Goal: Task Accomplishment & Management: Use online tool/utility

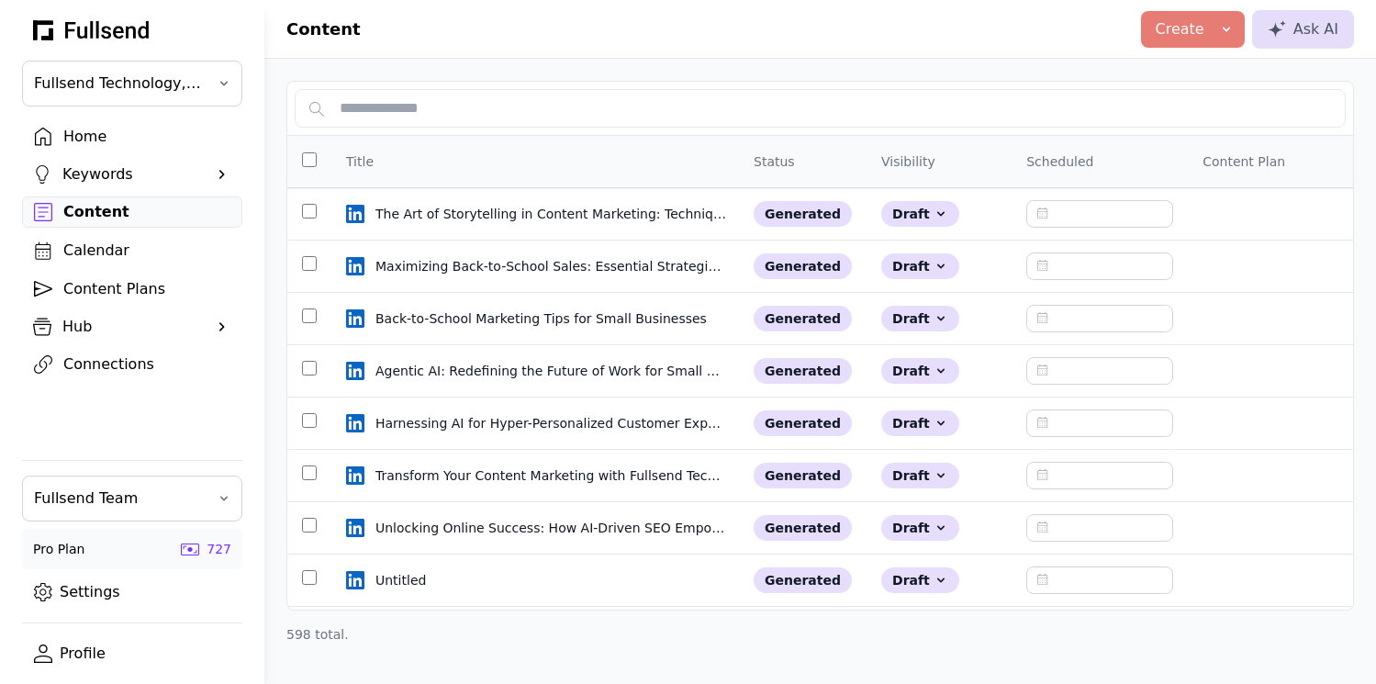
click at [83, 129] on div "Home" at bounding box center [146, 137] width 167 height 22
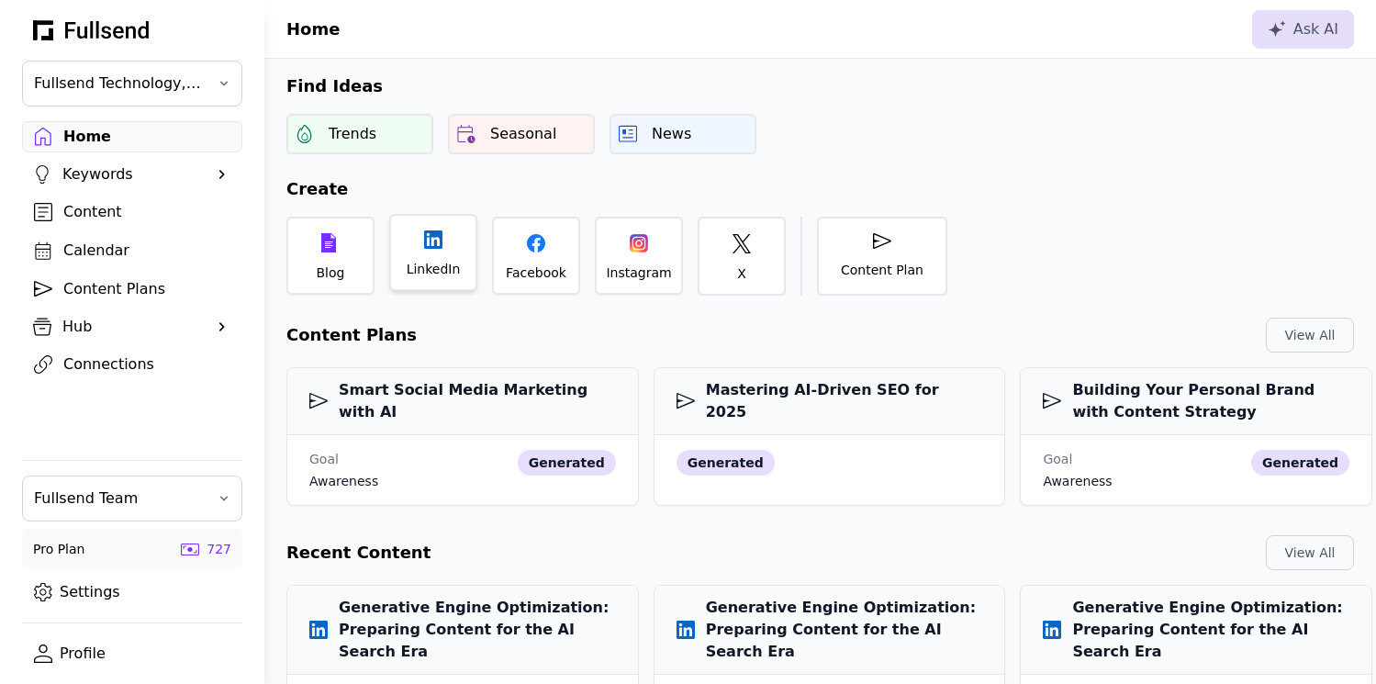
click at [423, 274] on div "LinkedIn" at bounding box center [434, 269] width 54 height 18
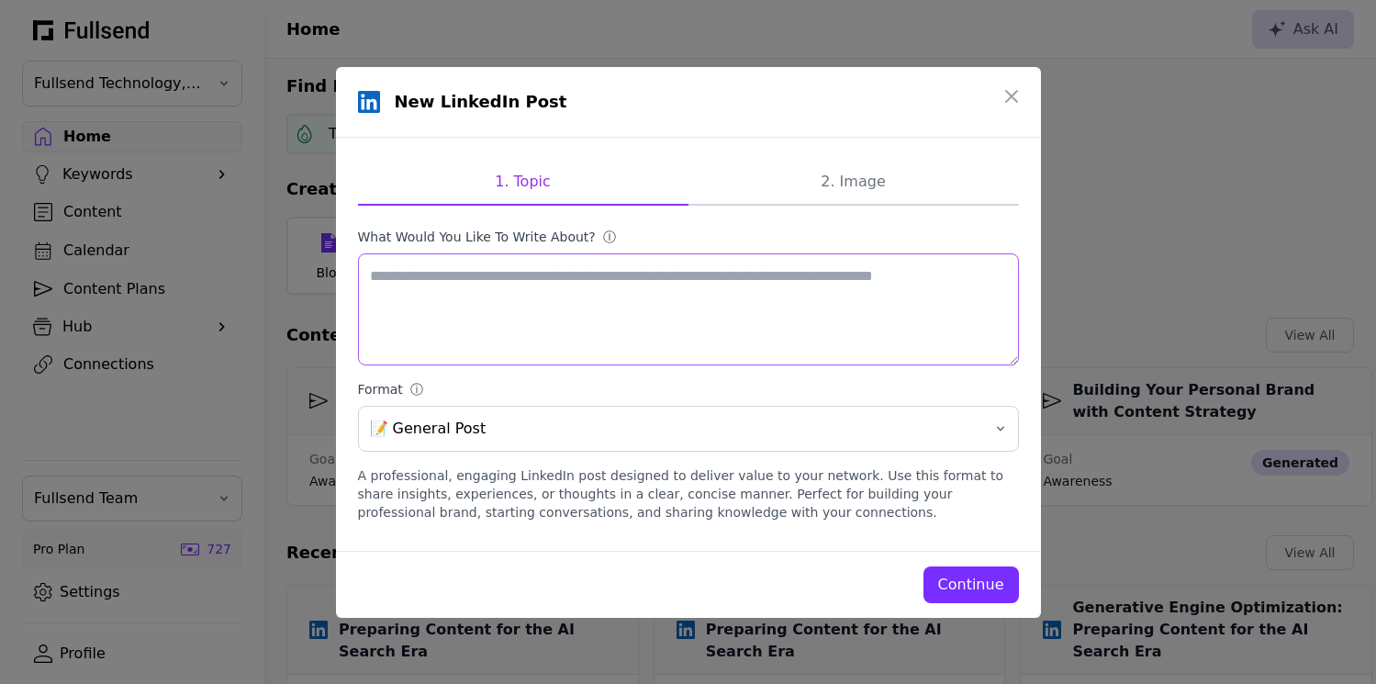
click at [440, 308] on textarea "What would you like to write about? ⓘ" at bounding box center [688, 309] width 661 height 112
paste textarea "**********"
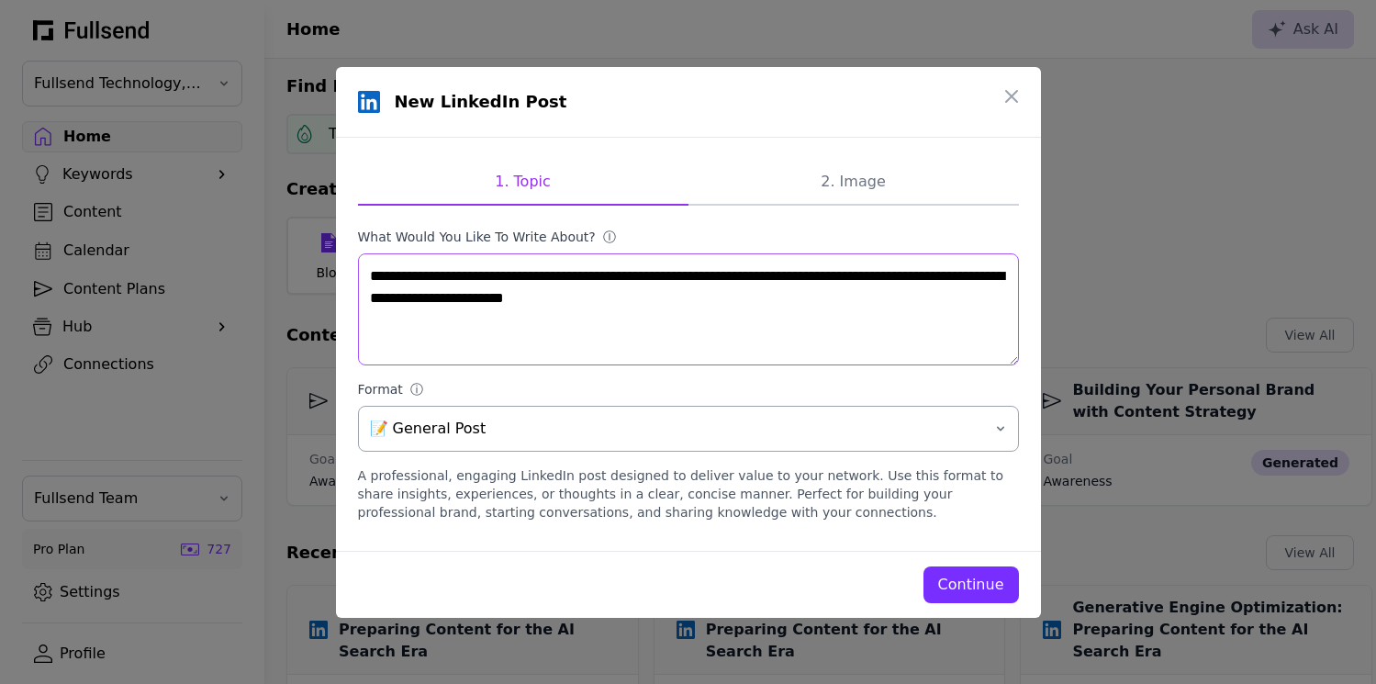
type textarea "**********"
click at [849, 438] on span "📝 General Post" at bounding box center [675, 429] width 611 height 22
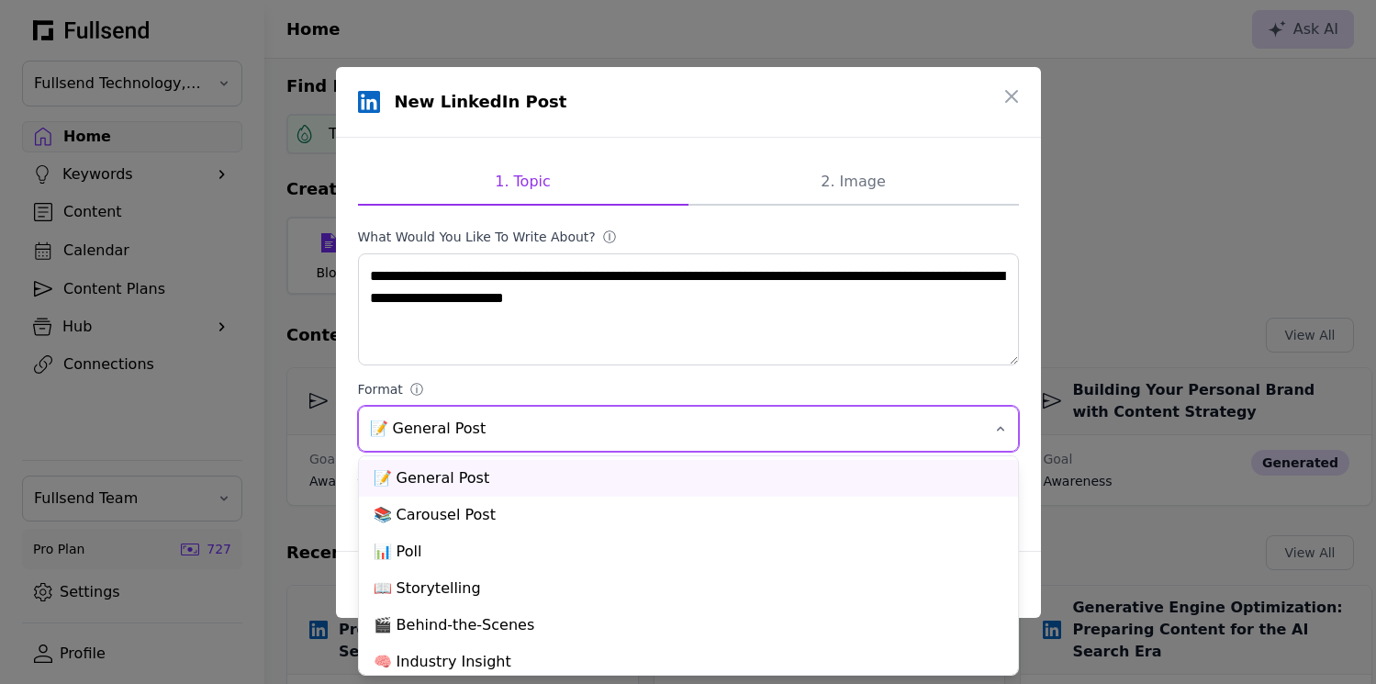
click at [839, 430] on span "📝 General Post" at bounding box center [675, 429] width 611 height 22
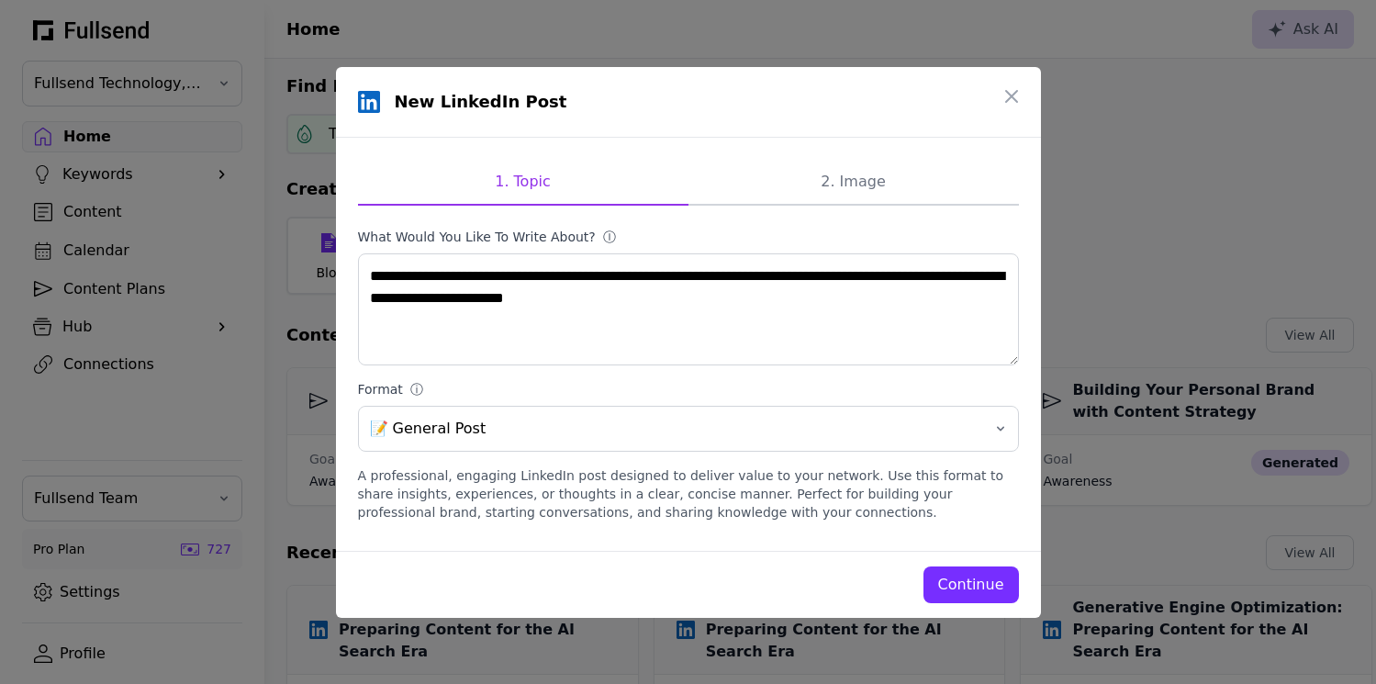
click at [959, 577] on div "Continue" at bounding box center [971, 585] width 66 height 22
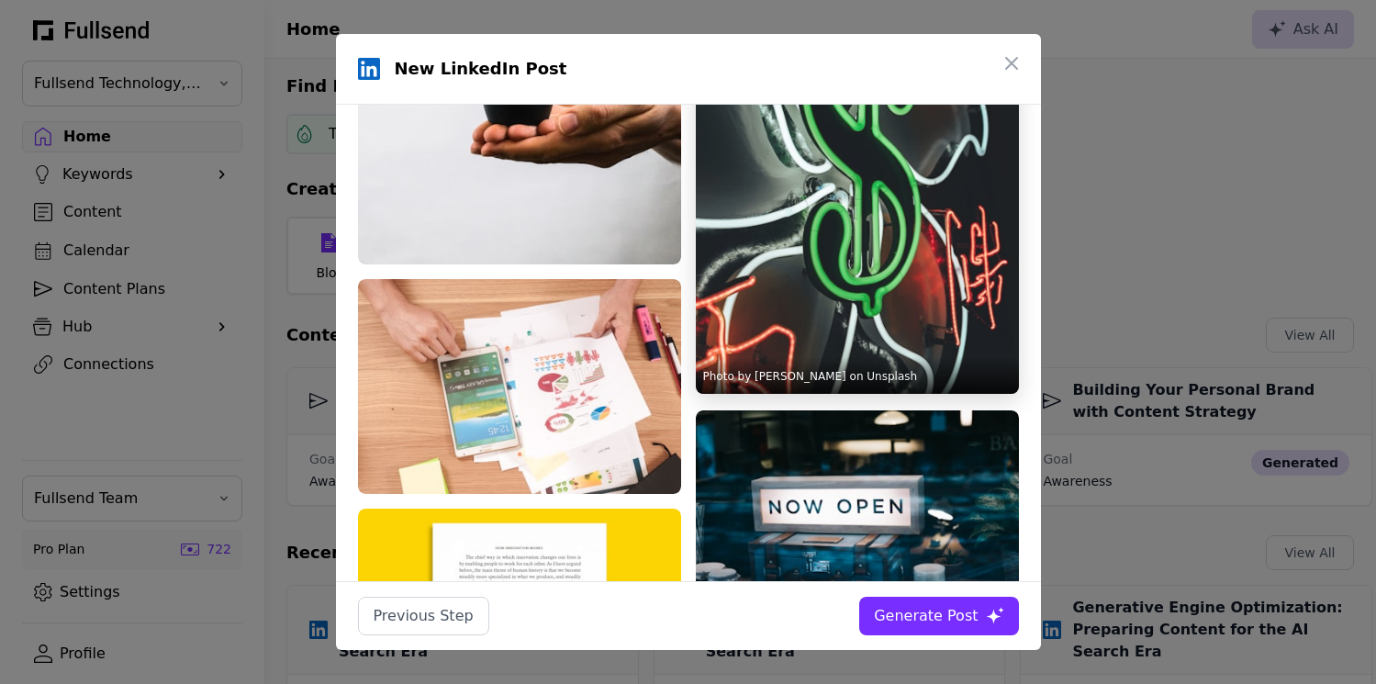
click at [778, 324] on img at bounding box center [857, 151] width 323 height 485
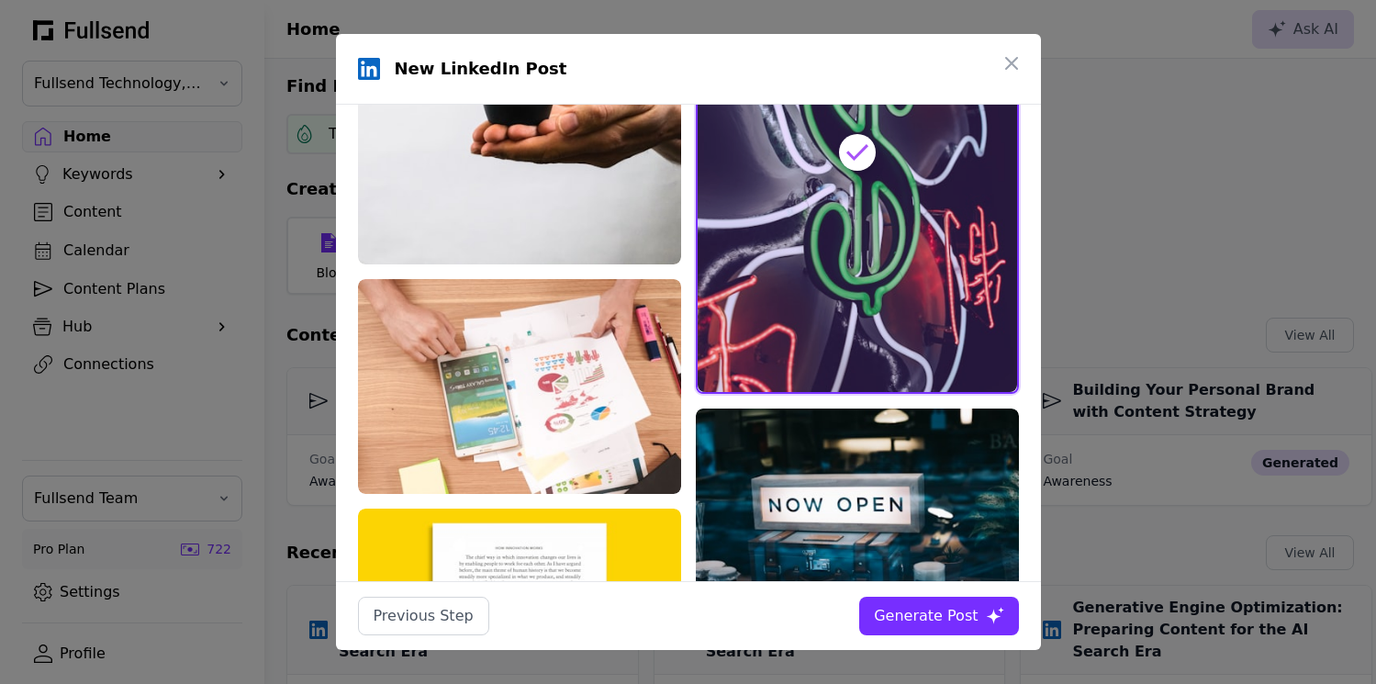
click at [933, 622] on div "Generate Post" at bounding box center [926, 616] width 104 height 22
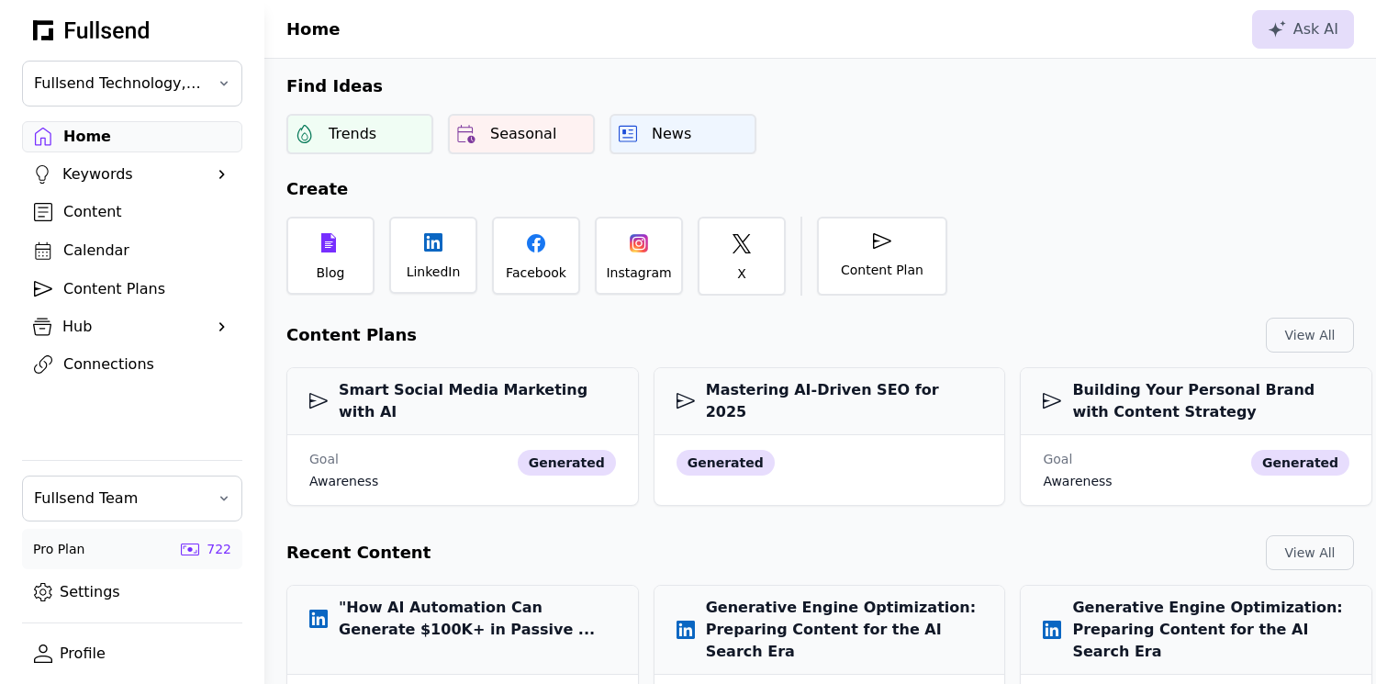
click at [104, 207] on div "Content" at bounding box center [146, 212] width 167 height 22
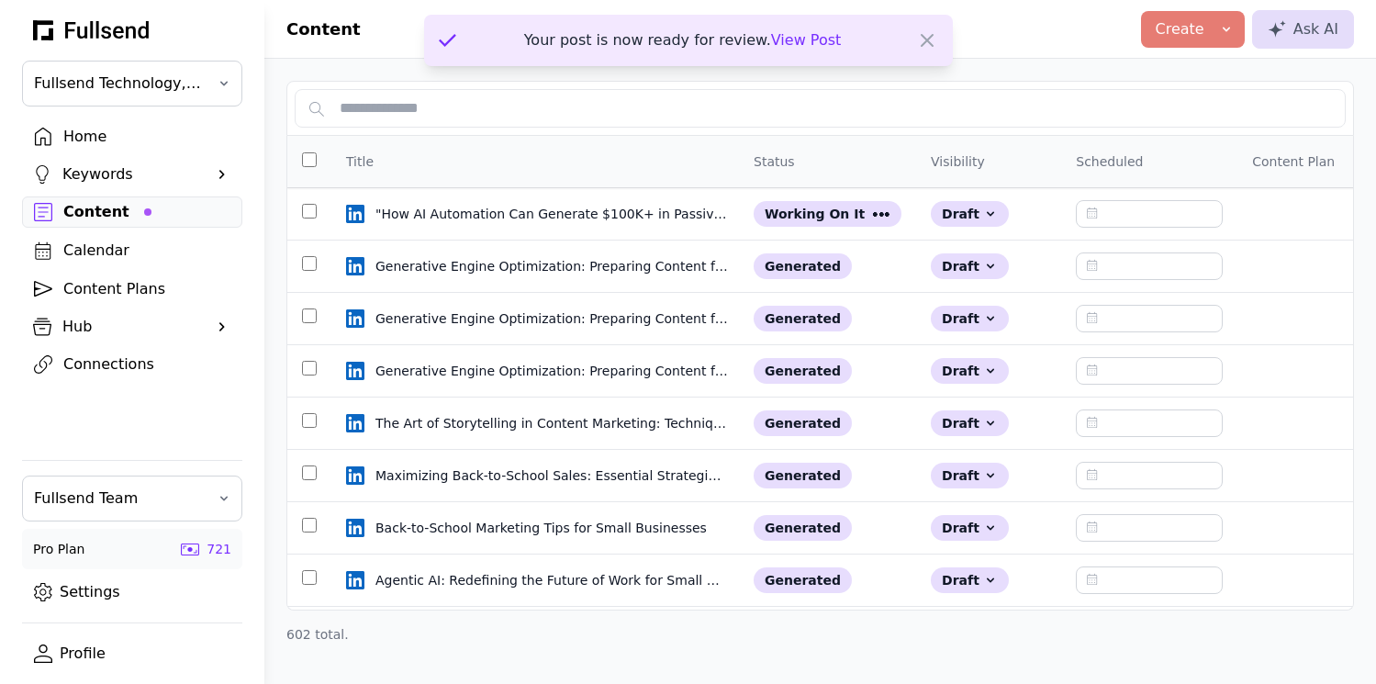
click at [786, 45] on span "View Post" at bounding box center [806, 39] width 71 height 17
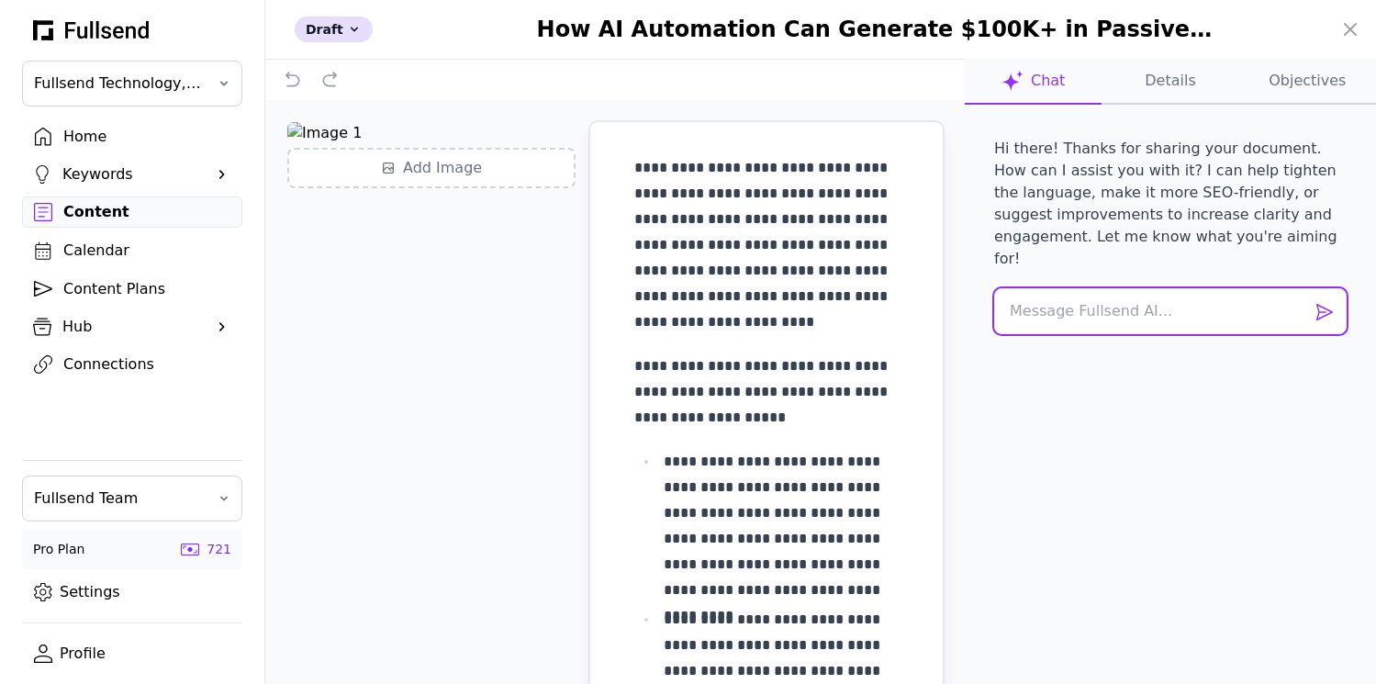
click at [1063, 290] on textarea at bounding box center [1170, 311] width 352 height 46
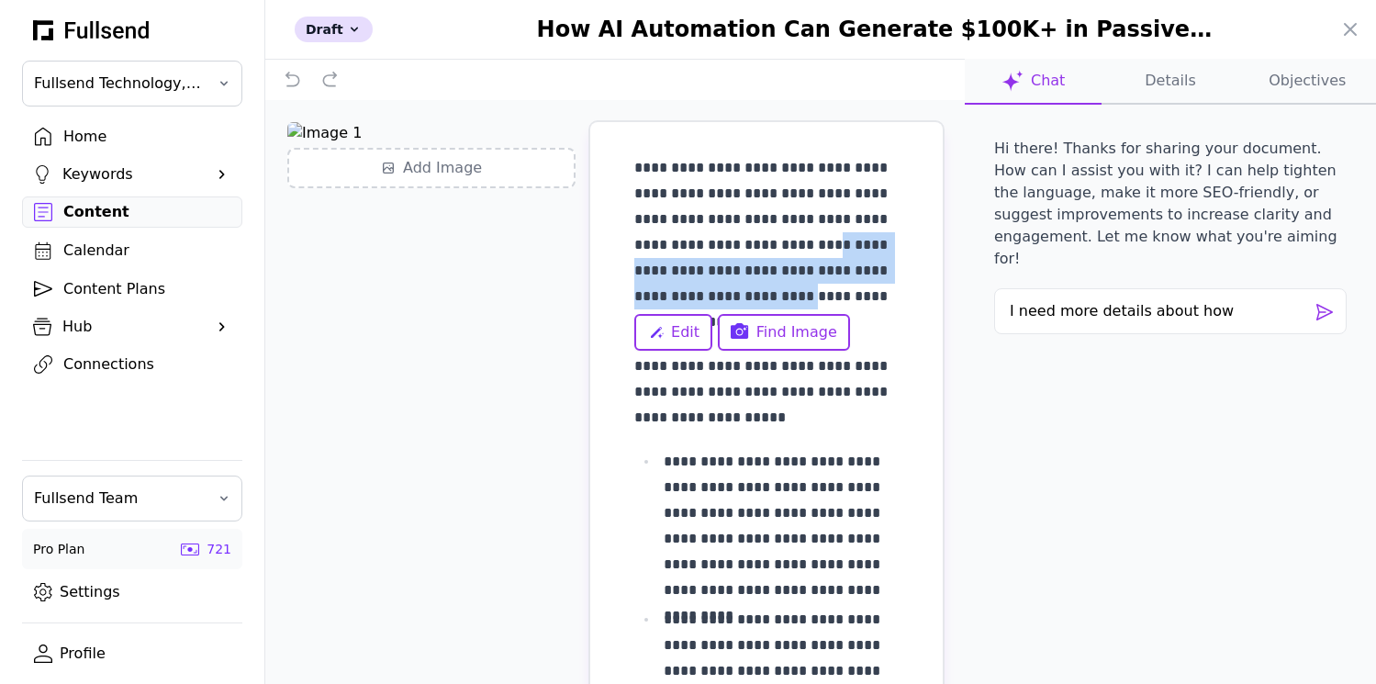
drag, startPoint x: 777, startPoint y: 245, endPoint x: 752, endPoint y: 294, distance: 55.0
click at [752, 294] on p "**********" at bounding box center [766, 245] width 264 height 180
copy p "**********"
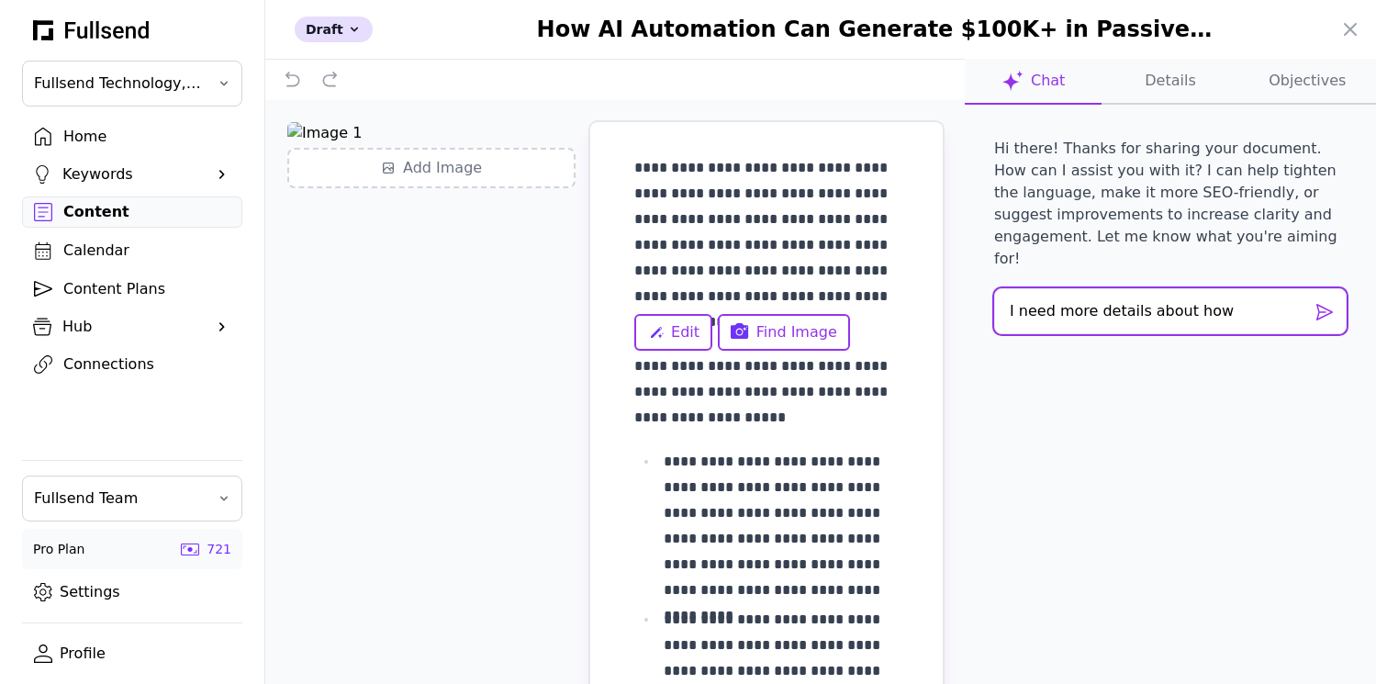
click at [1228, 292] on textarea "I need more details about how" at bounding box center [1170, 311] width 352 height 46
paste textarea "creators are leveraging AI to generate over $100K in passive income"
type textarea "I need more details about how creators are leveraging AI to generate over $100K…"
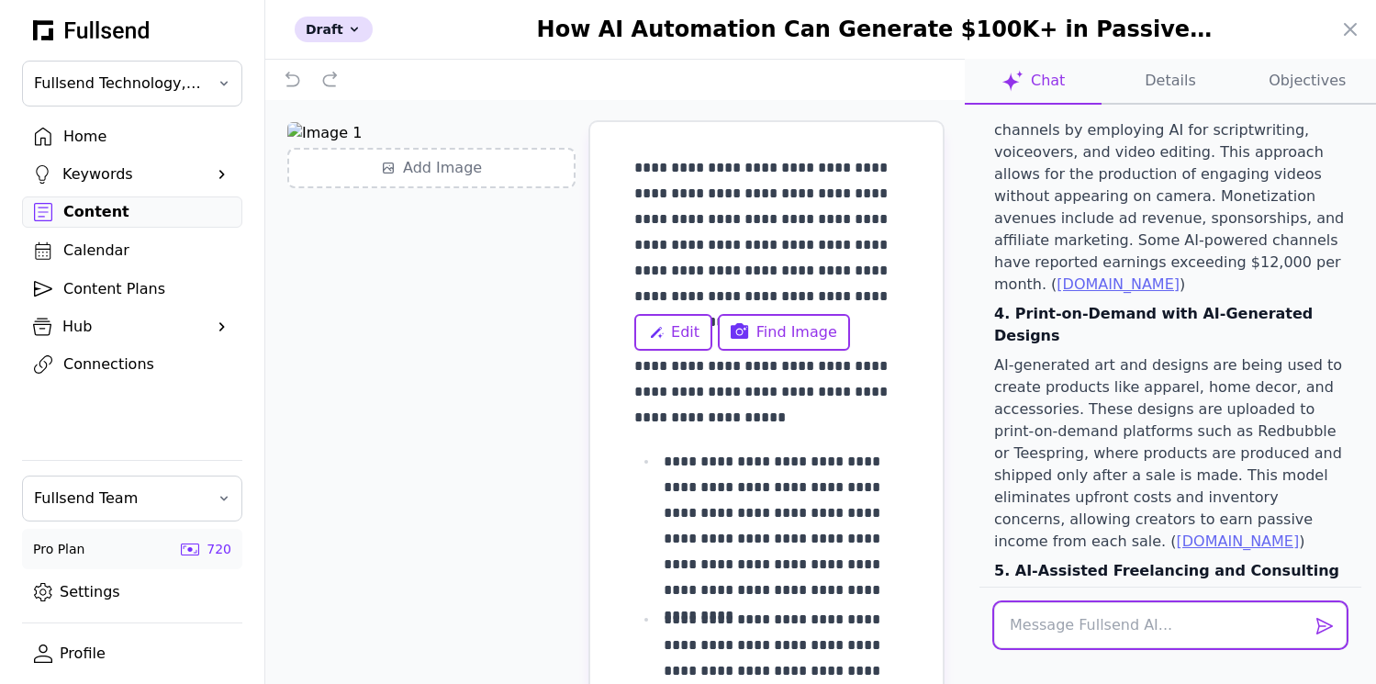
scroll to position [932, 0]
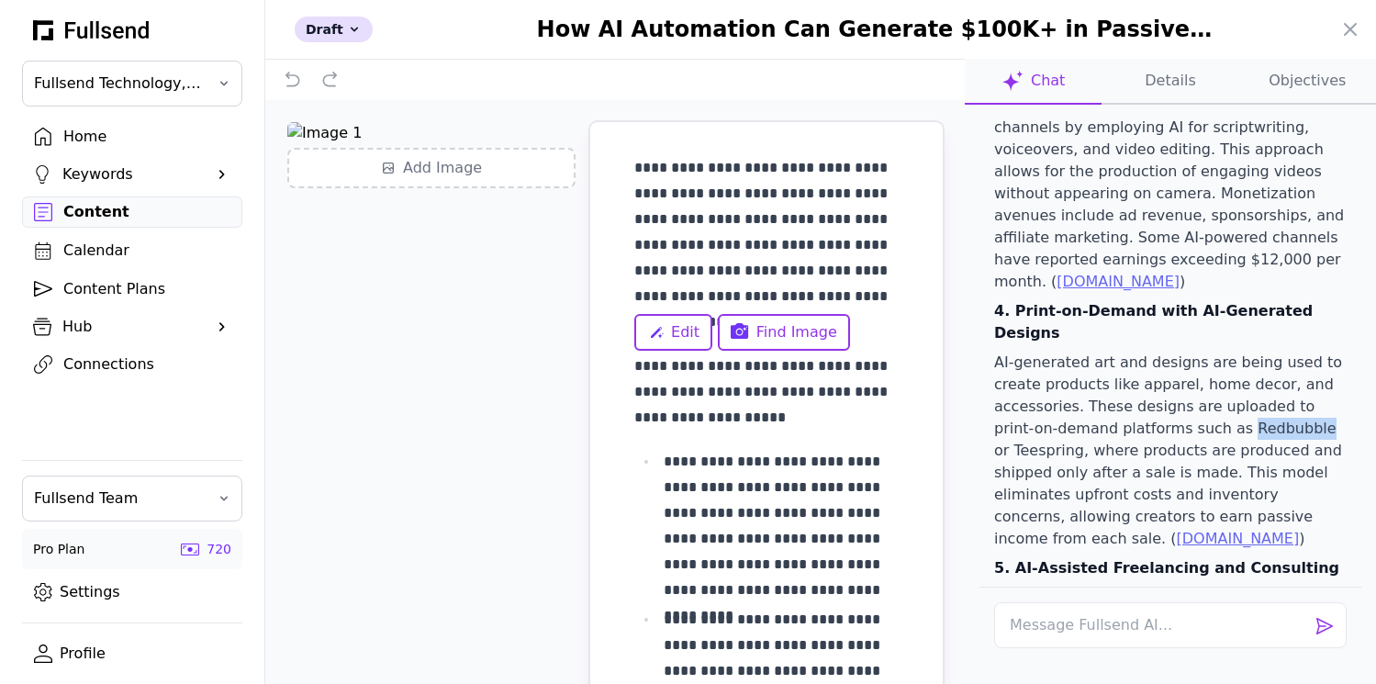
drag, startPoint x: 1198, startPoint y: 318, endPoint x: 1268, endPoint y: 316, distance: 69.8
click at [1268, 352] on p "AI-generated art and designs are being used to create products like apparel, ho…" at bounding box center [1170, 451] width 352 height 198
copy p "Redbubble"
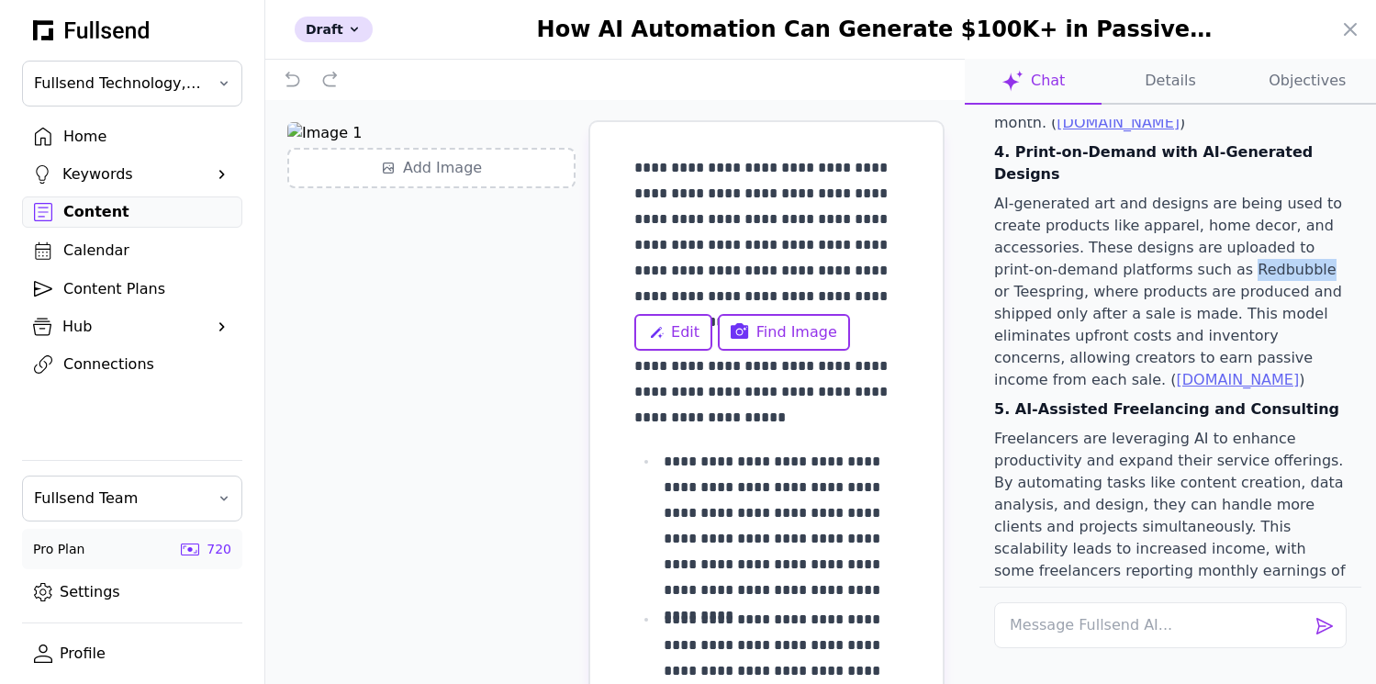
scroll to position [1094, 0]
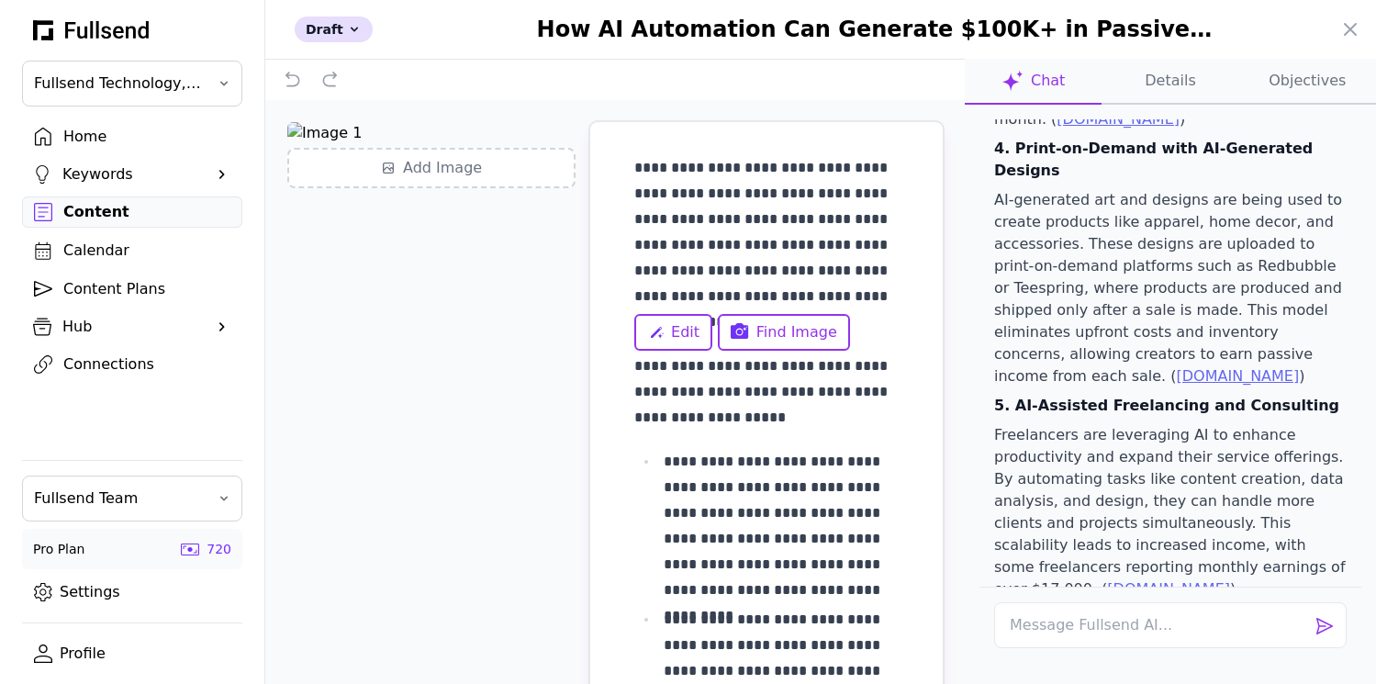
click at [824, 402] on p "**********" at bounding box center [766, 391] width 264 height 77
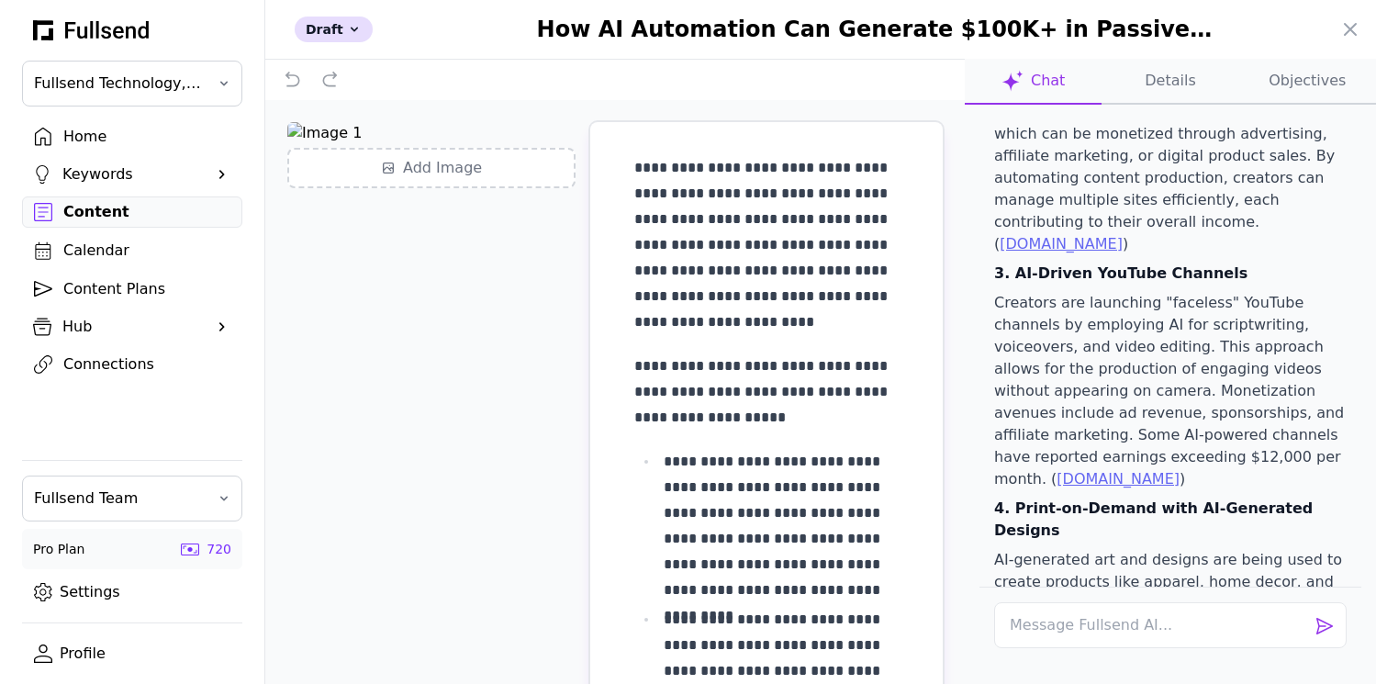
scroll to position [0, 0]
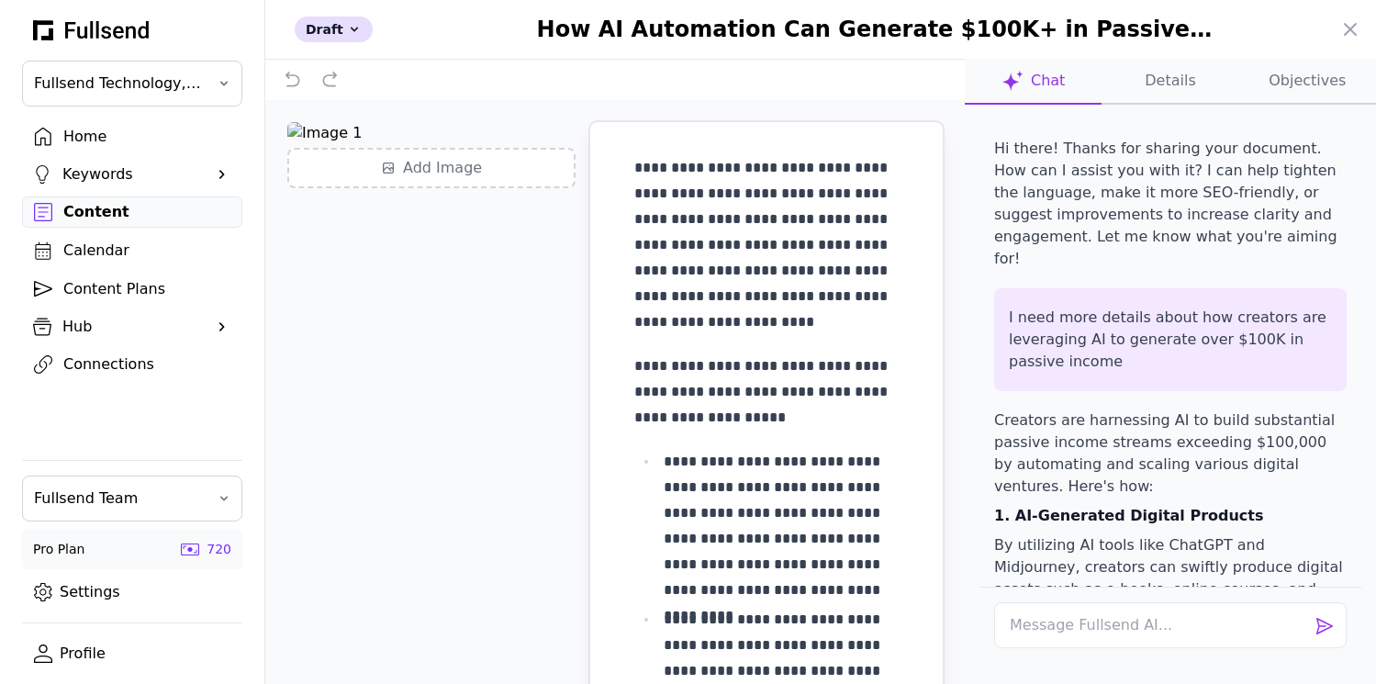
click at [1301, 84] on button "Objectives" at bounding box center [1307, 82] width 137 height 46
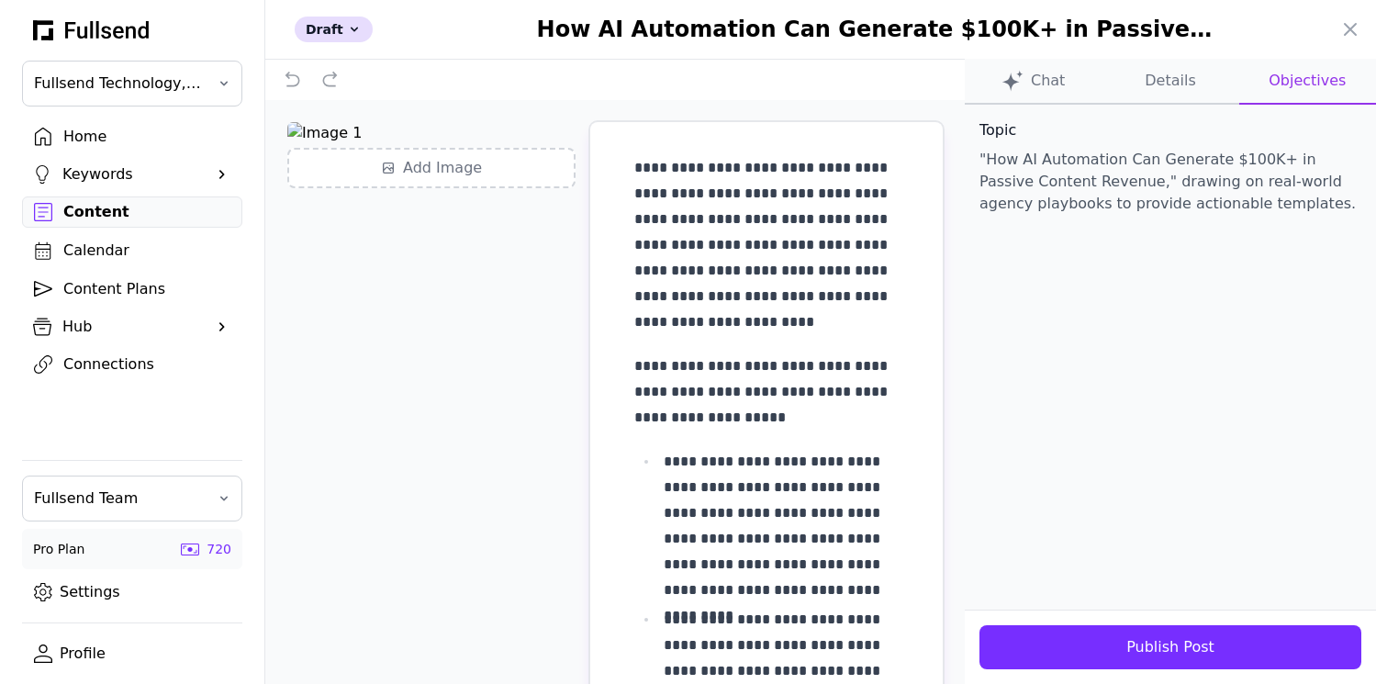
click at [1101, 66] on button "Chat" at bounding box center [1169, 82] width 137 height 46
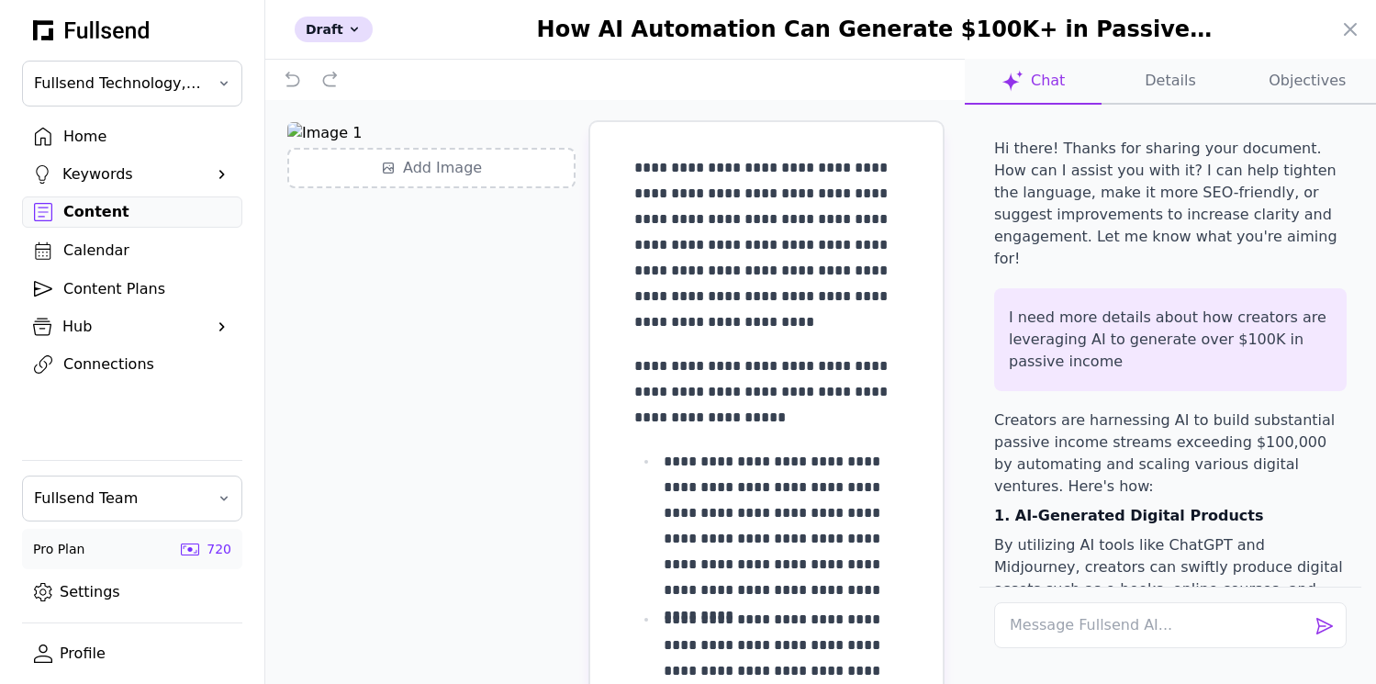
click at [1302, 77] on button "Objectives" at bounding box center [1307, 82] width 137 height 46
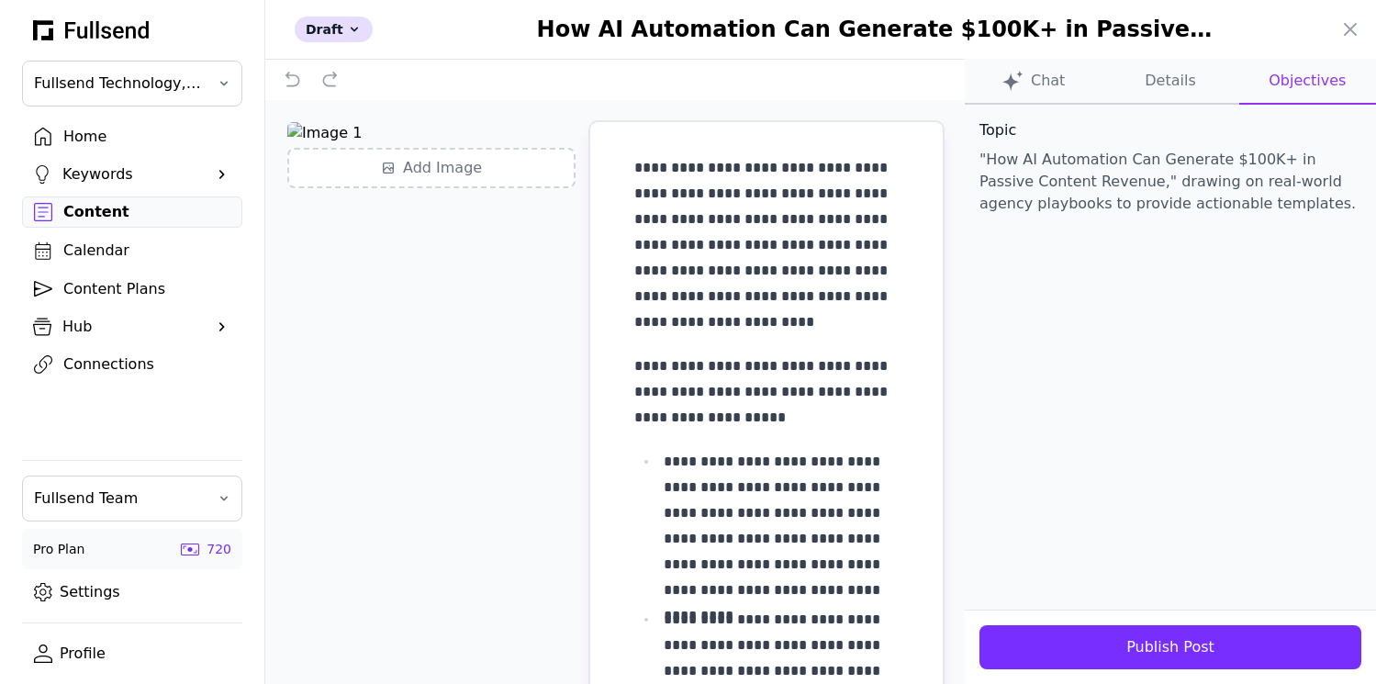
click at [1023, 76] on icon at bounding box center [1012, 81] width 22 height 22
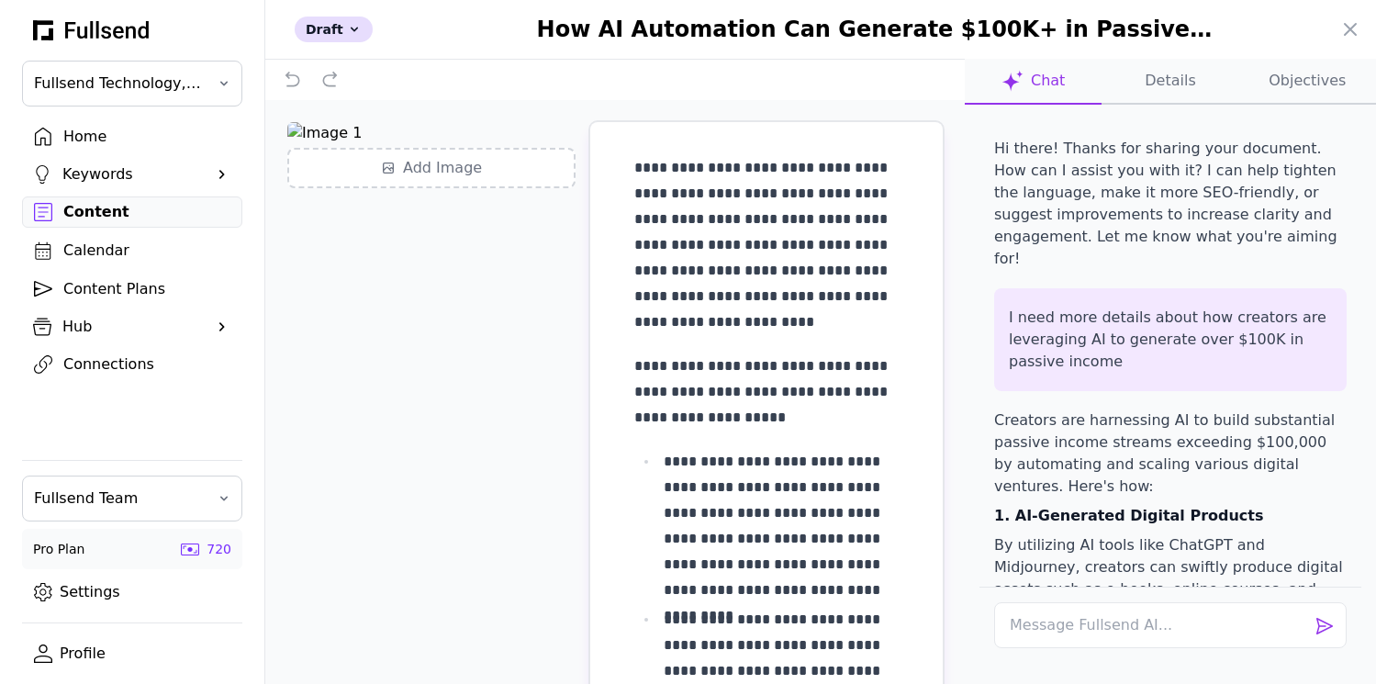
scroll to position [1111, 0]
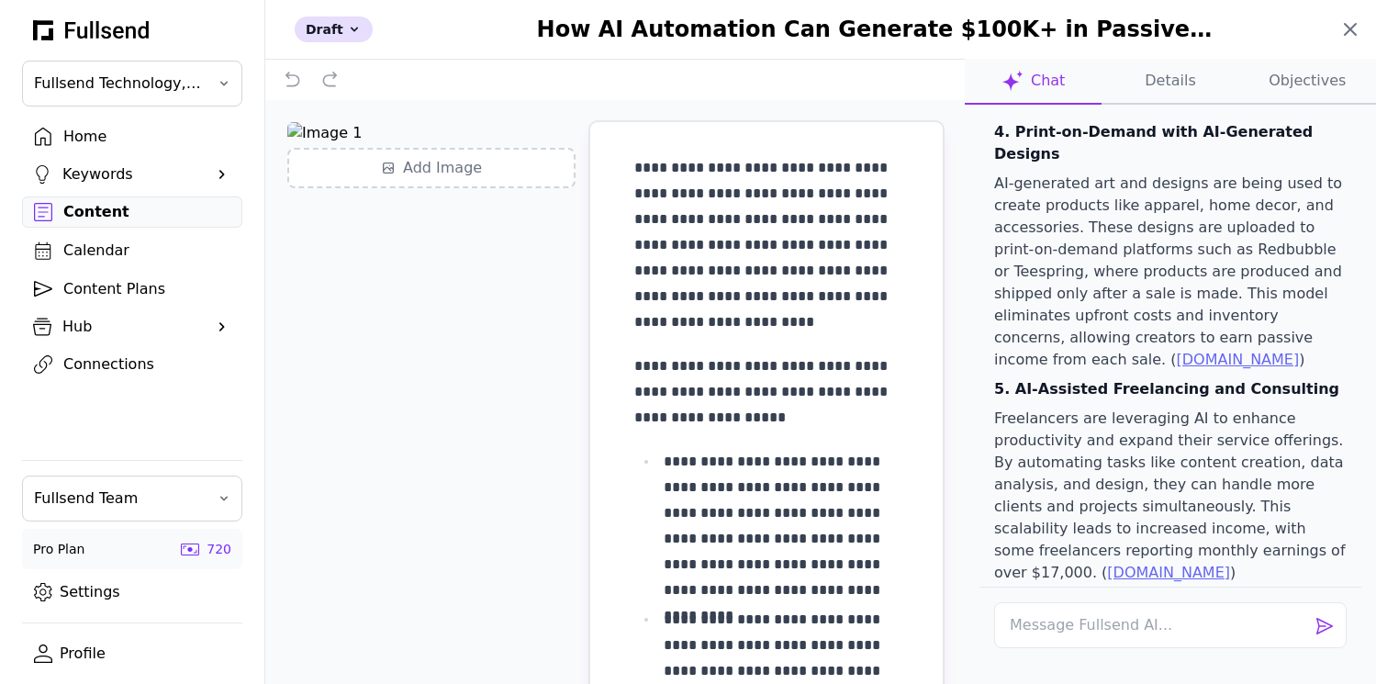
click at [1355, 28] on icon at bounding box center [1350, 29] width 22 height 22
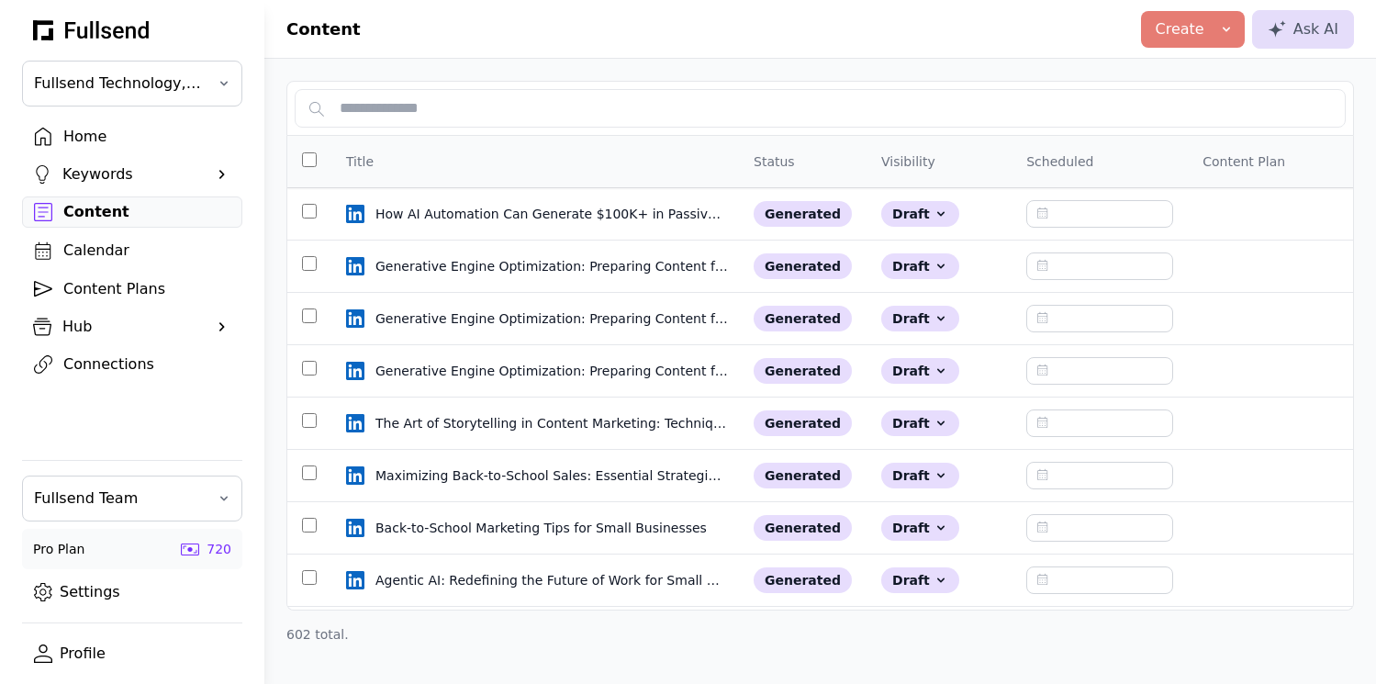
click at [102, 138] on div "Home" at bounding box center [146, 137] width 167 height 22
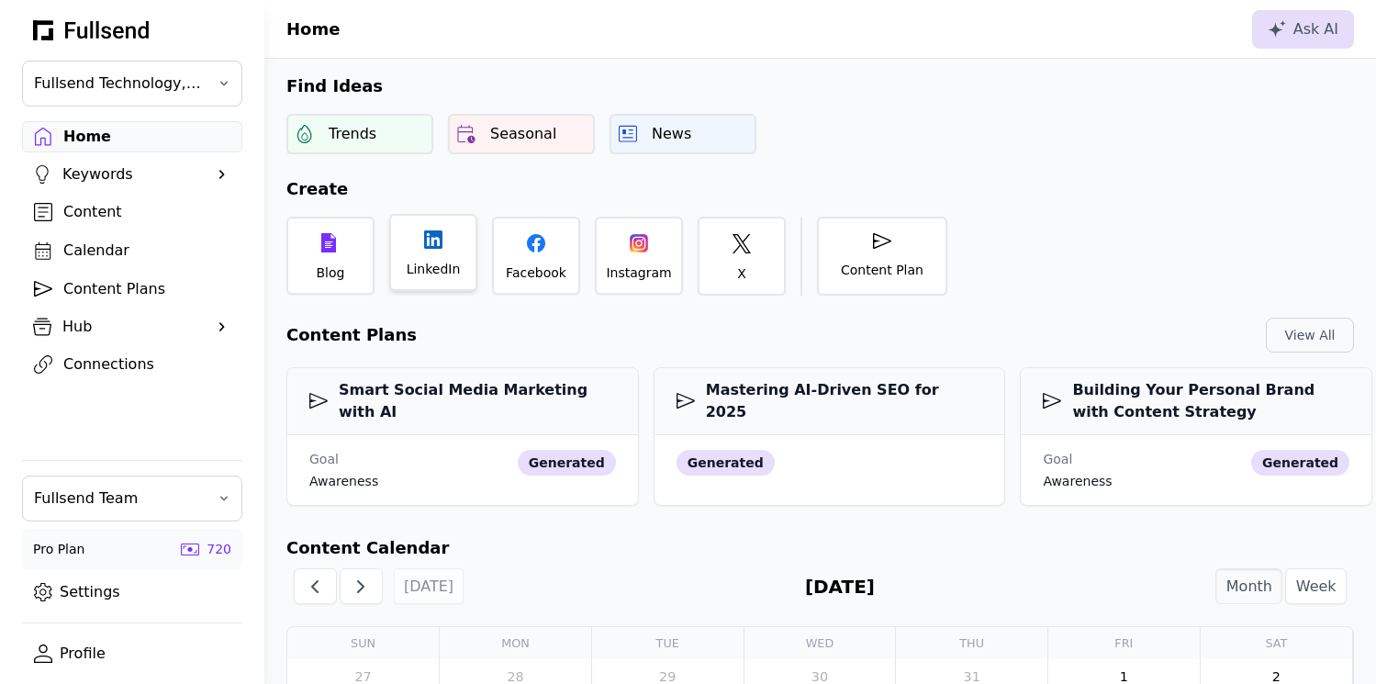
click at [442, 248] on icon at bounding box center [433, 239] width 18 height 18
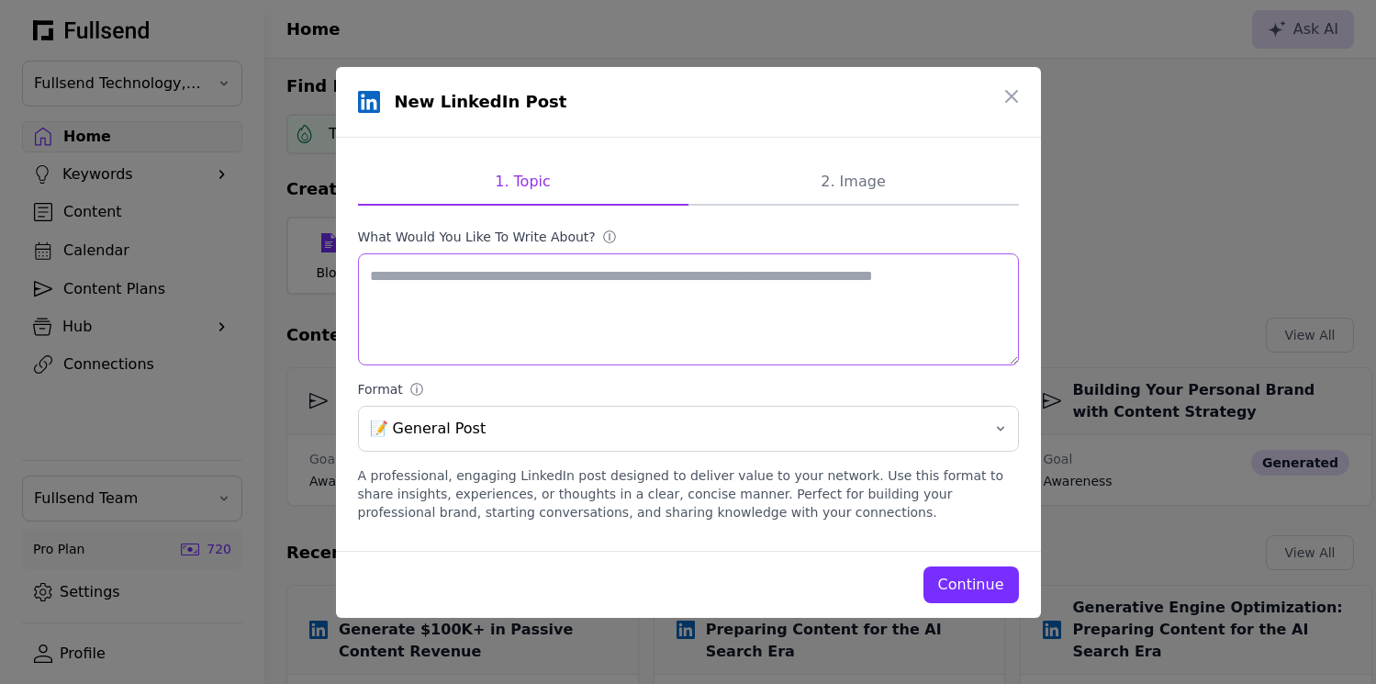
click at [589, 306] on textarea "What would you like to write about? ⓘ" at bounding box center [688, 309] width 661 height 112
paste textarea "**********"
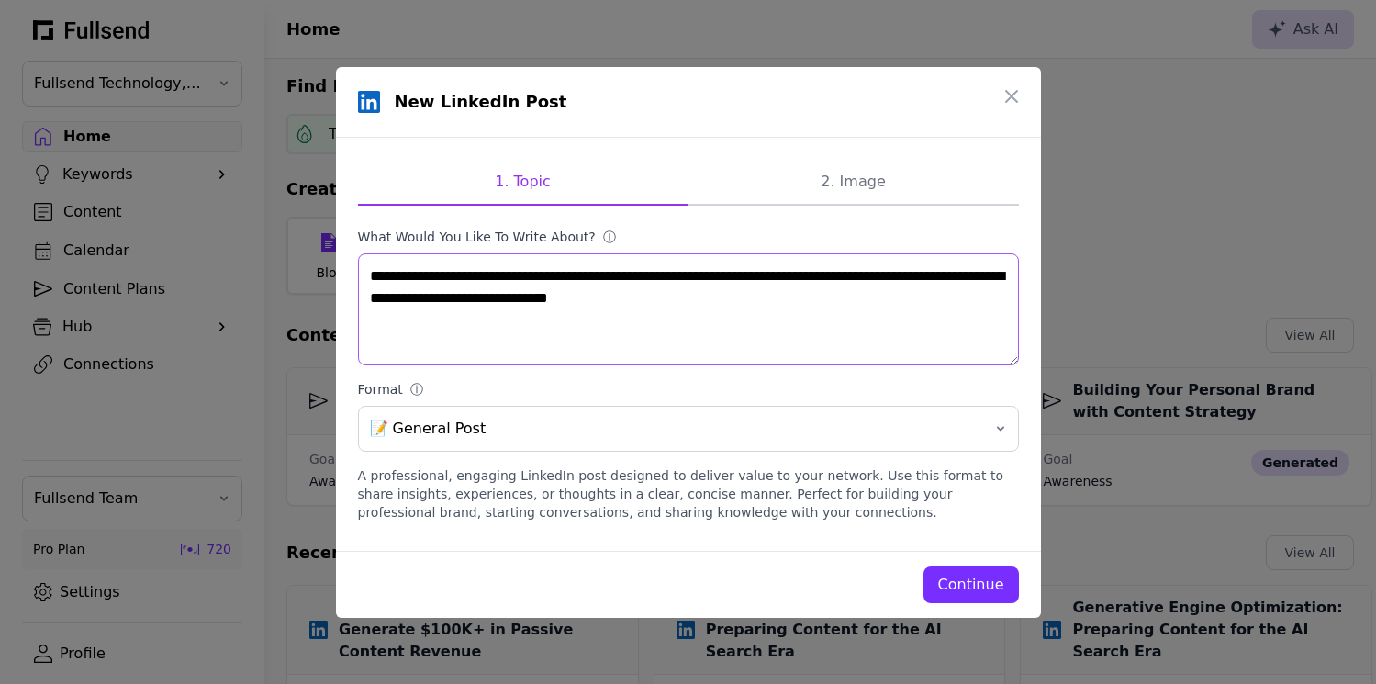
type textarea "**********"
click at [972, 589] on div "Continue" at bounding box center [971, 585] width 66 height 22
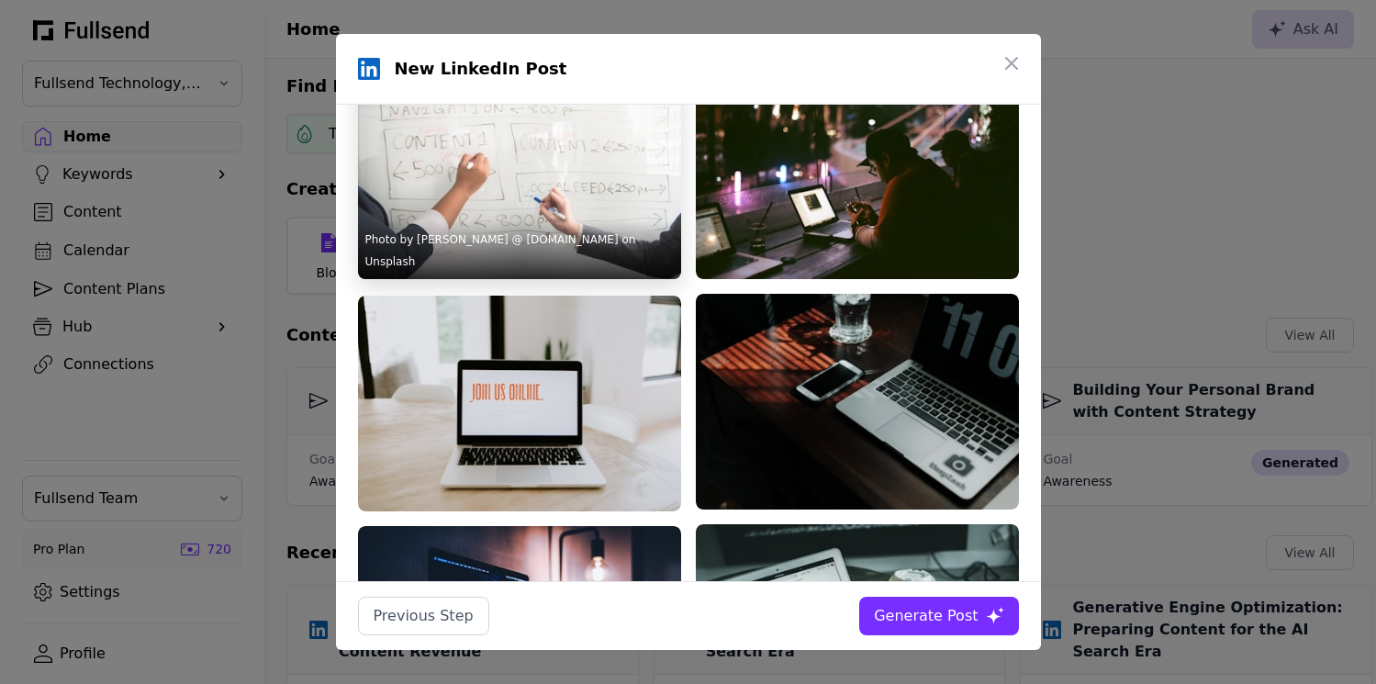
click at [573, 218] on img at bounding box center [519, 171] width 323 height 216
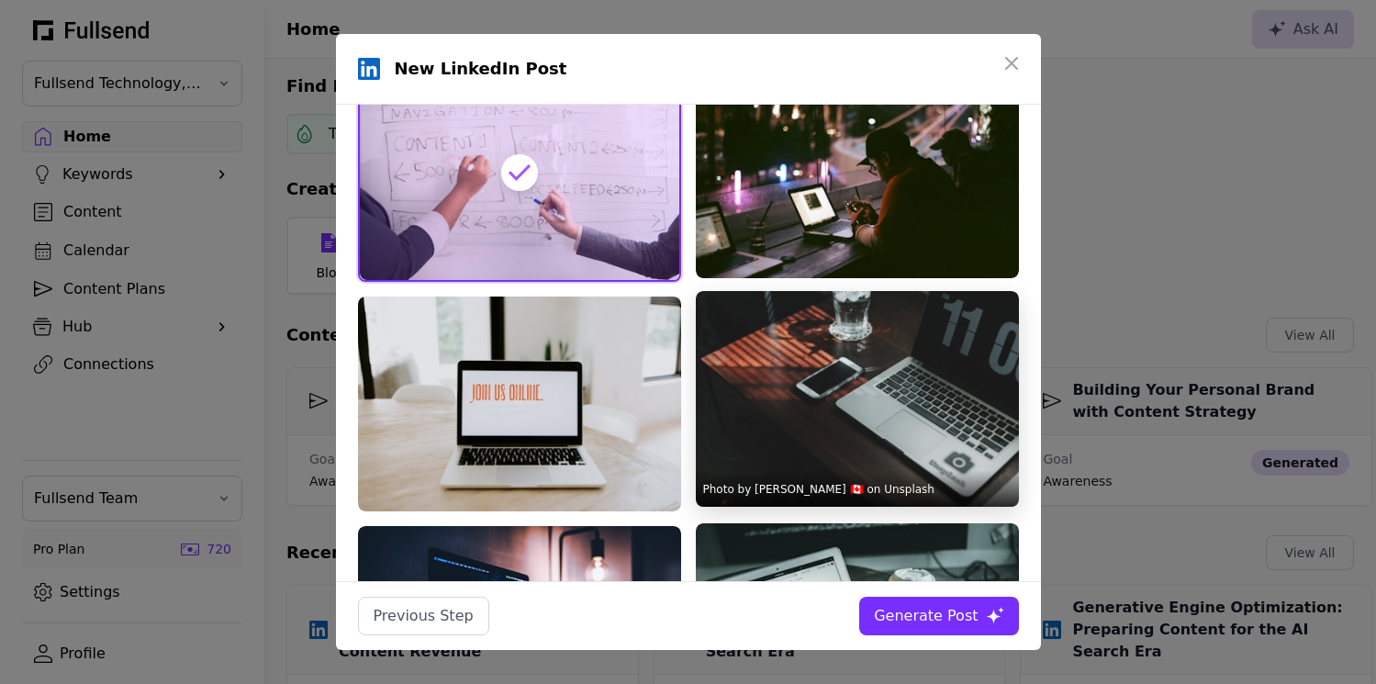
scroll to position [284, 0]
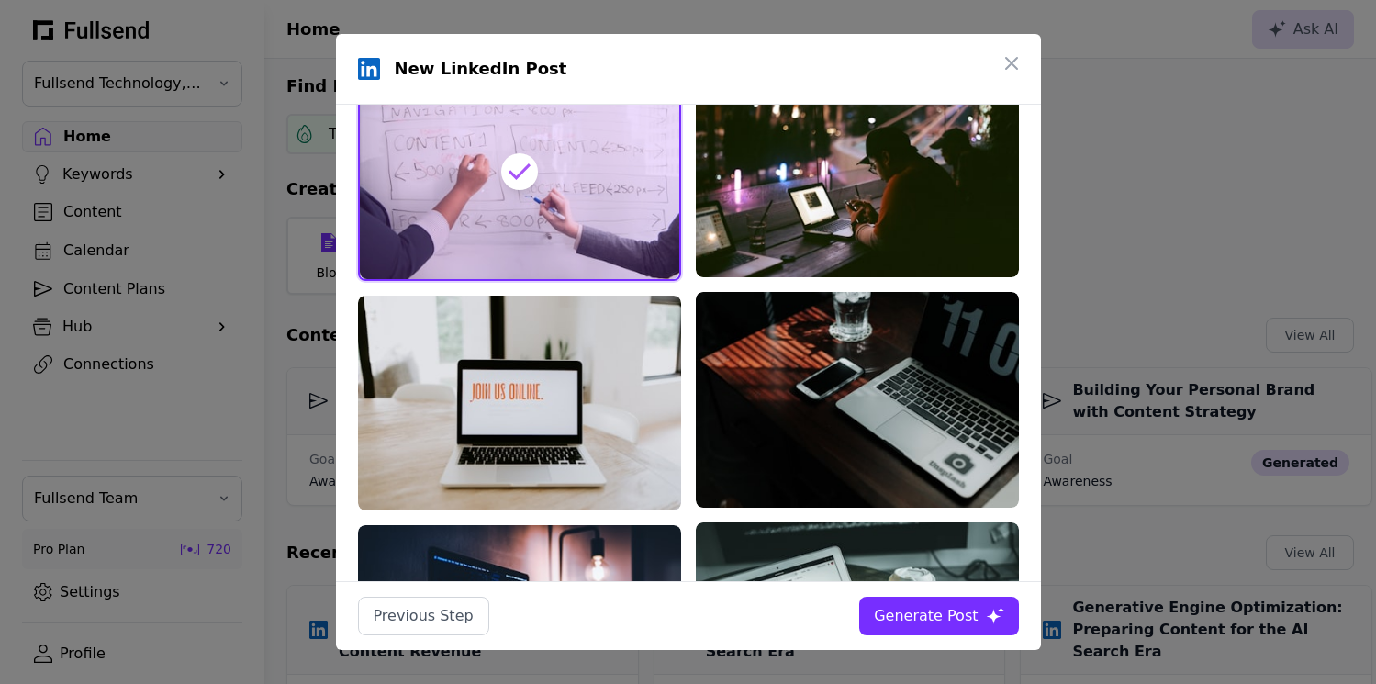
click at [933, 610] on div "Generate Post" at bounding box center [926, 616] width 104 height 22
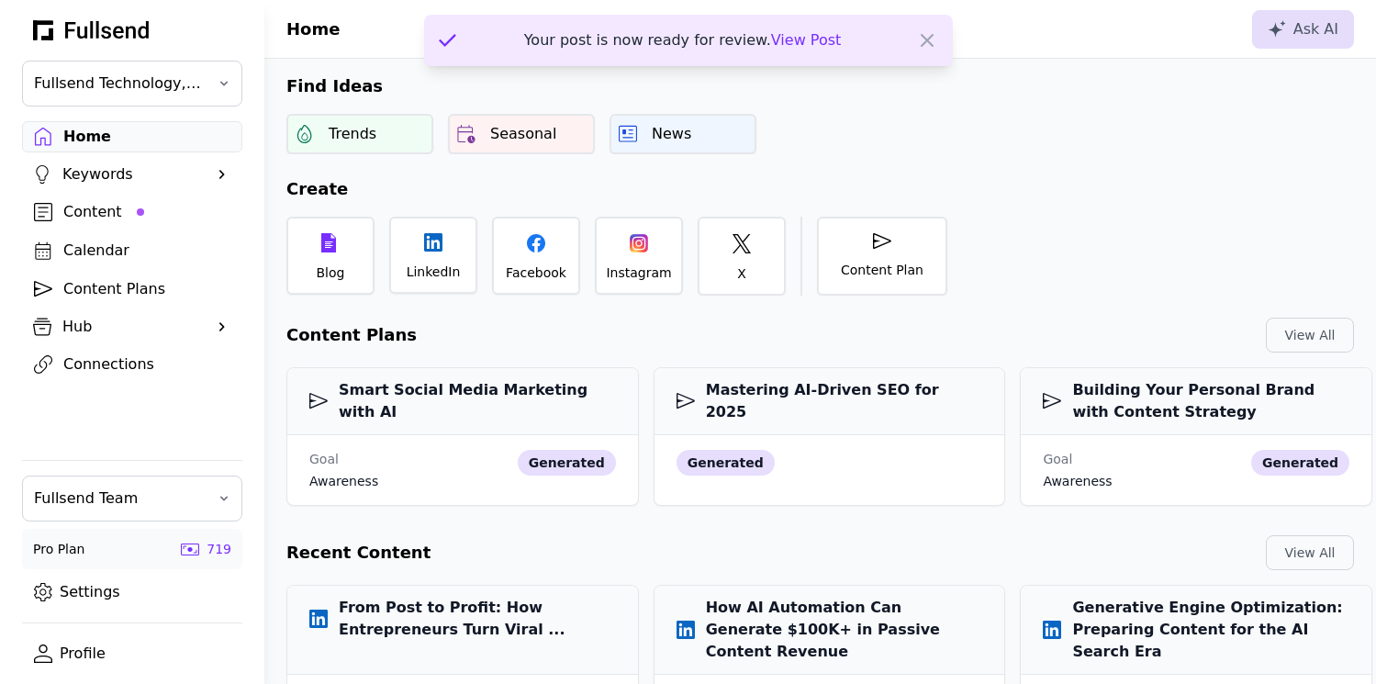
click at [91, 214] on div "Content" at bounding box center [146, 212] width 167 height 22
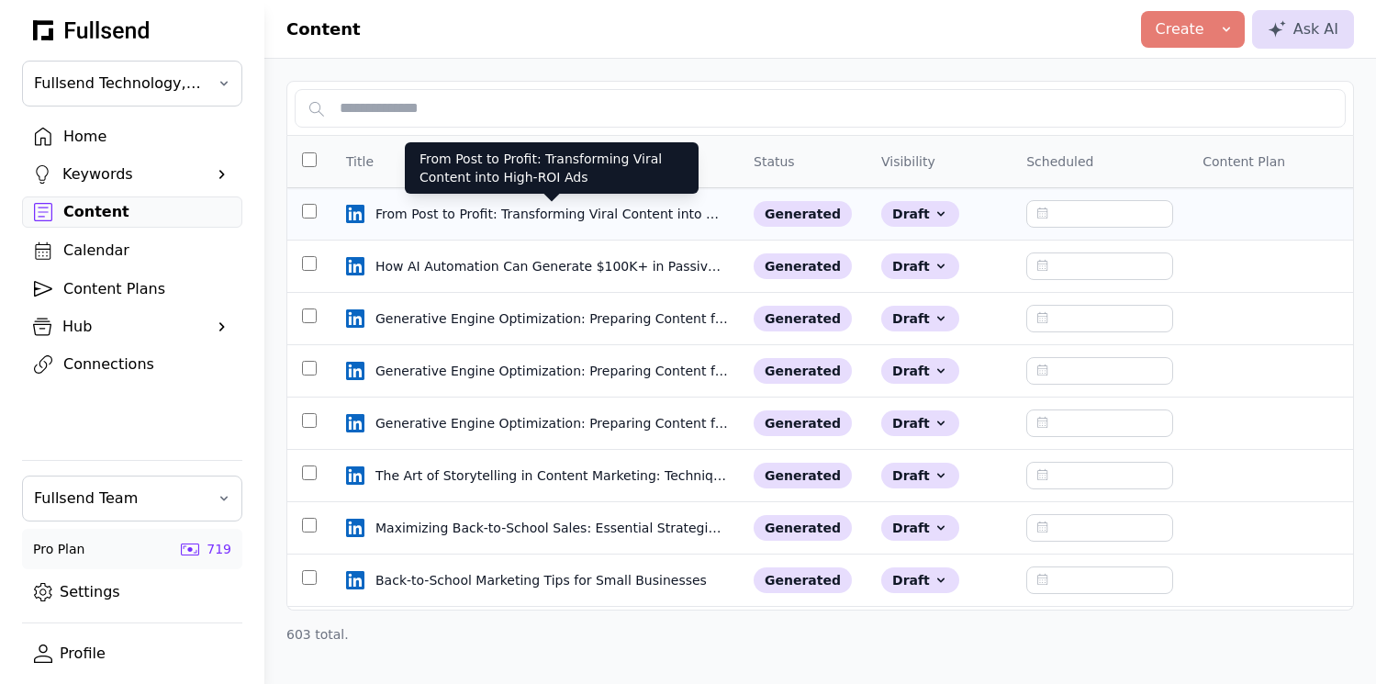
click at [430, 210] on div "From Post to Profit: Transforming Viral Content into High-ROI Ads" at bounding box center [551, 214] width 352 height 18
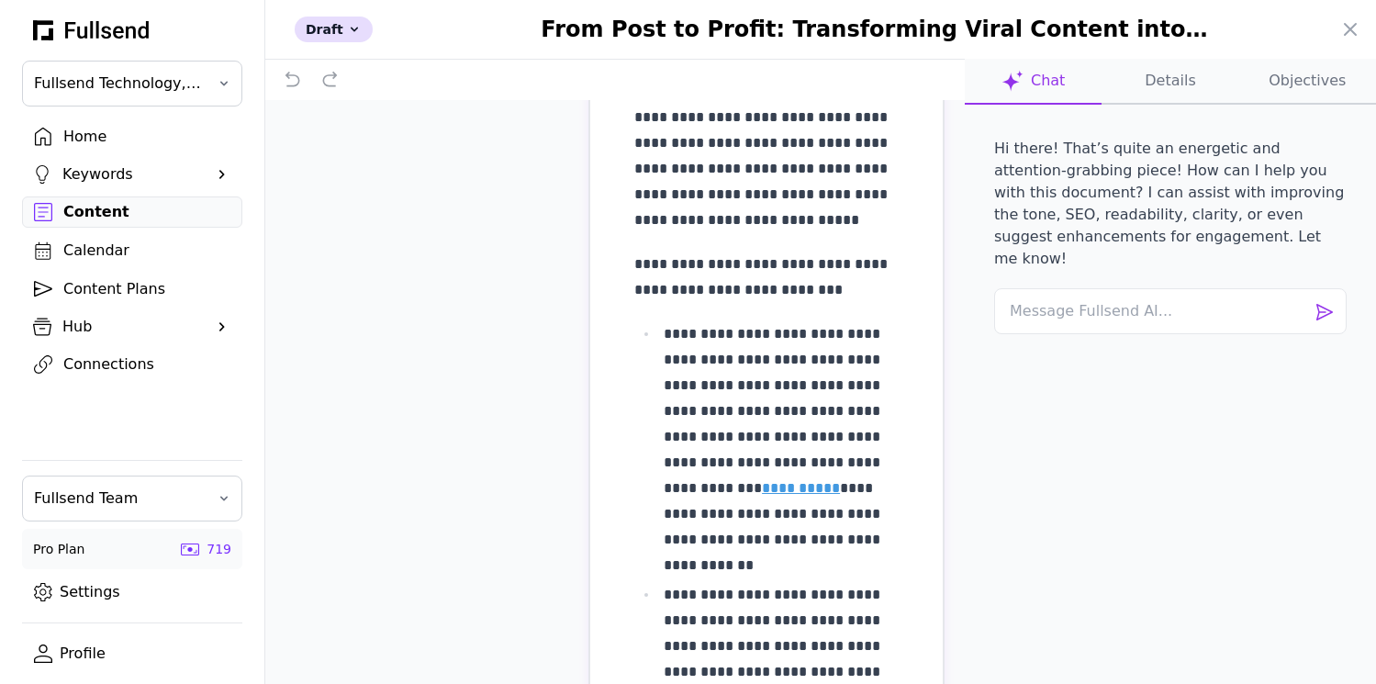
scroll to position [206, 0]
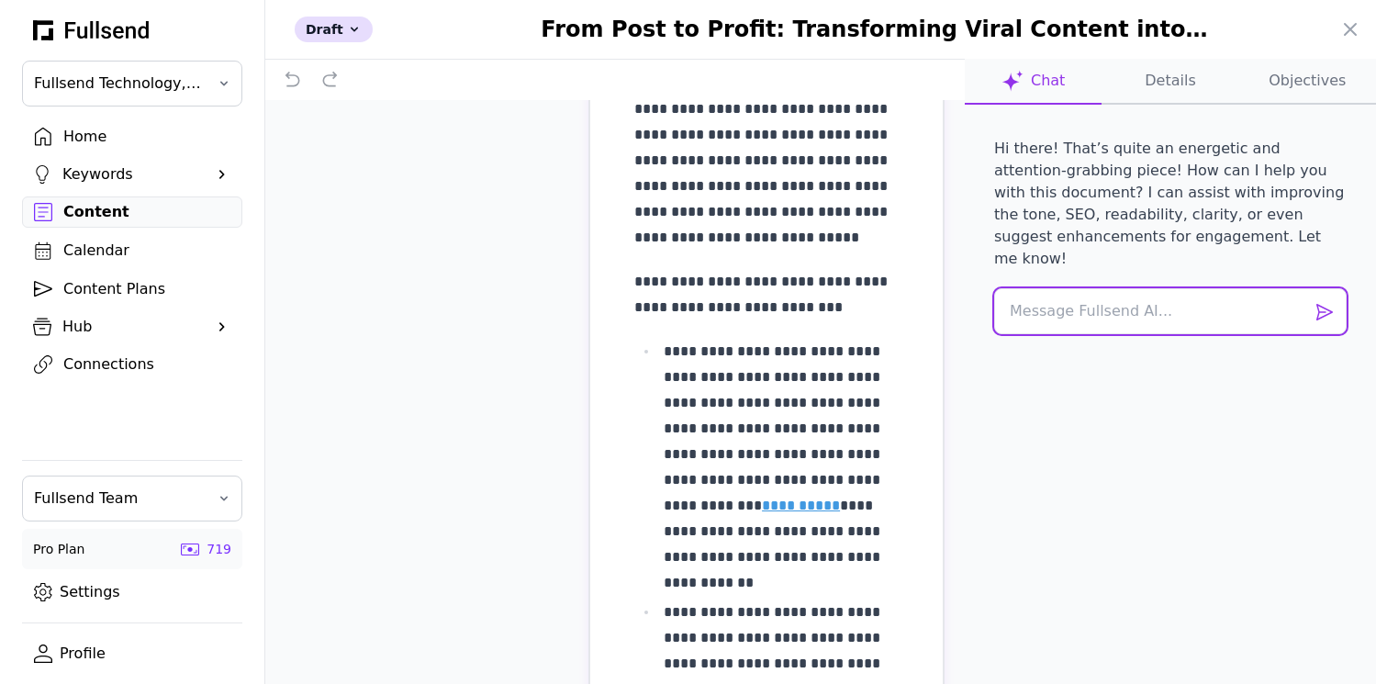
click at [1088, 299] on textarea at bounding box center [1170, 311] width 352 height 46
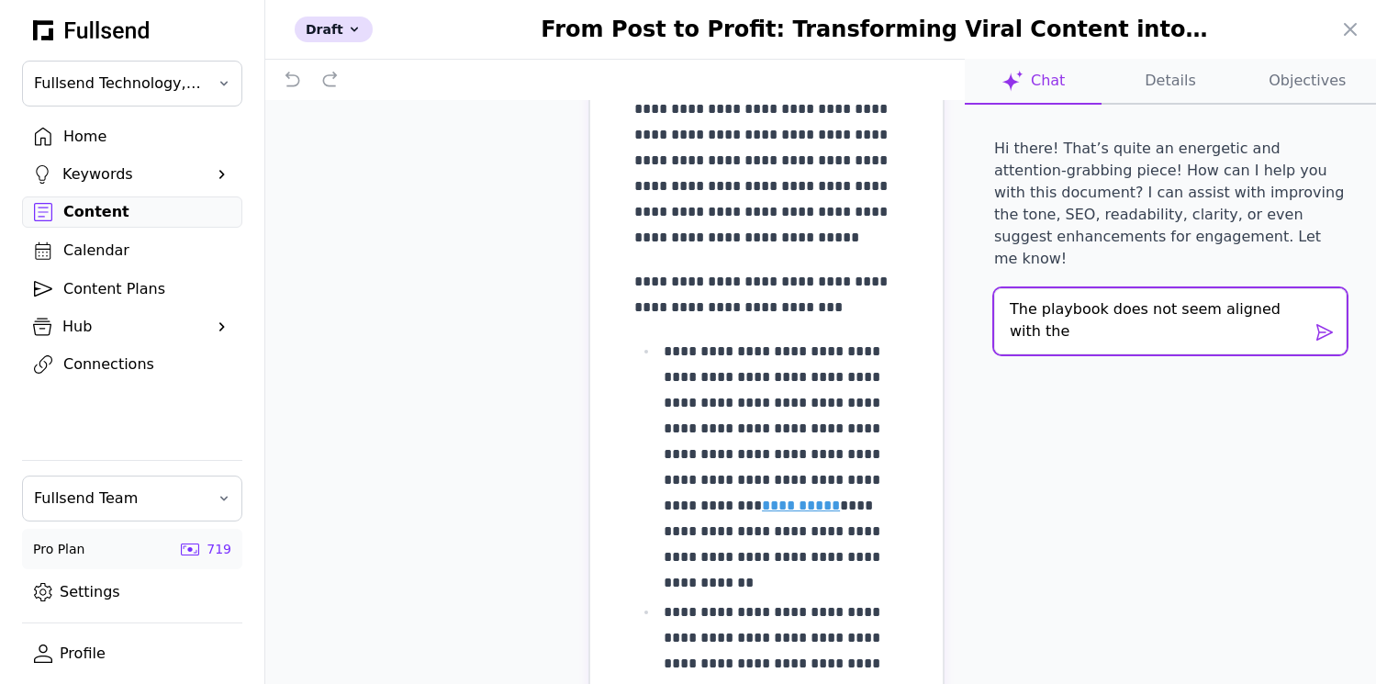
scroll to position [0, 0]
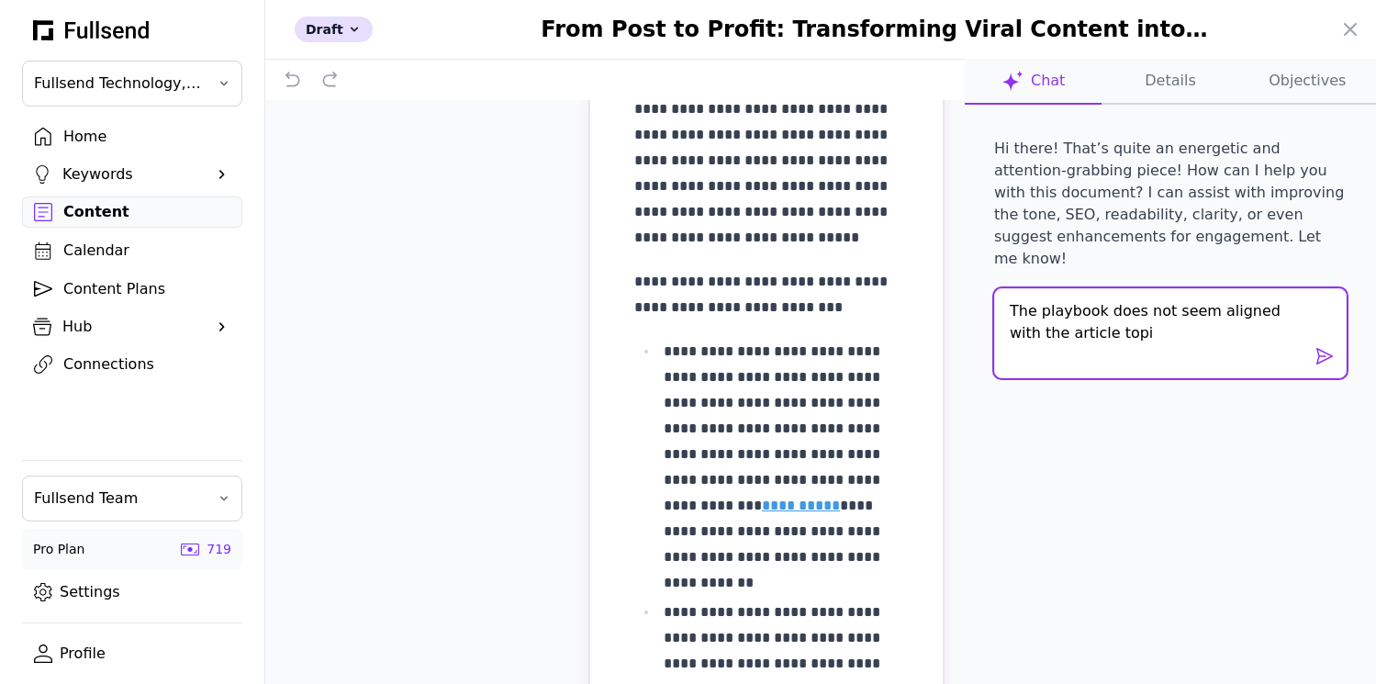
type textarea "The playbook does not seem aligned with the article topic"
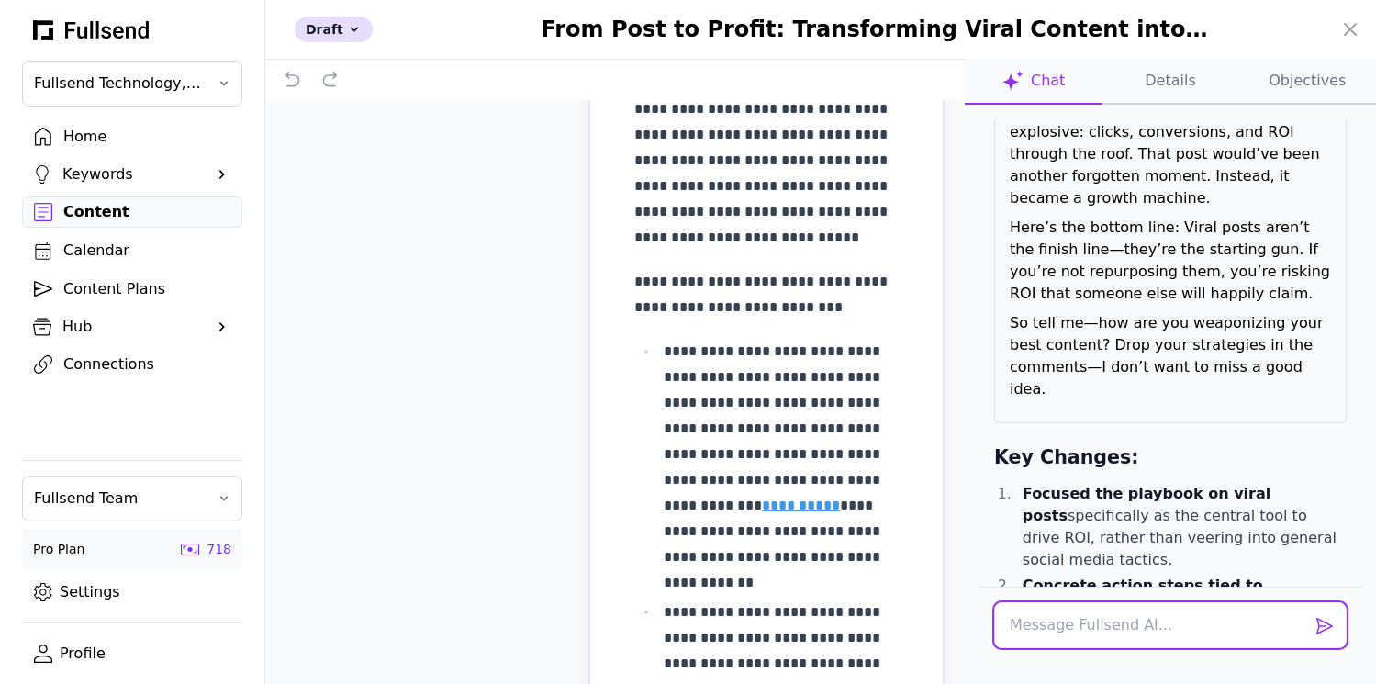
scroll to position [1827, 0]
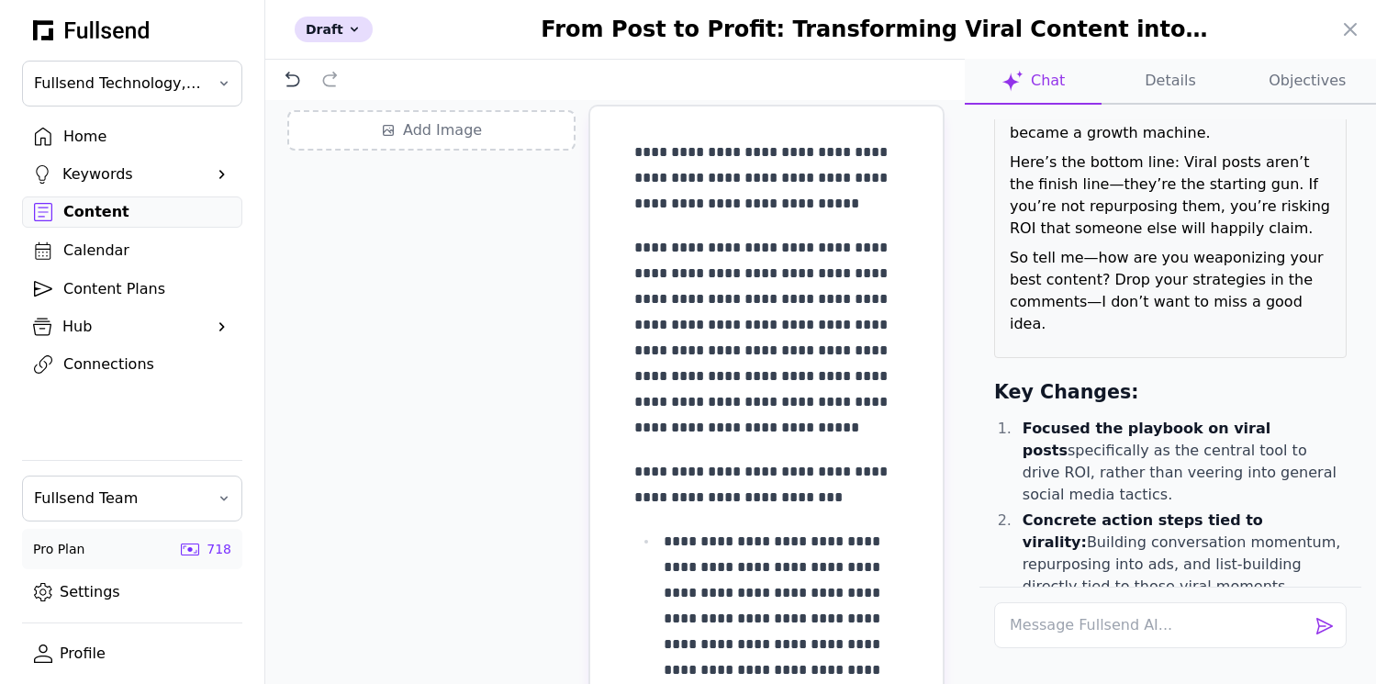
scroll to position [0, 0]
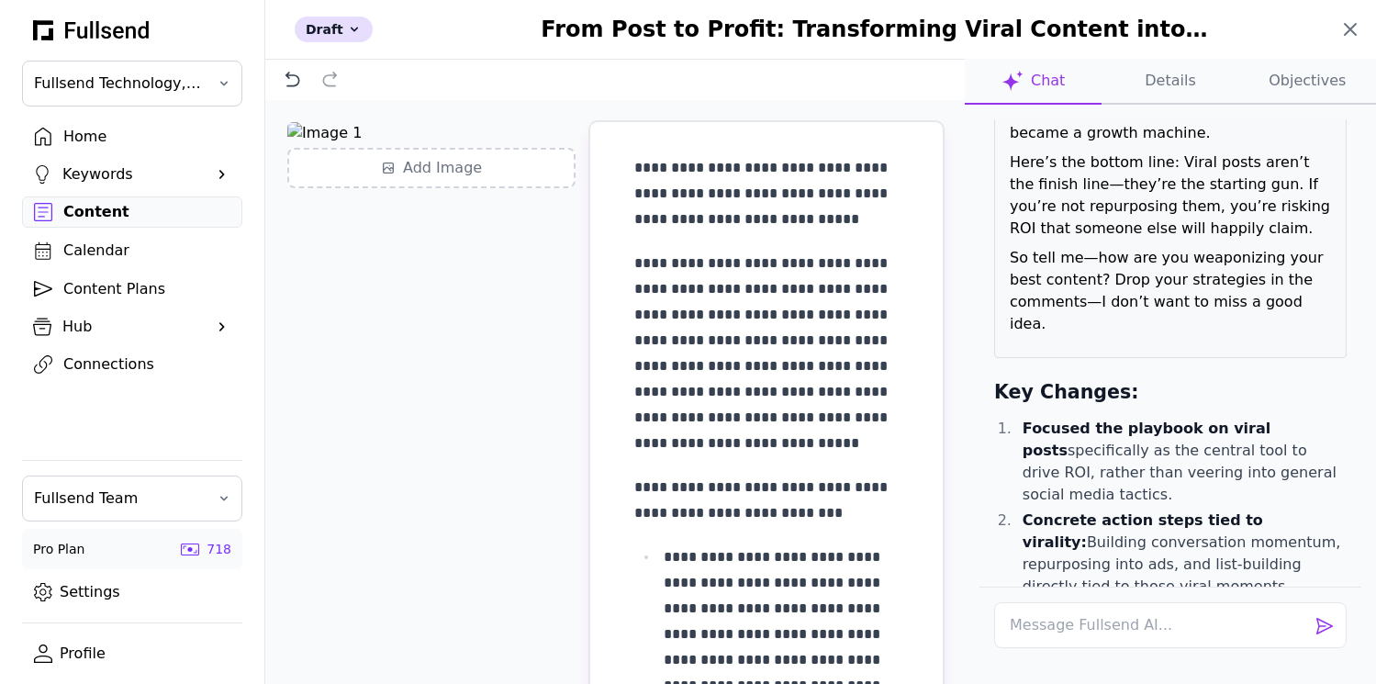
click at [1343, 28] on icon at bounding box center [1350, 29] width 22 height 22
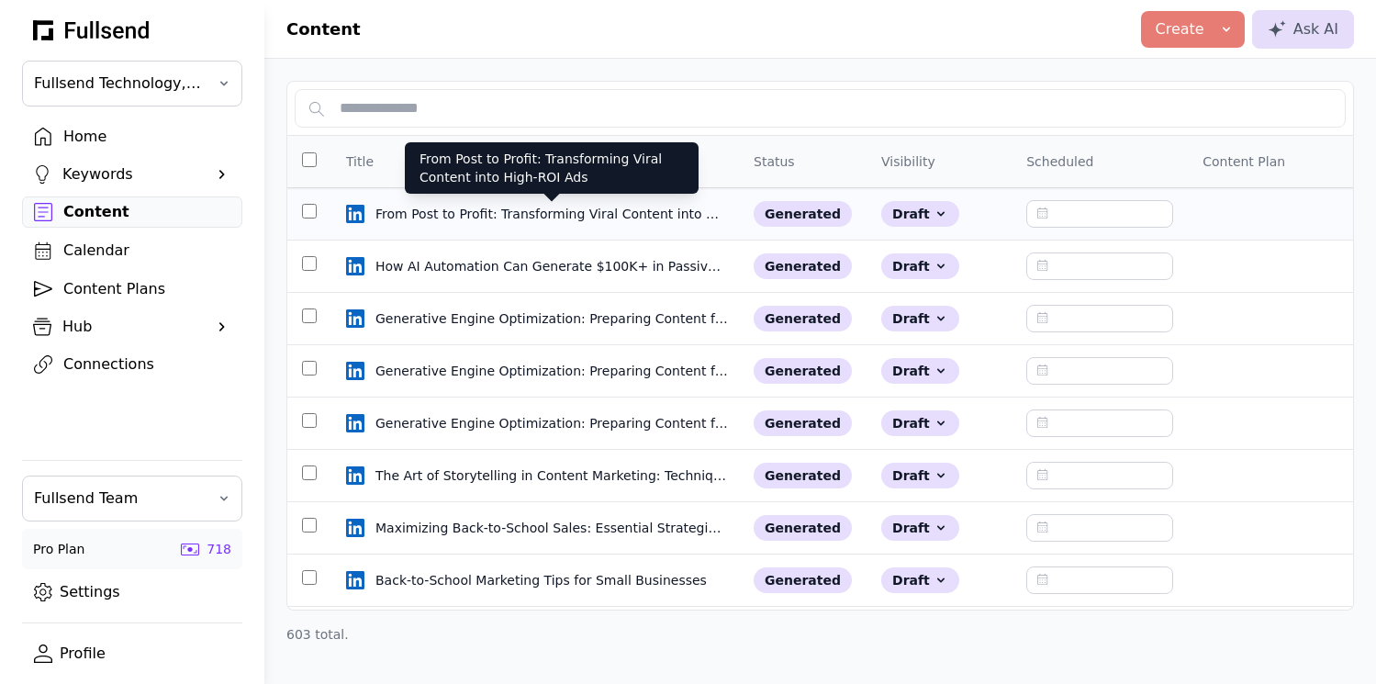
click at [543, 216] on div "From Post to Profit: Transforming Viral Content into High-ROI Ads" at bounding box center [551, 214] width 352 height 18
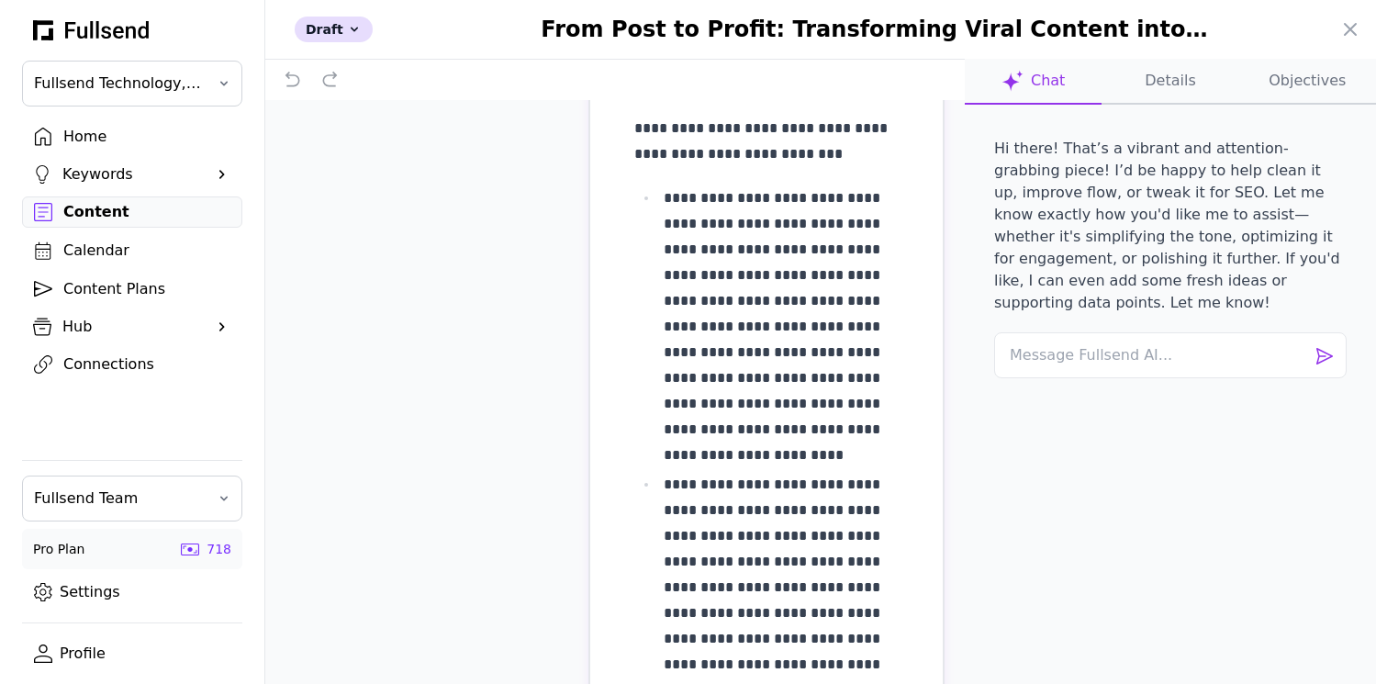
scroll to position [326, 0]
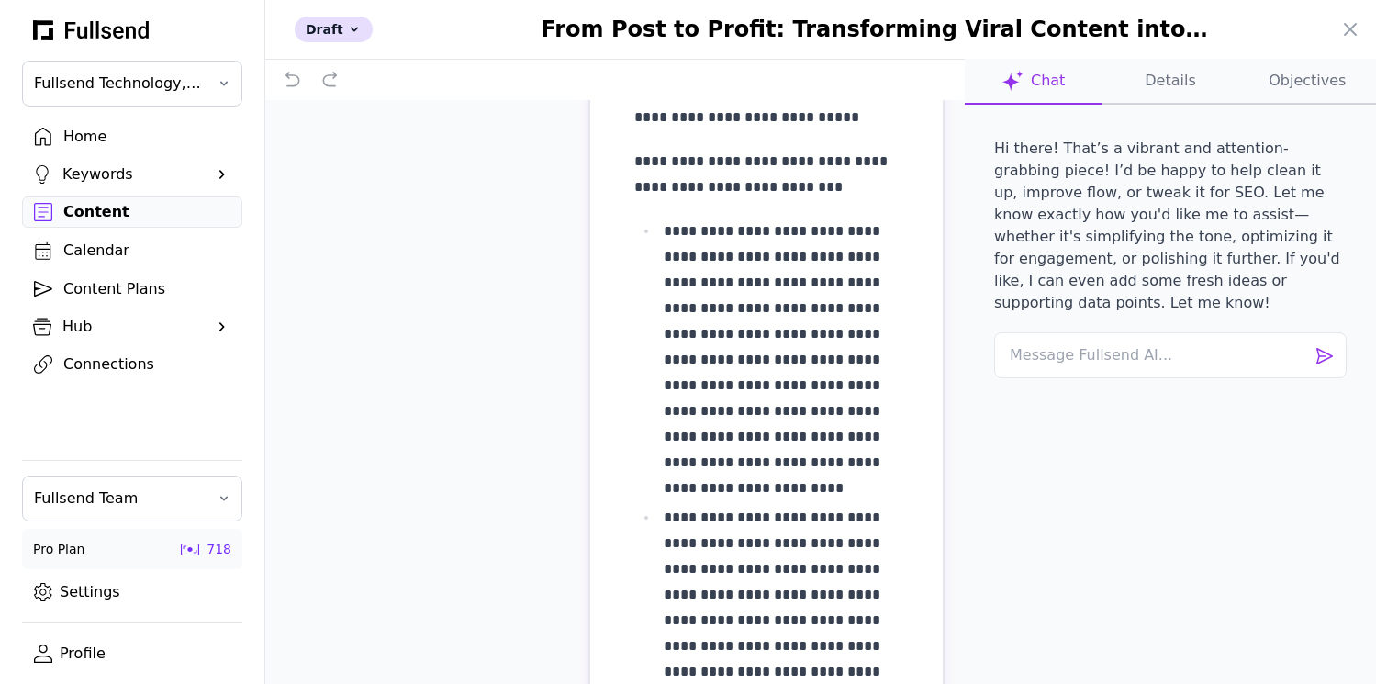
click at [106, 176] on div at bounding box center [688, 342] width 1376 height 684
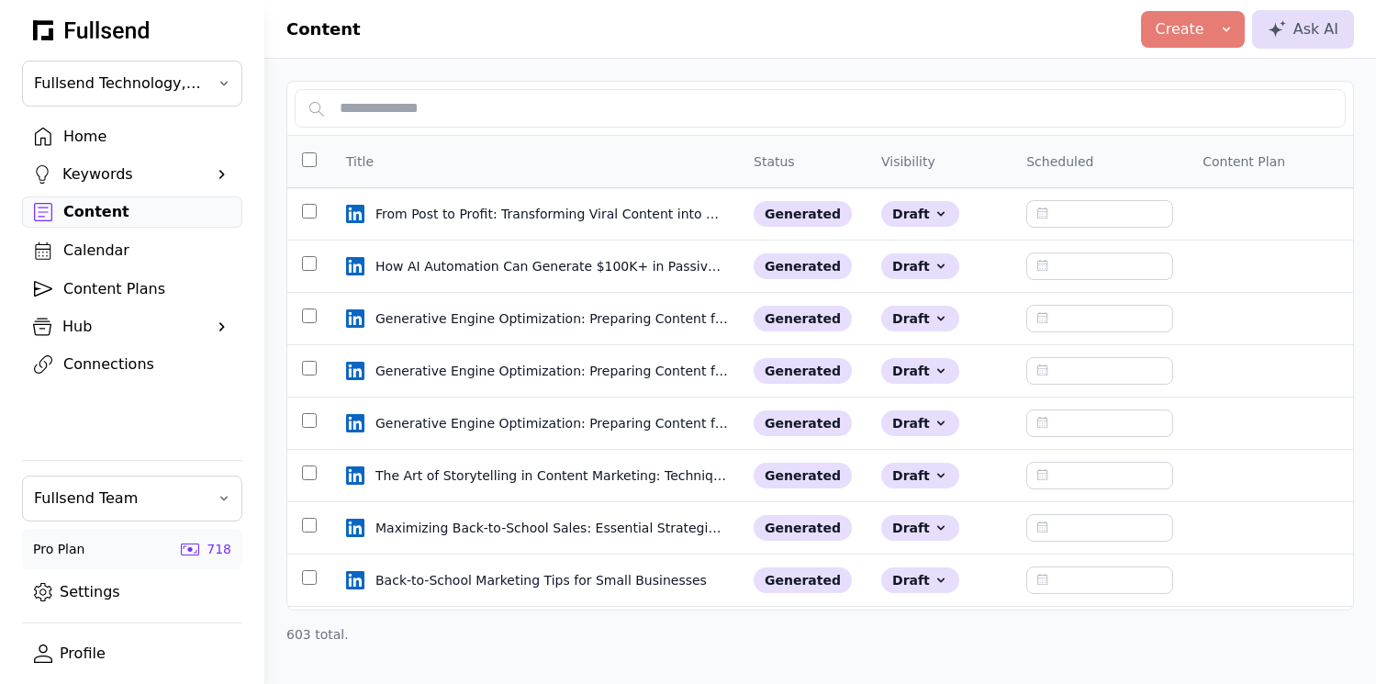
click at [106, 176] on div "Keywords" at bounding box center [132, 174] width 140 height 22
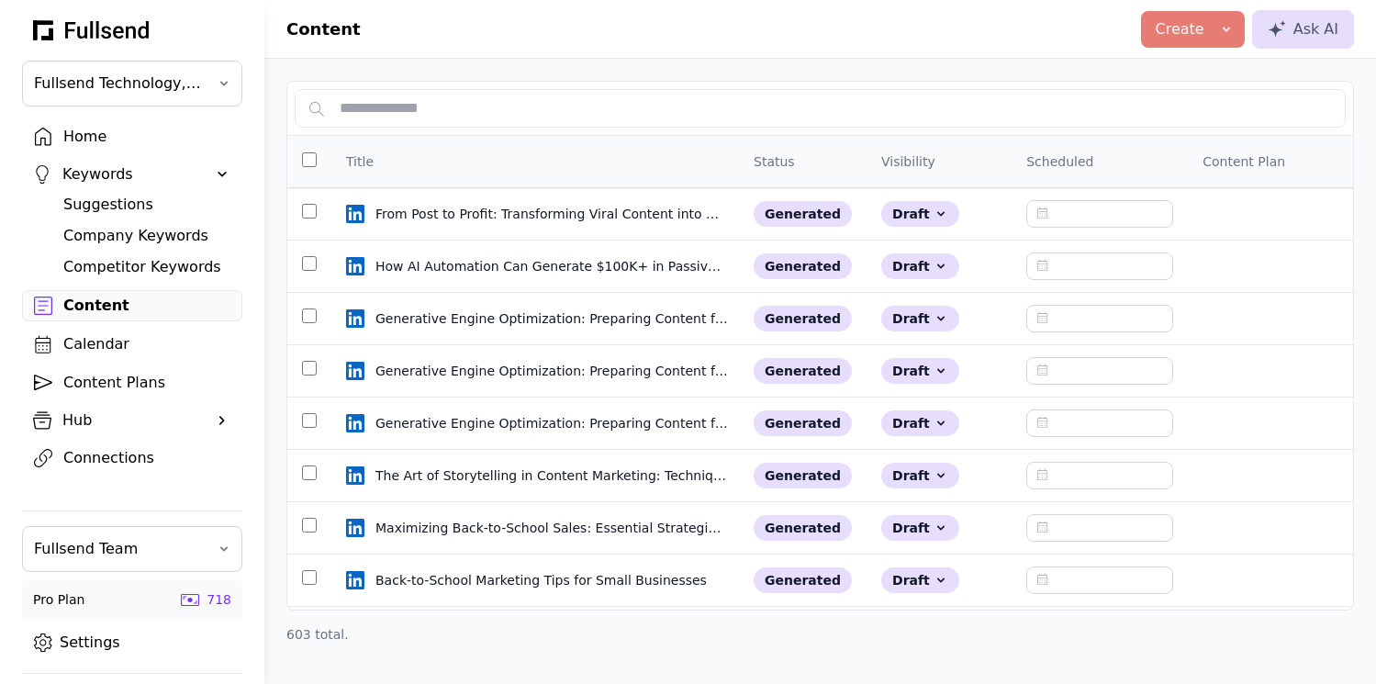
click at [97, 213] on div "Suggestions" at bounding box center [146, 205] width 167 height 22
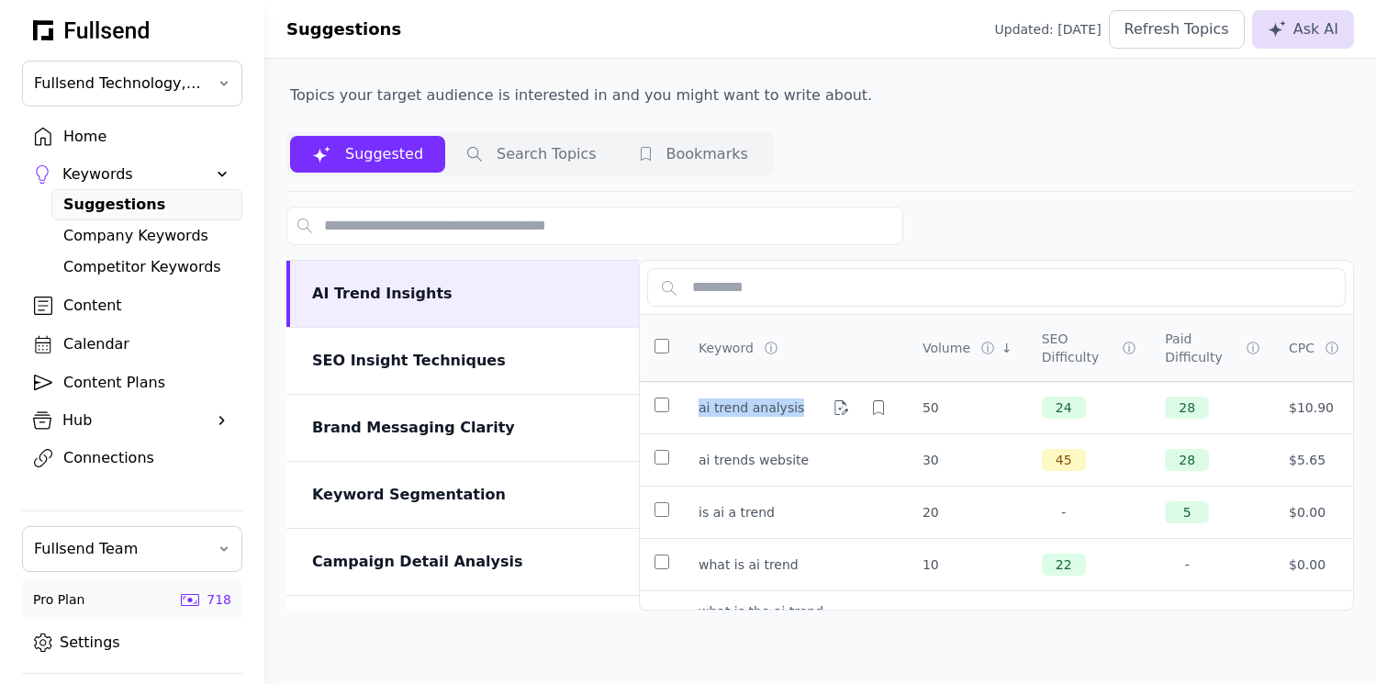
drag, startPoint x: 798, startPoint y: 409, endPoint x: 699, endPoint y: 414, distance: 98.3
click at [699, 414] on div "ai trend analysis" at bounding box center [796, 407] width 195 height 29
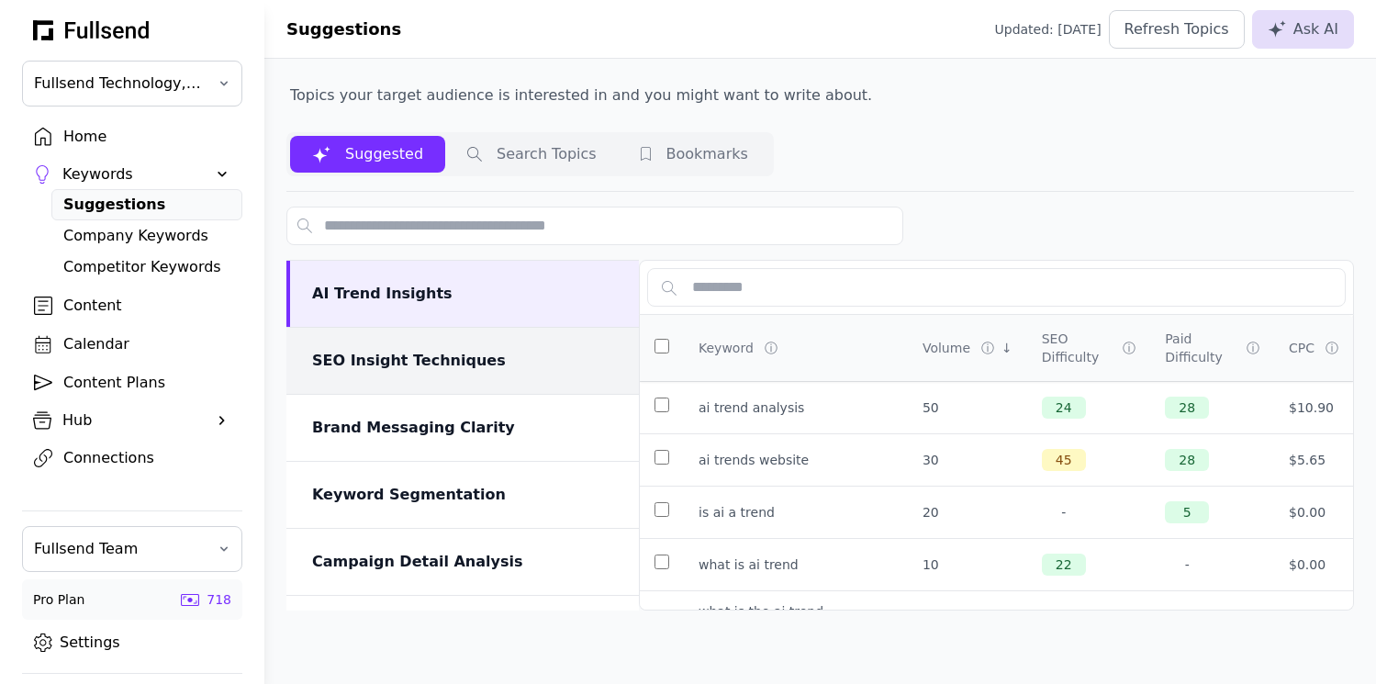
click at [364, 377] on div "SEO Insight Techniques" at bounding box center [462, 361] width 352 height 66
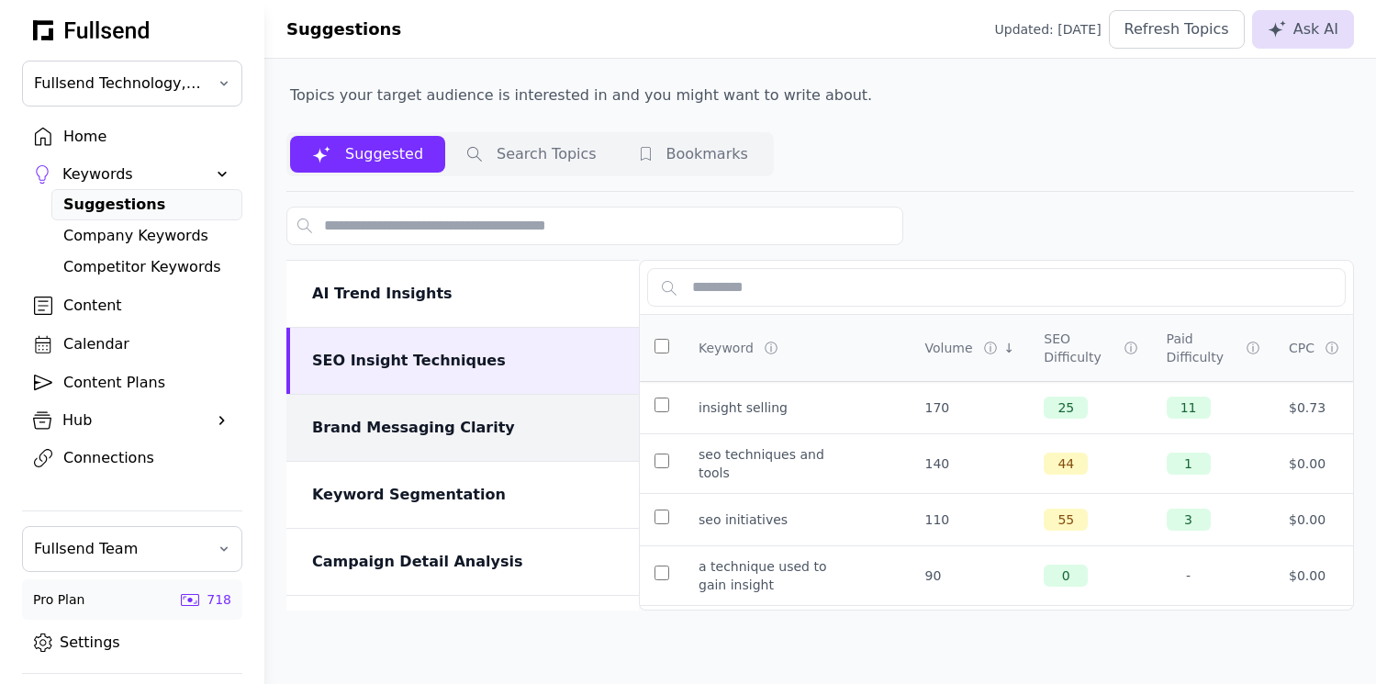
click at [430, 442] on div "Brand Messaging Clarity" at bounding box center [462, 428] width 352 height 66
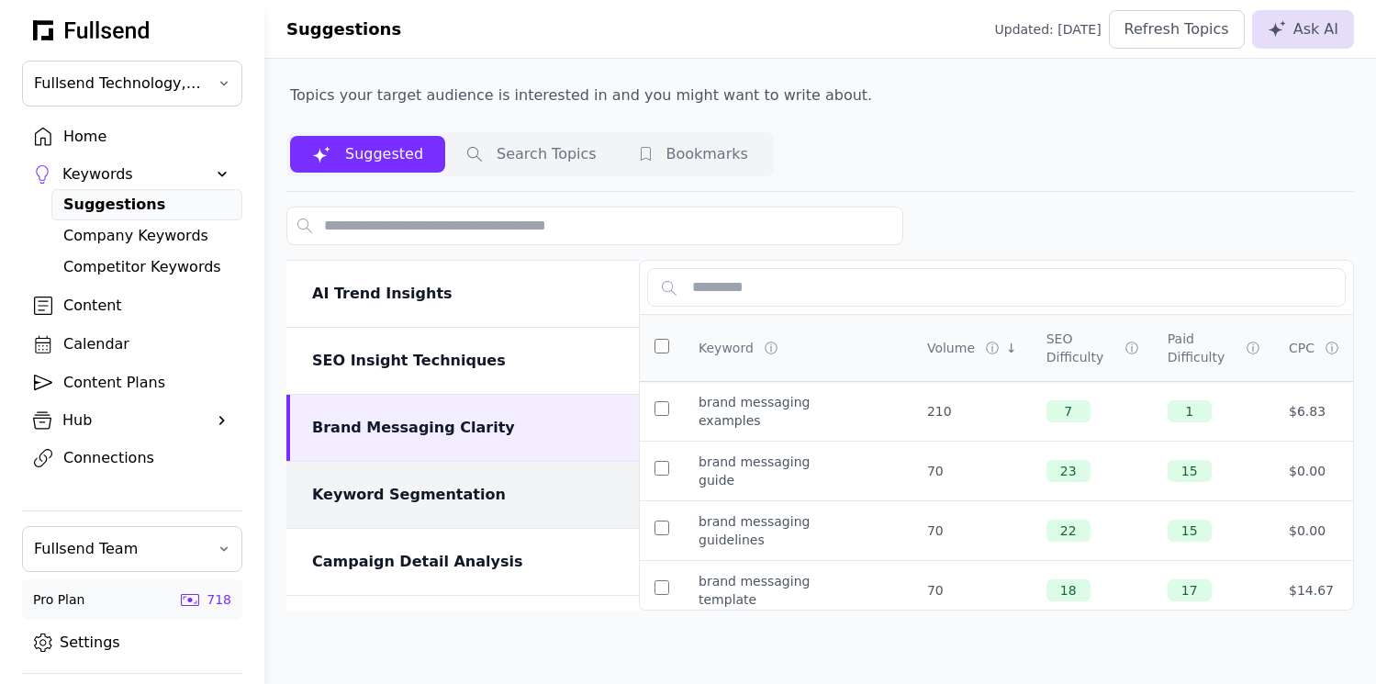
click at [441, 497] on div "Keyword Segmentation" at bounding box center [464, 495] width 305 height 22
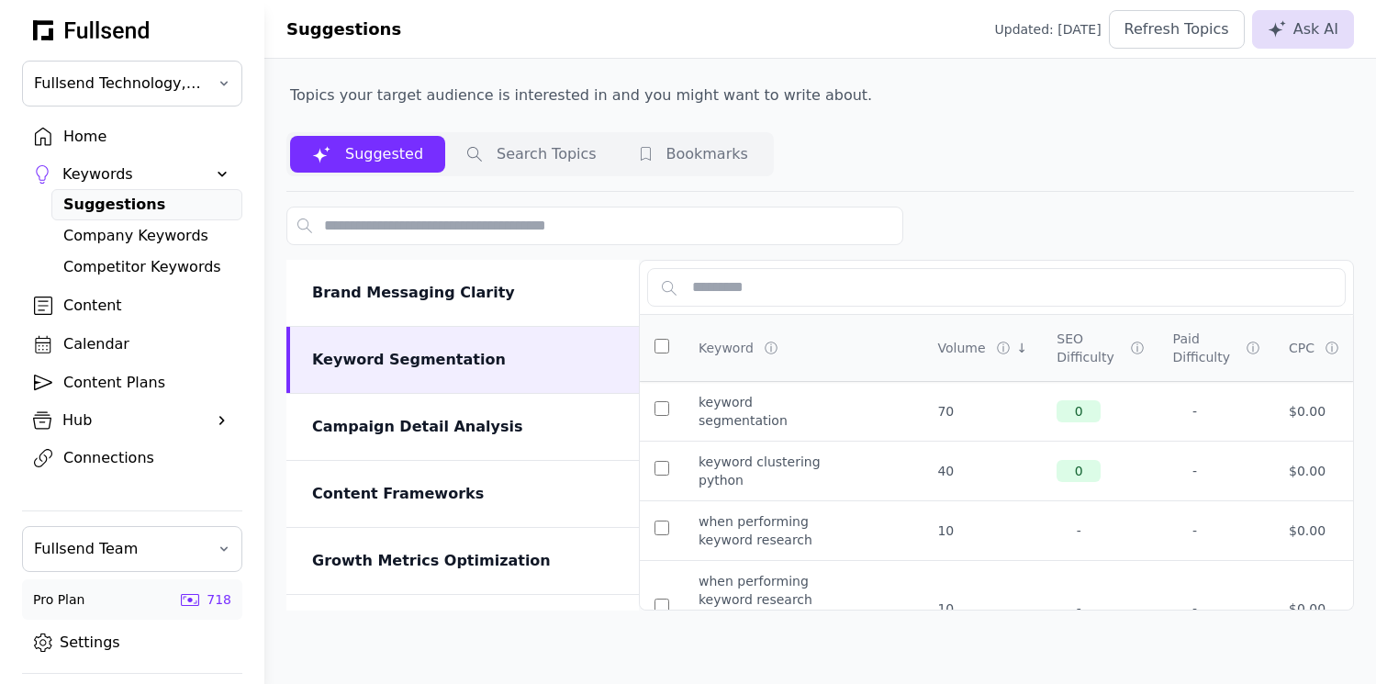
scroll to position [298, 0]
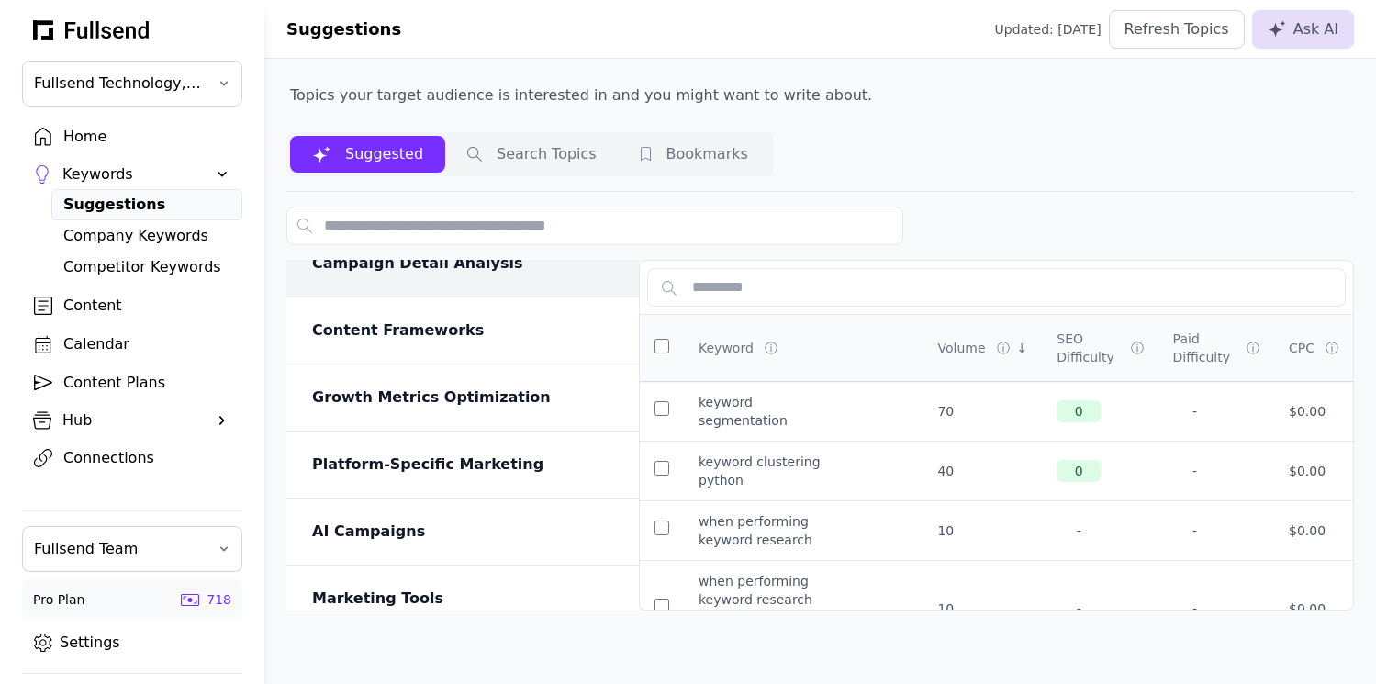
click at [447, 288] on div "Campaign Detail Analysis" at bounding box center [462, 263] width 352 height 66
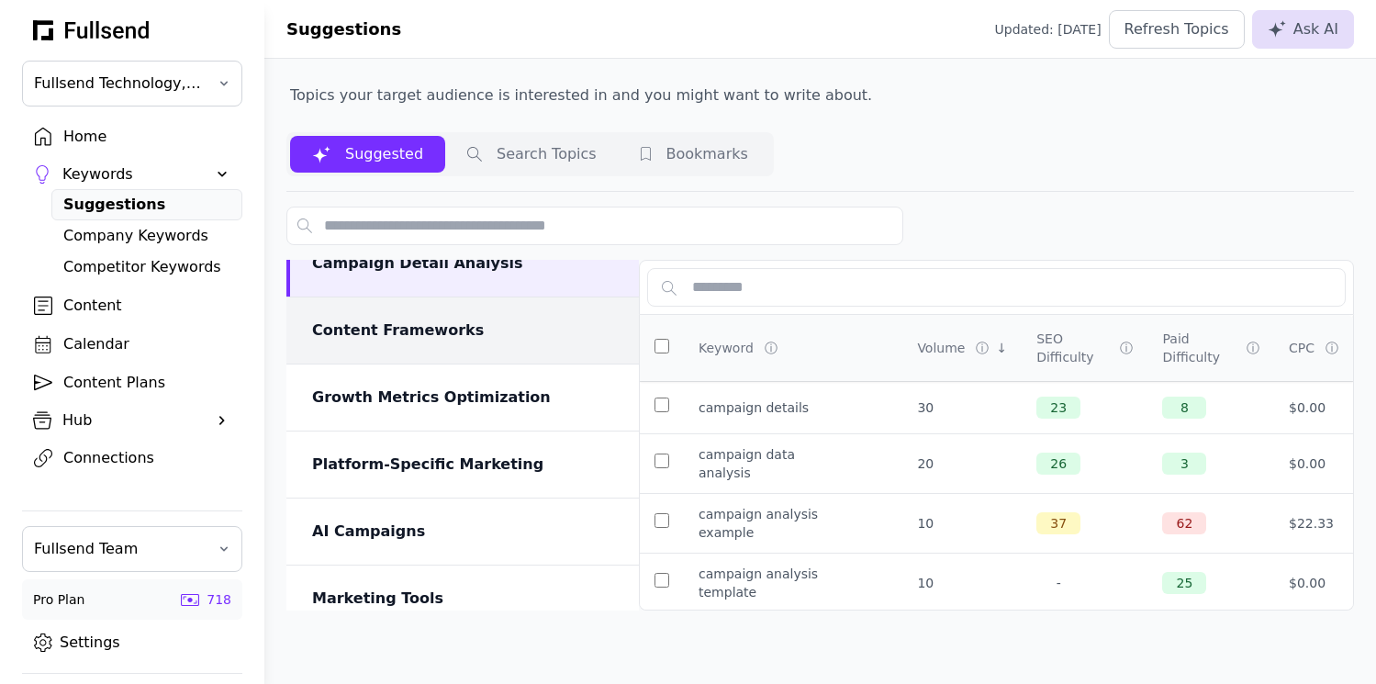
click at [453, 330] on div "Content Frameworks" at bounding box center [464, 330] width 305 height 22
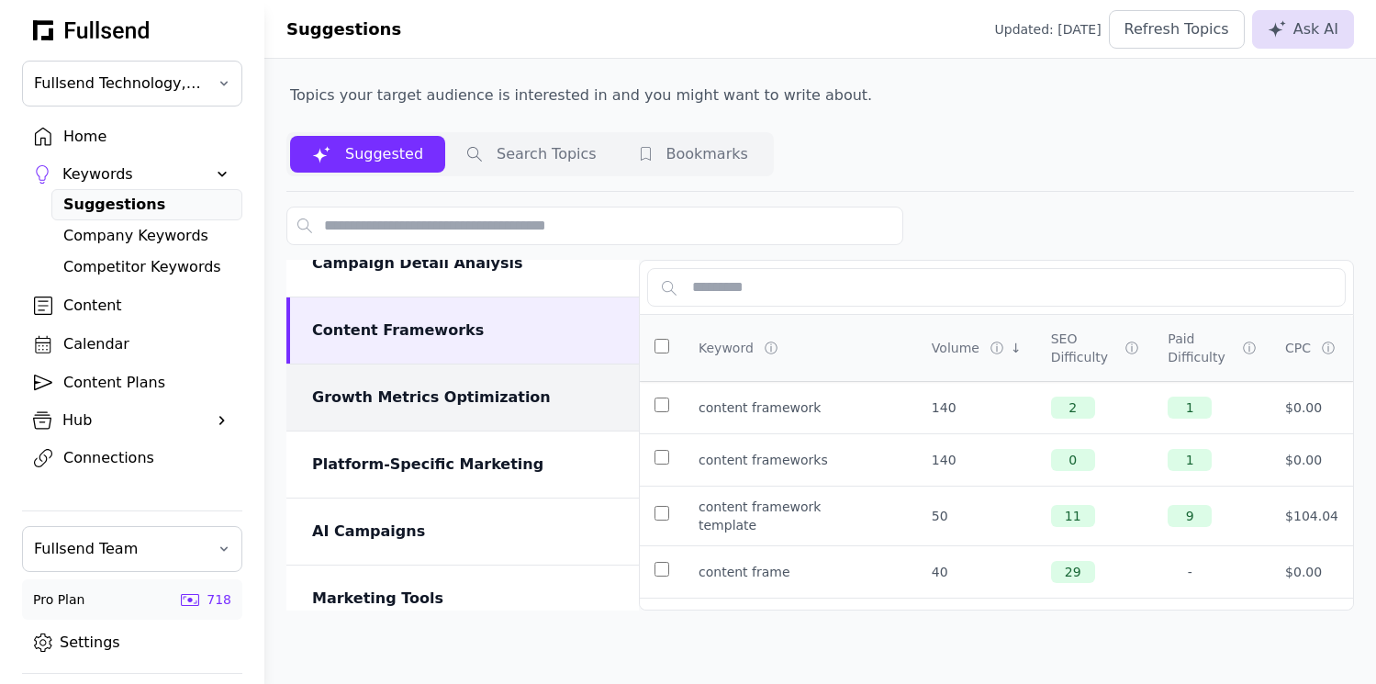
click at [463, 375] on div "Growth Metrics Optimization" at bounding box center [462, 397] width 352 height 66
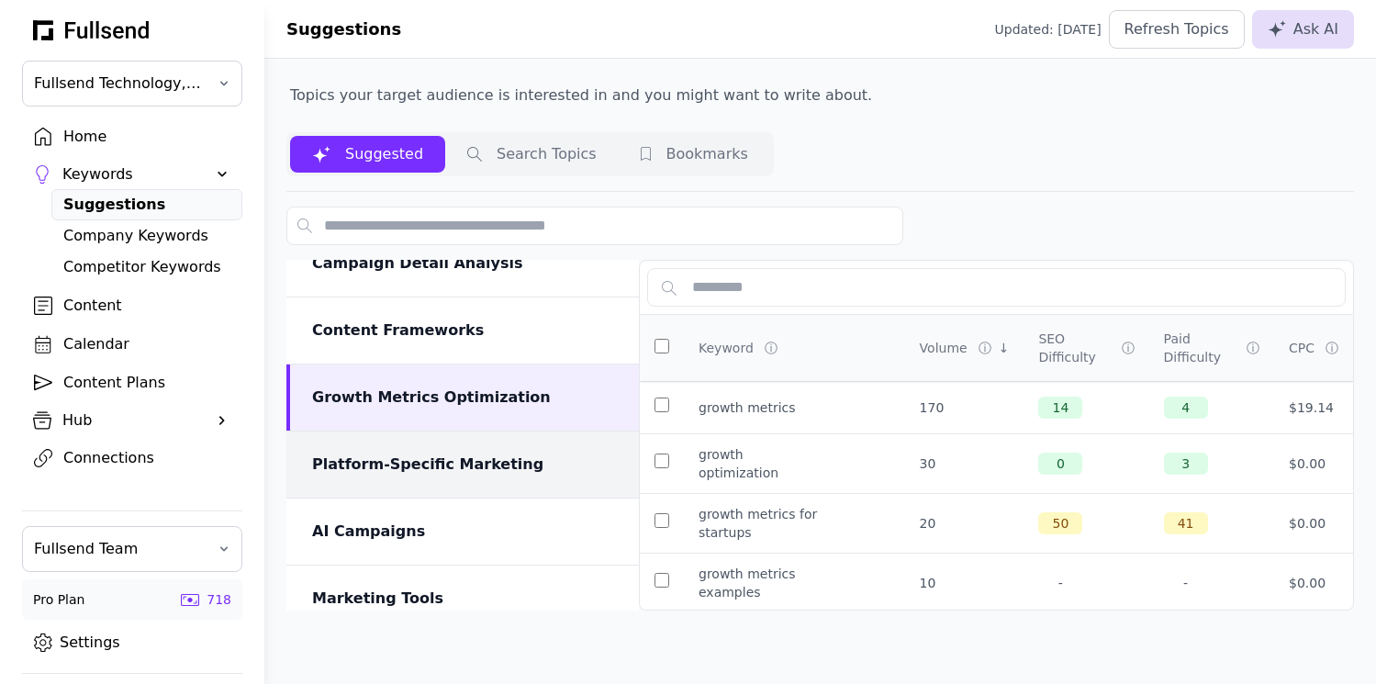
click at [456, 477] on div "Platform-Specific Marketing" at bounding box center [462, 464] width 352 height 66
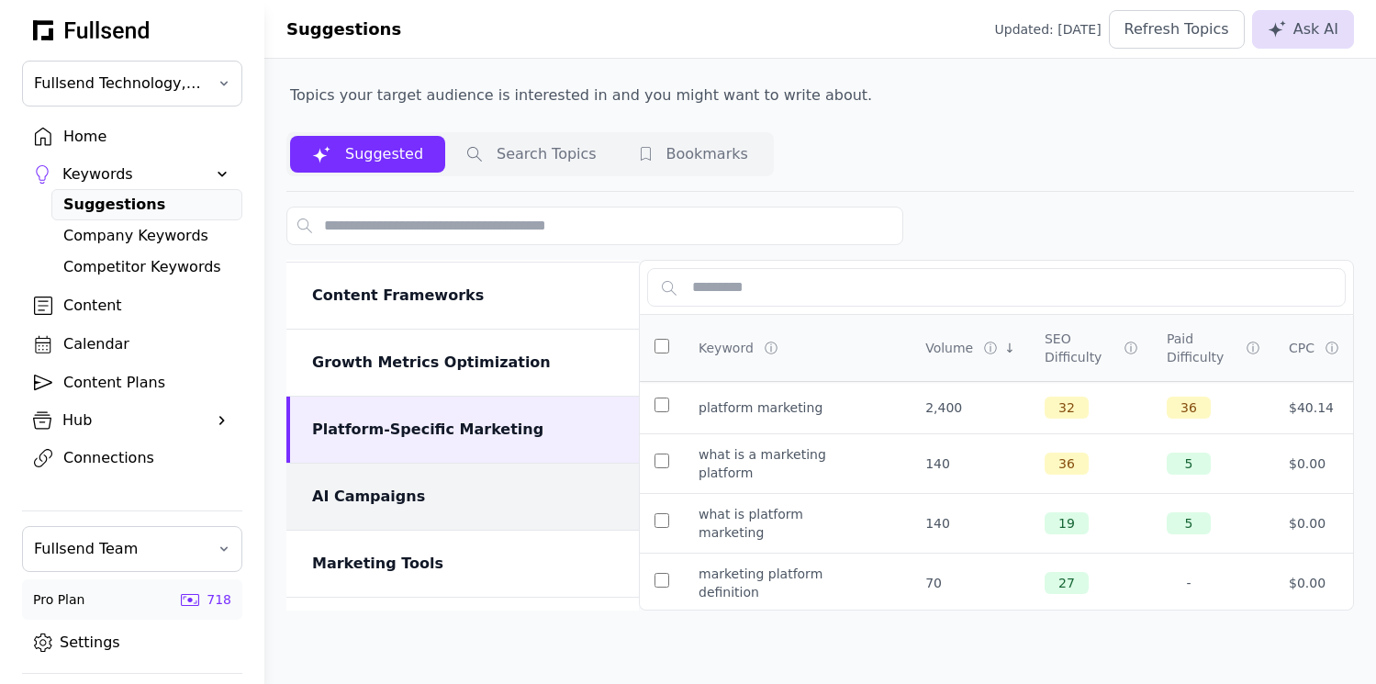
scroll to position [334, 0]
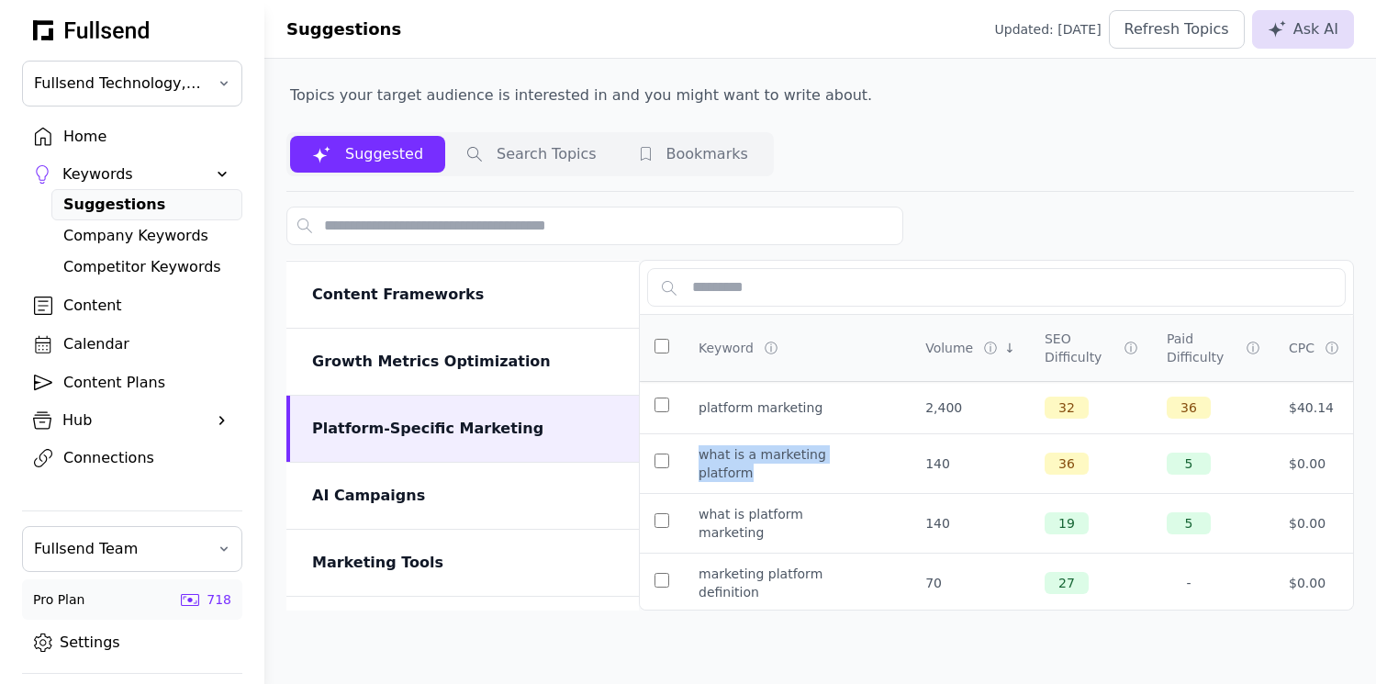
drag, startPoint x: 763, startPoint y: 470, endPoint x: 694, endPoint y: 456, distance: 70.2
click at [694, 456] on td "what is a marketing platform" at bounding box center [797, 464] width 227 height 60
copy div "what is a marketing platform"
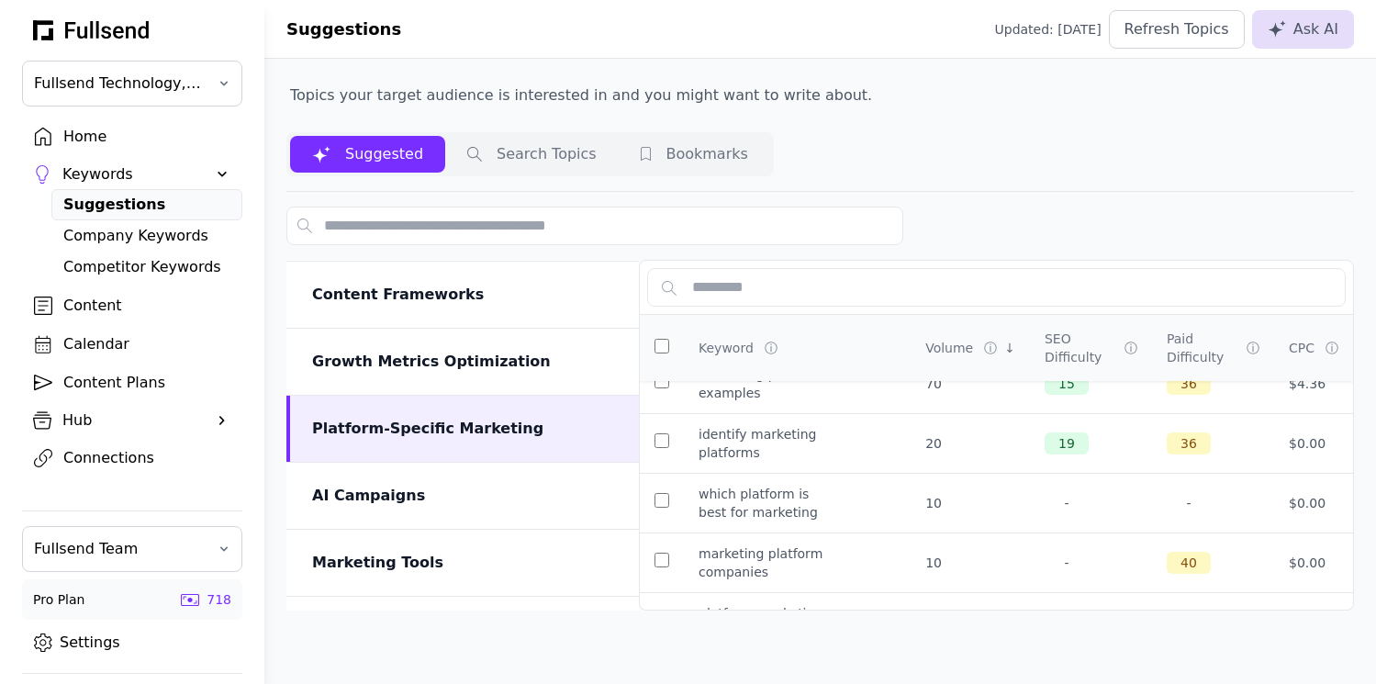
scroll to position [322, 0]
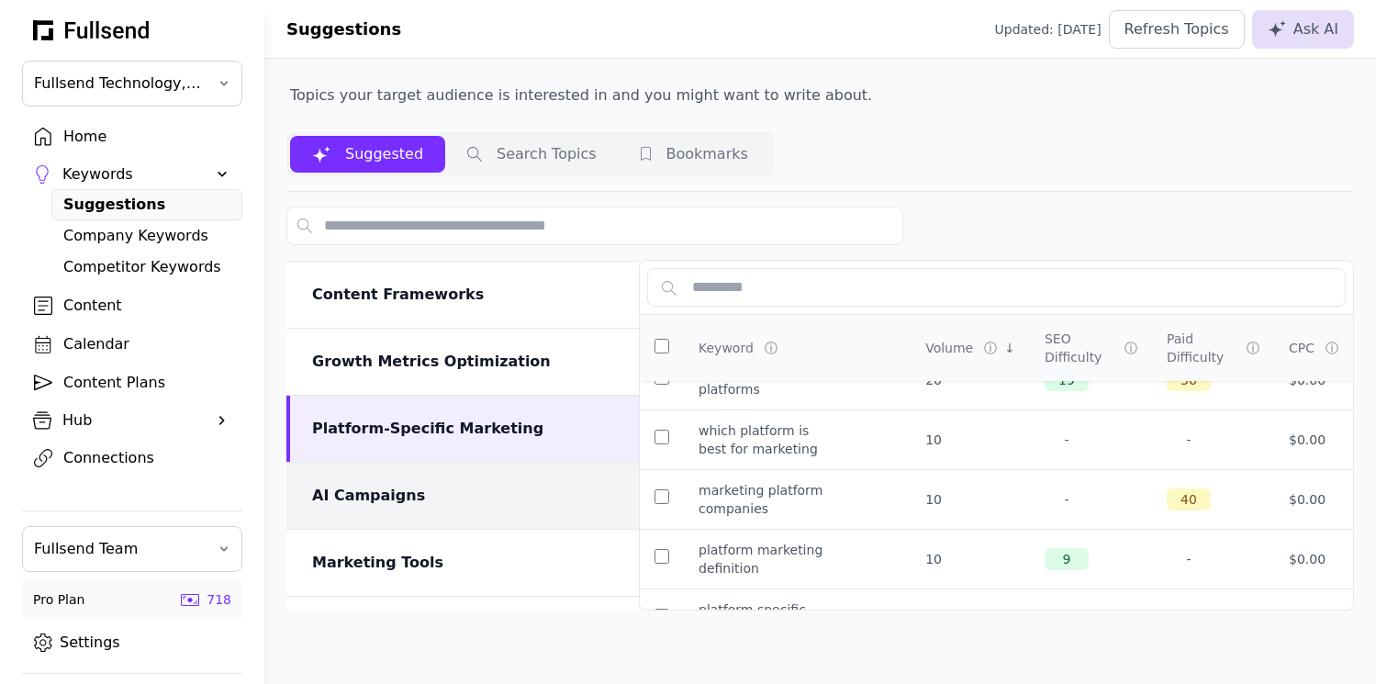
click at [422, 513] on div "AI Campaigns" at bounding box center [462, 496] width 352 height 66
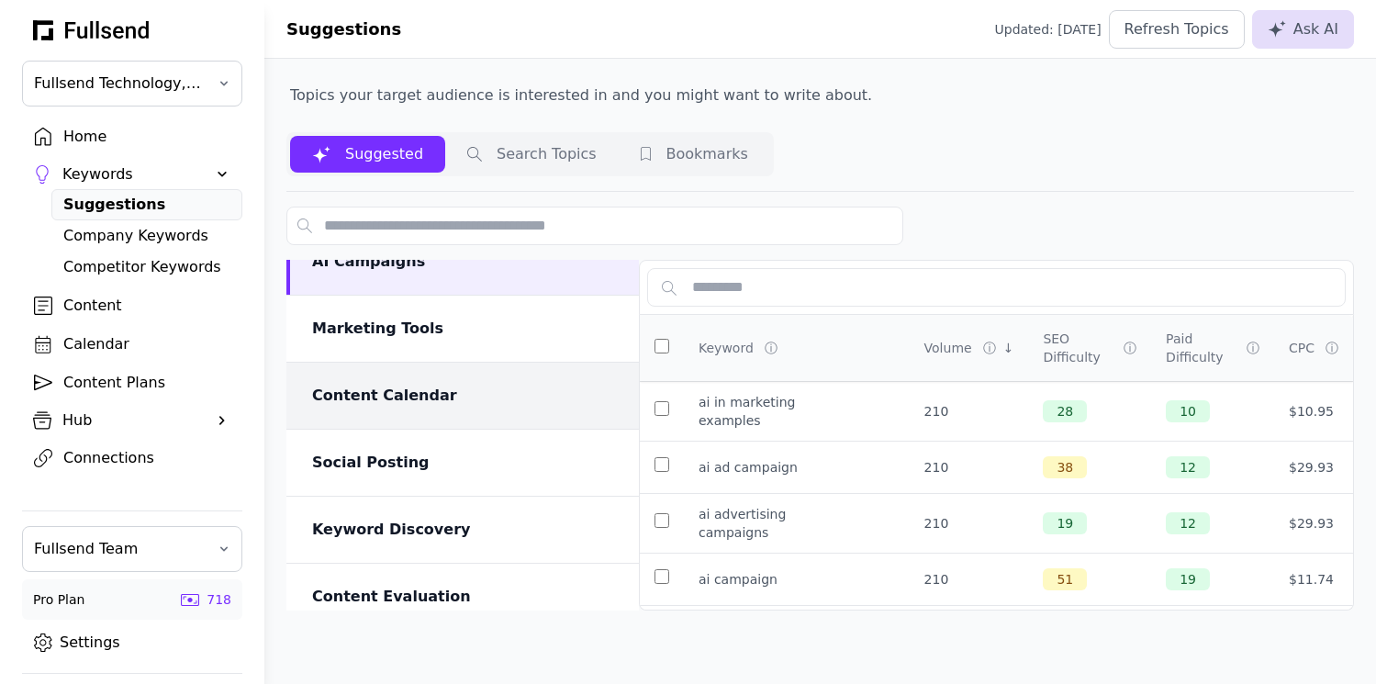
scroll to position [564, 0]
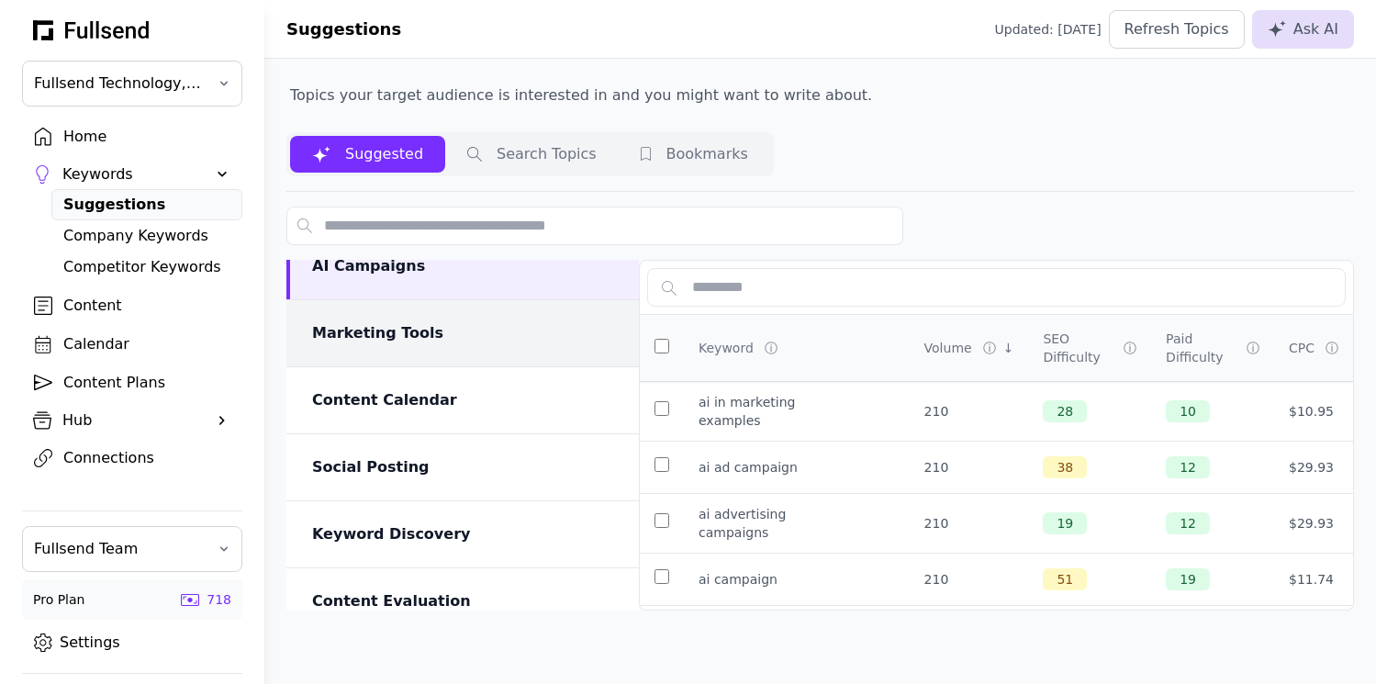
click at [400, 336] on div "Marketing Tools" at bounding box center [464, 333] width 305 height 22
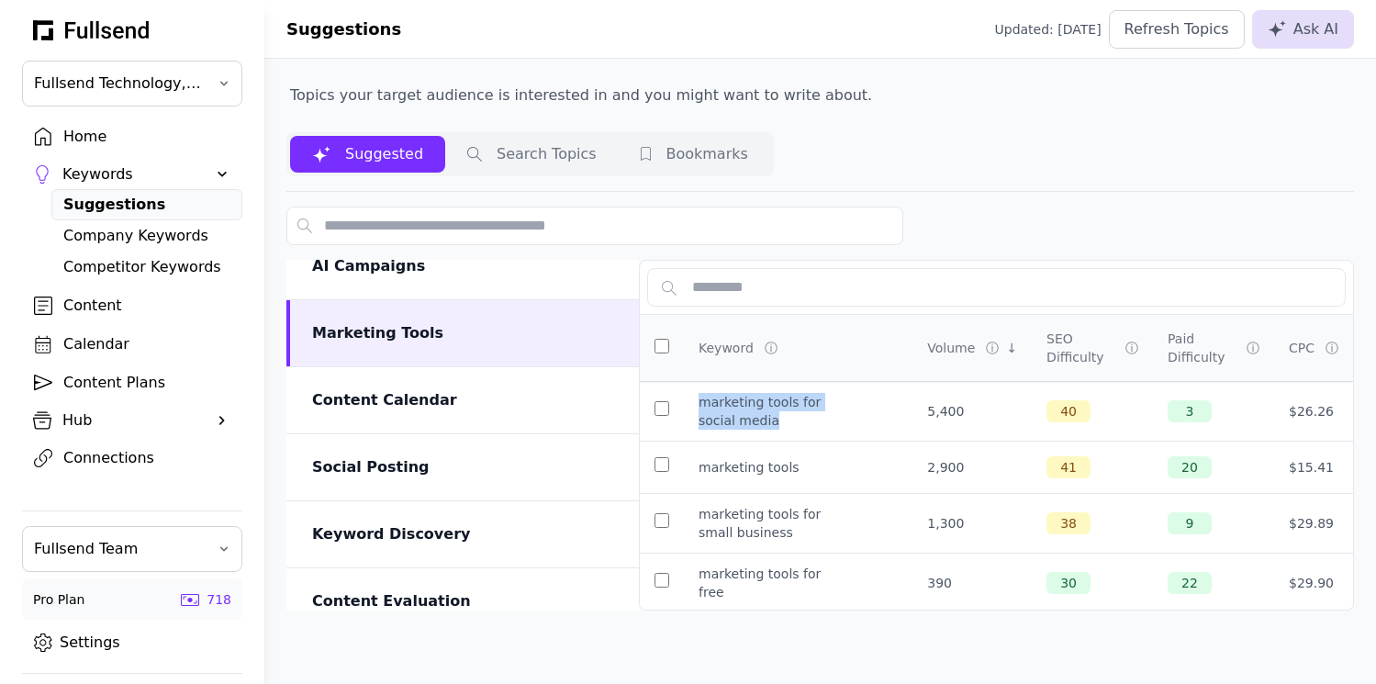
copy div "marketing tools for social media"
drag, startPoint x: 781, startPoint y: 426, endPoint x: 697, endPoint y: 402, distance: 87.8
click at [697, 402] on td "marketing tools for social media" at bounding box center [798, 412] width 229 height 60
click at [94, 133] on div "Home" at bounding box center [146, 137] width 167 height 22
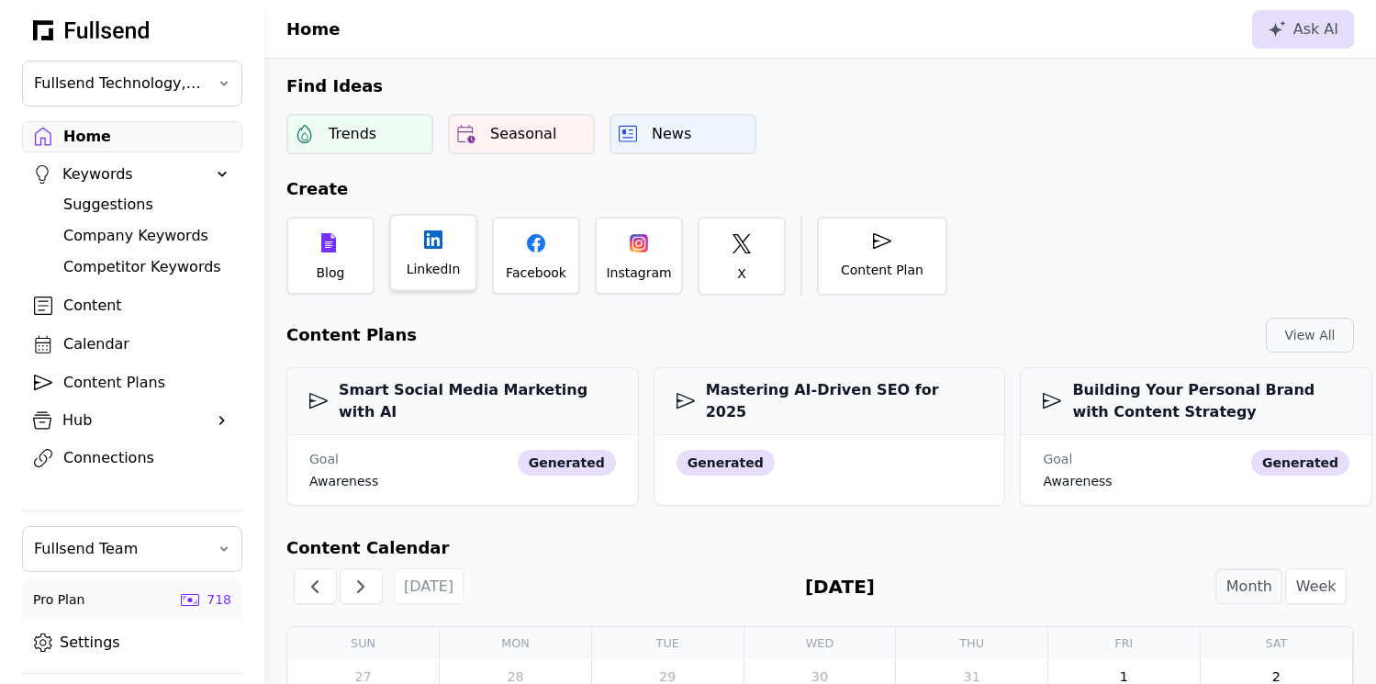
click at [441, 268] on div "LinkedIn" at bounding box center [434, 269] width 54 height 18
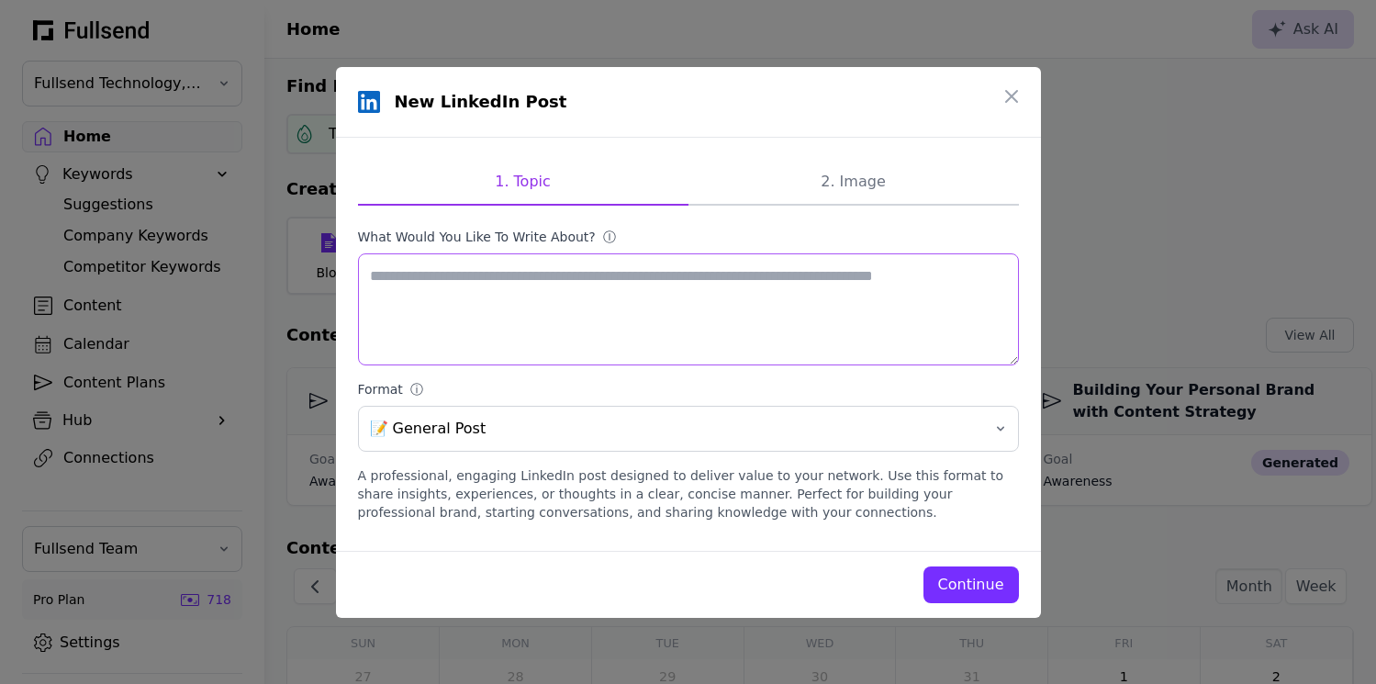
click at [535, 315] on textarea "What would you like to write about? ⓘ" at bounding box center [688, 309] width 661 height 112
paste textarea "**********"
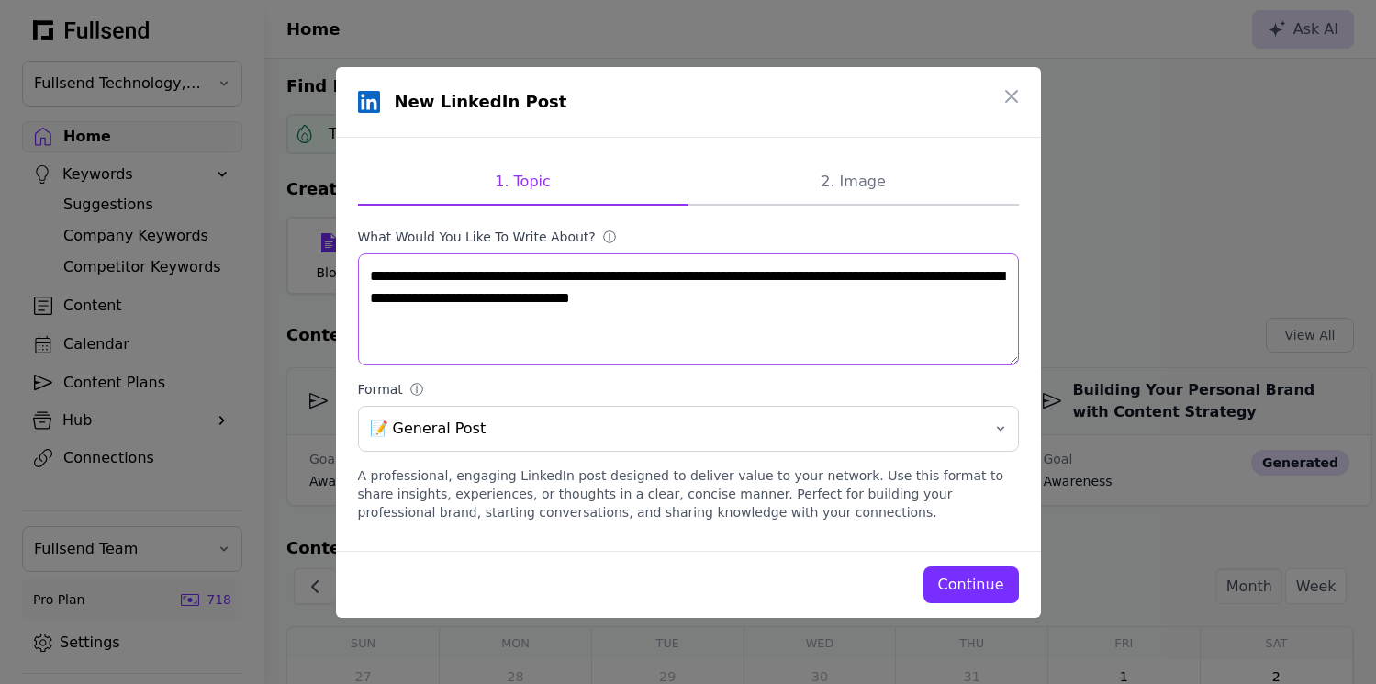
type textarea "**********"
click at [944, 577] on div "Continue" at bounding box center [971, 585] width 66 height 22
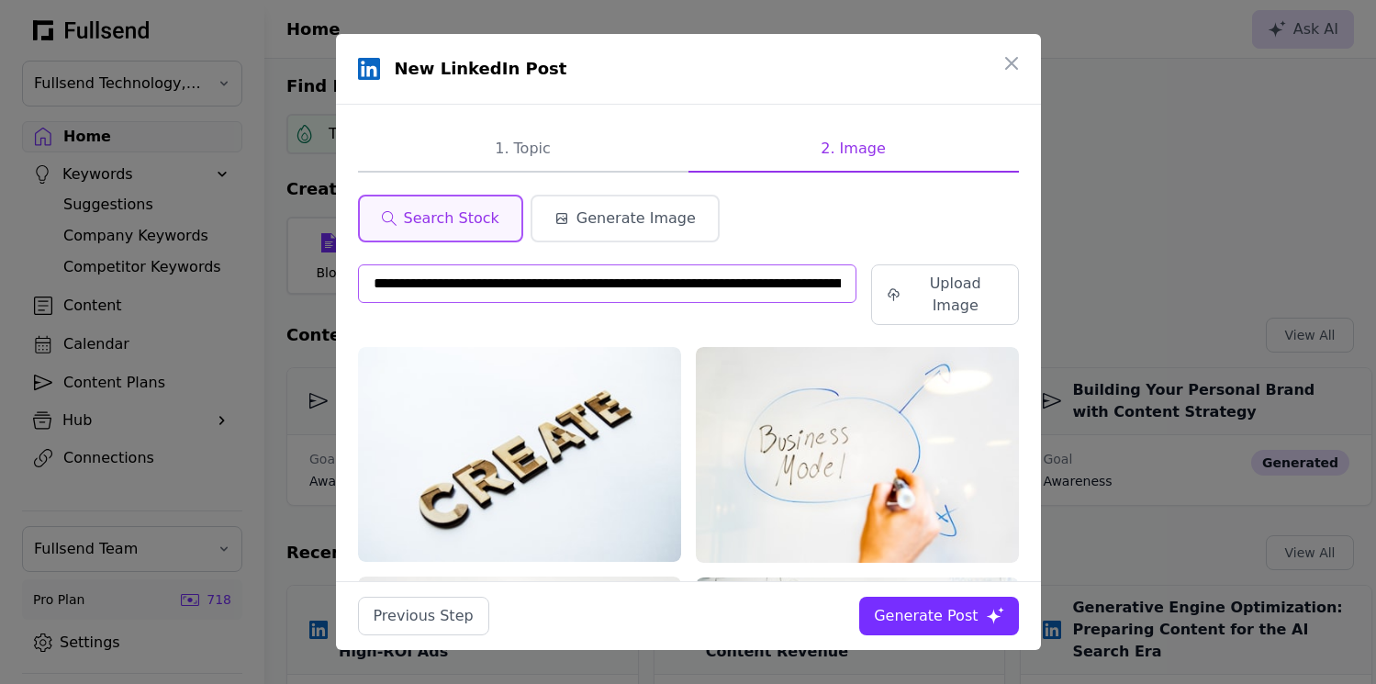
drag, startPoint x: 843, startPoint y: 283, endPoint x: 224, endPoint y: 277, distance: 618.7
click at [224, 277] on div "**********" at bounding box center [688, 342] width 1376 height 684
type input "**********"
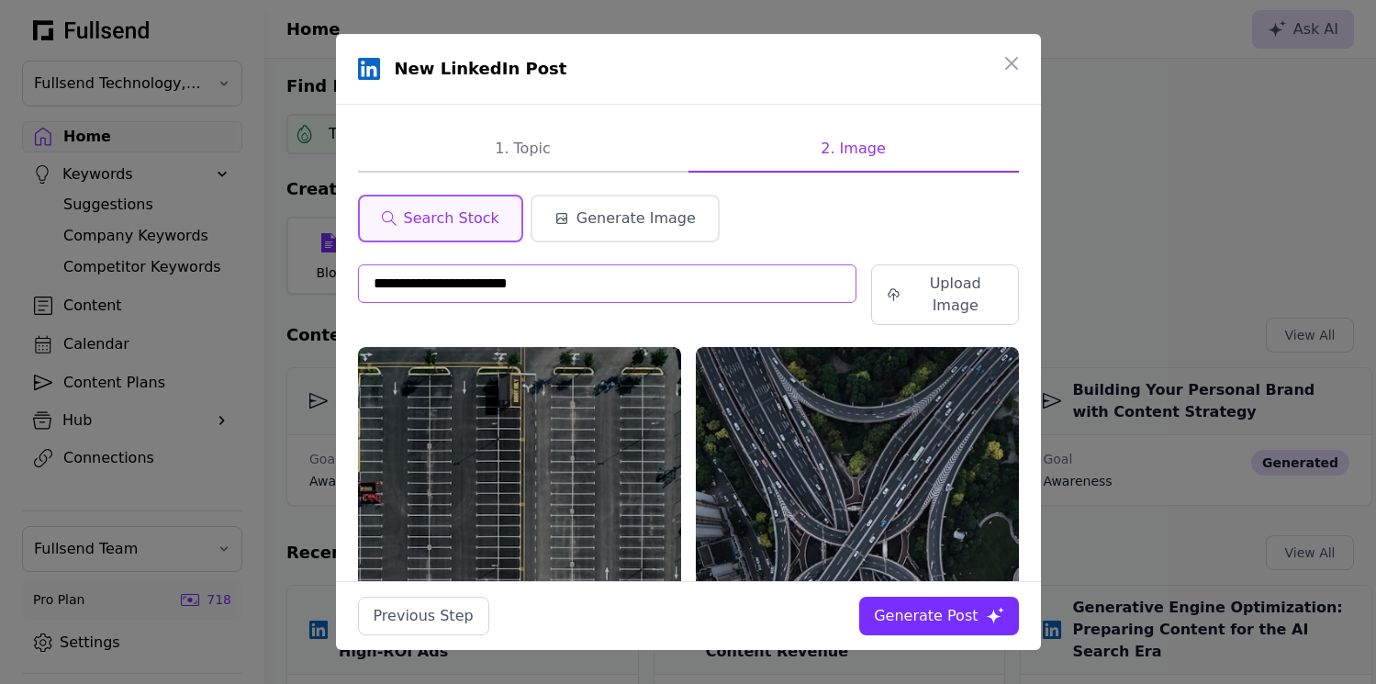
drag, startPoint x: 536, startPoint y: 281, endPoint x: 339, endPoint y: 272, distance: 197.6
click at [339, 272] on div "**********" at bounding box center [688, 343] width 705 height 476
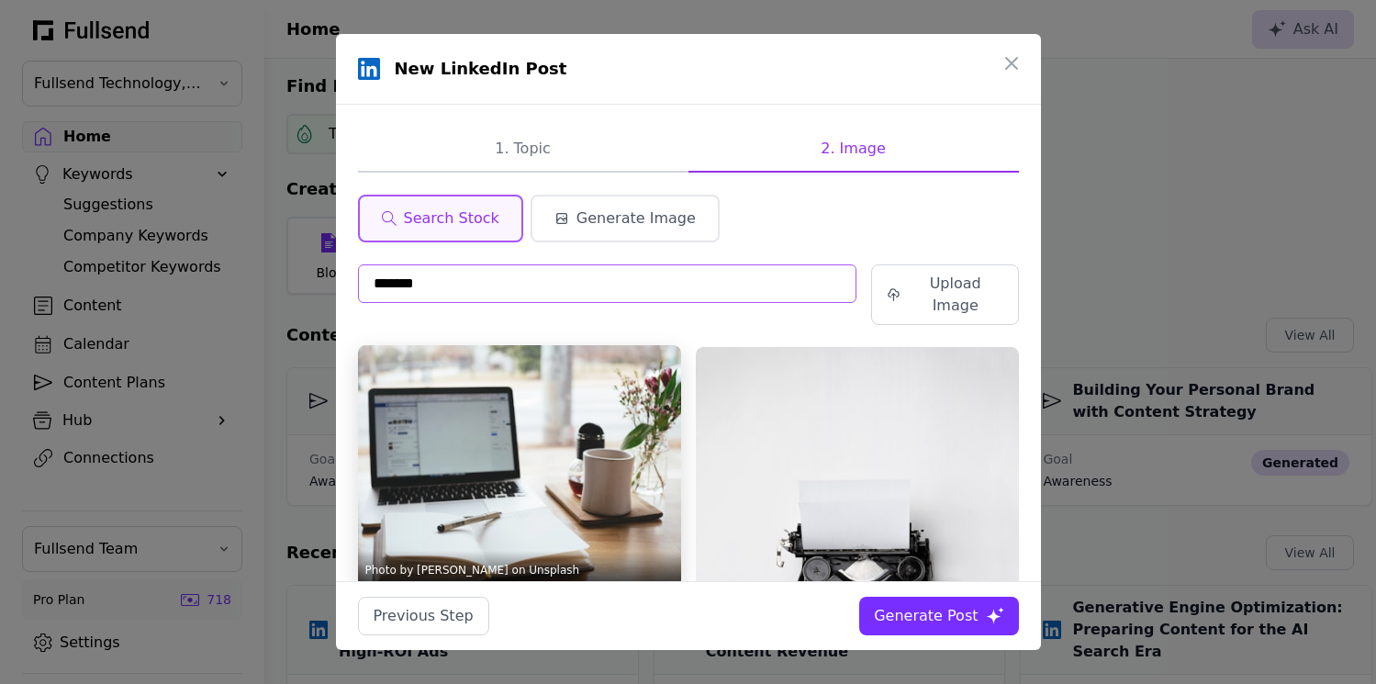
scroll to position [67, 0]
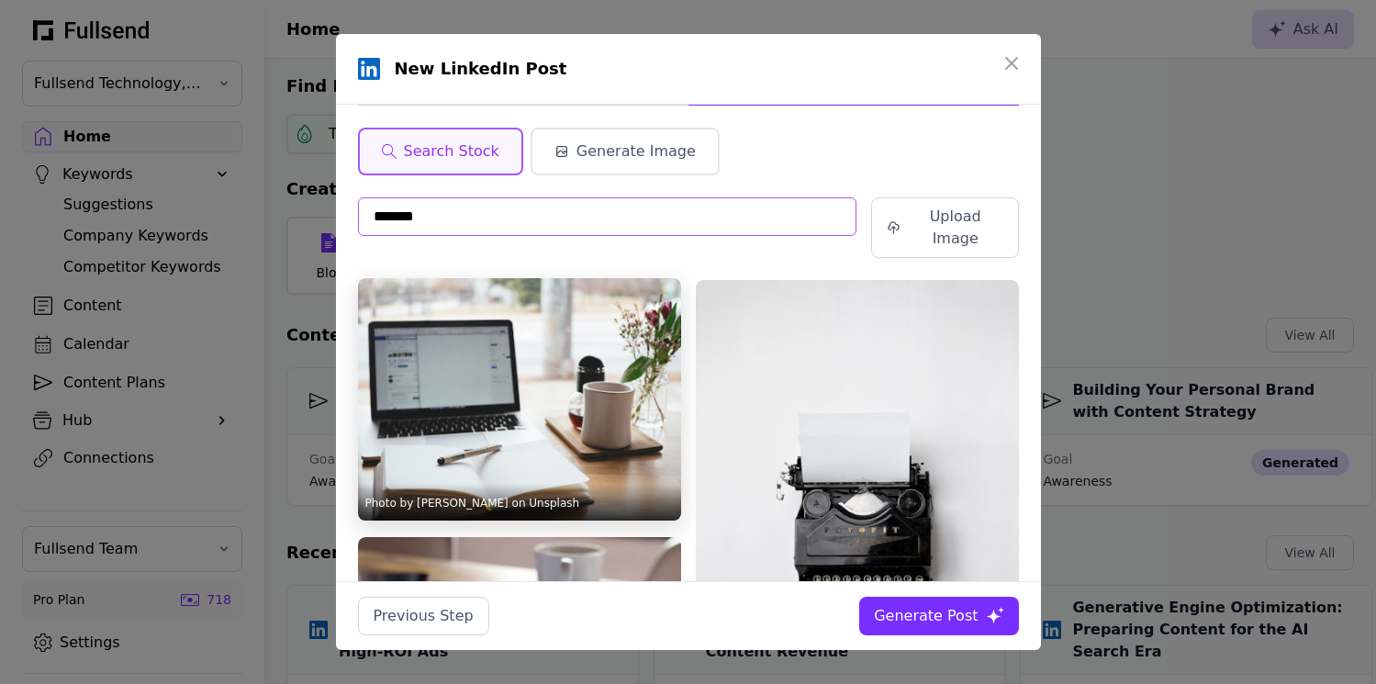
type input "*******"
click at [534, 374] on img at bounding box center [519, 399] width 323 height 242
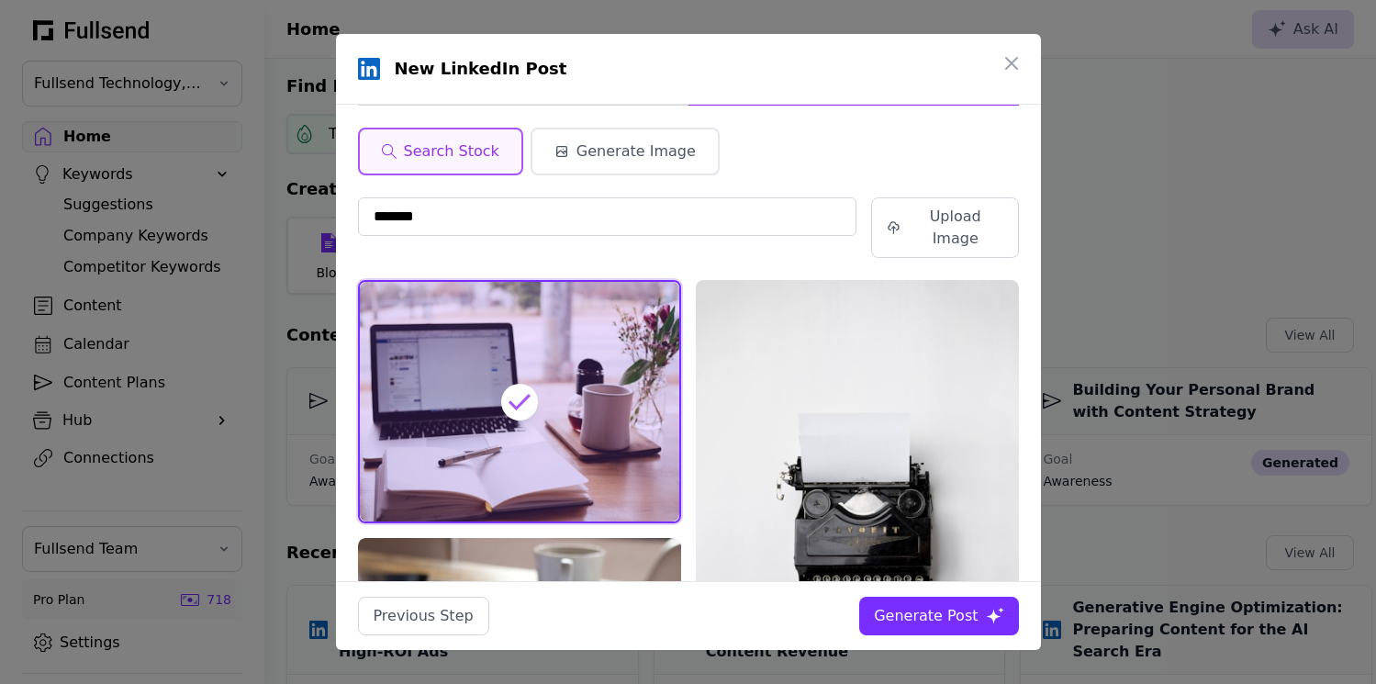
click at [933, 609] on div "Generate Post" at bounding box center [926, 616] width 104 height 22
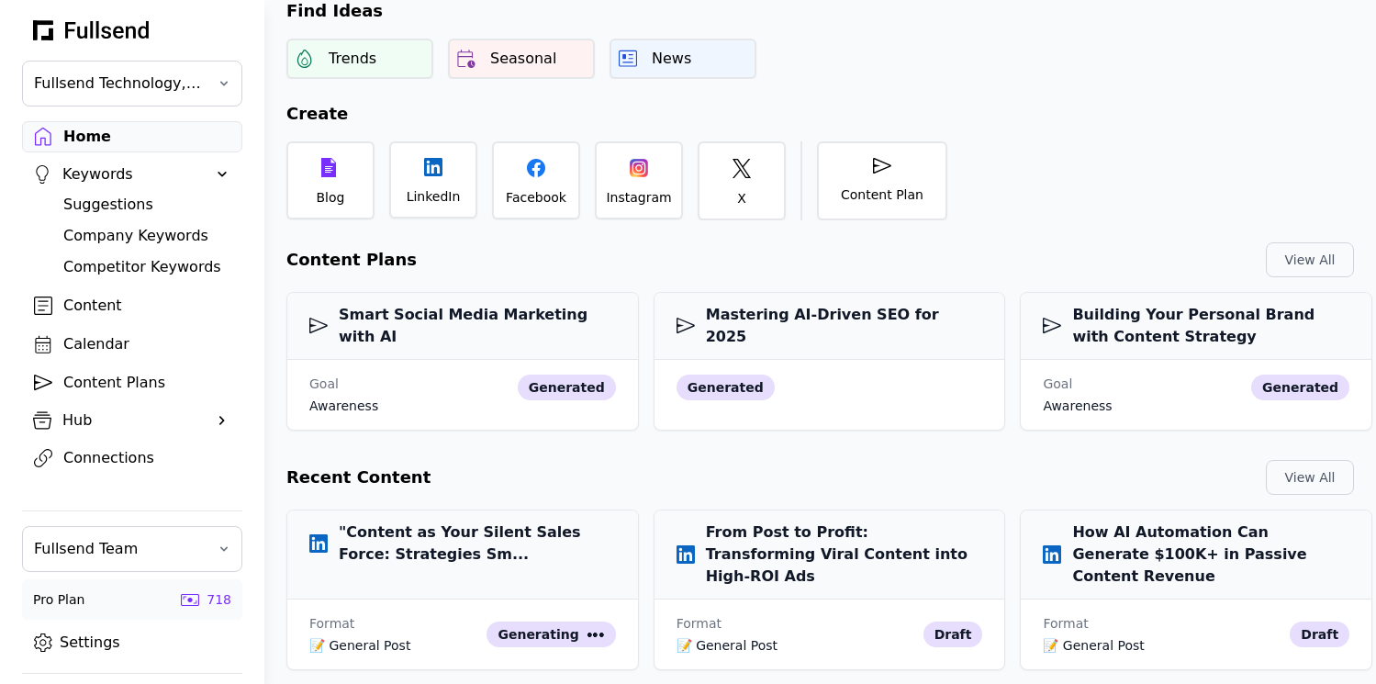
scroll to position [76, 0]
click at [461, 175] on div "LinkedIn" at bounding box center [433, 176] width 88 height 77
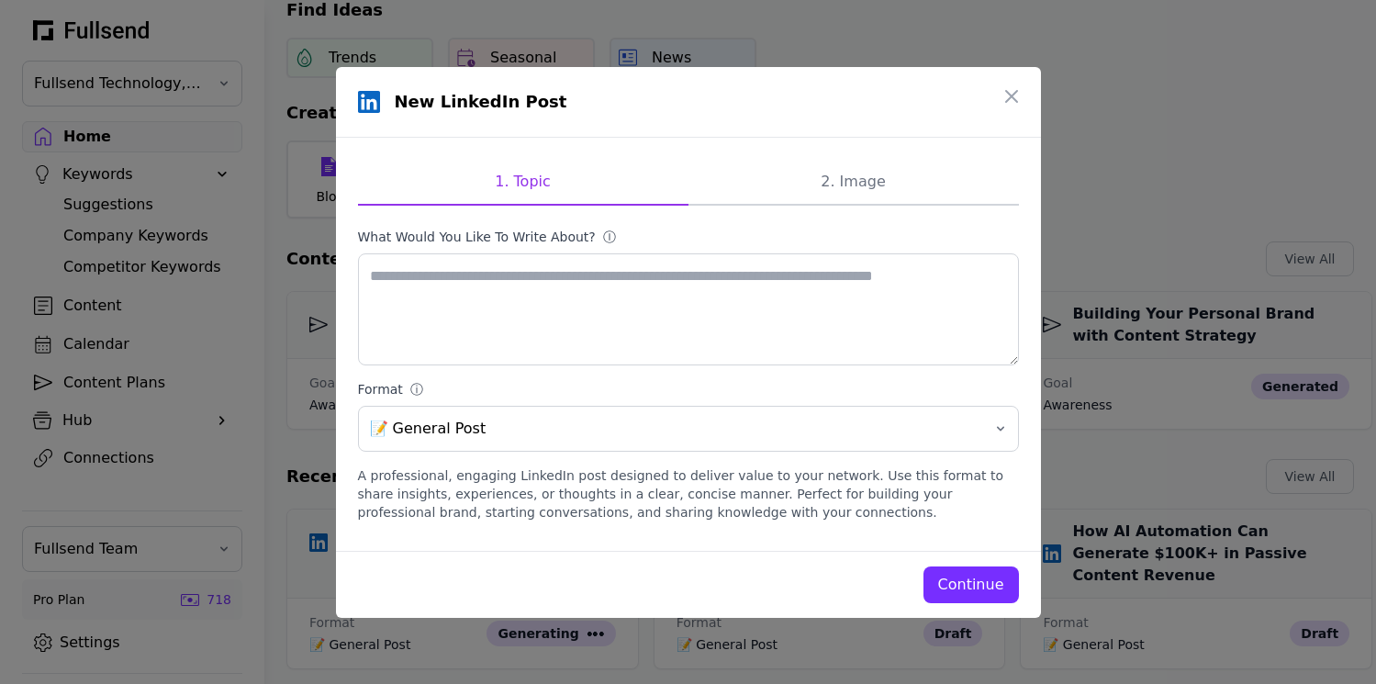
scroll to position [0, 0]
click at [559, 326] on textarea "What would you like to write about? ⓘ" at bounding box center [688, 309] width 661 height 112
paste textarea "**********"
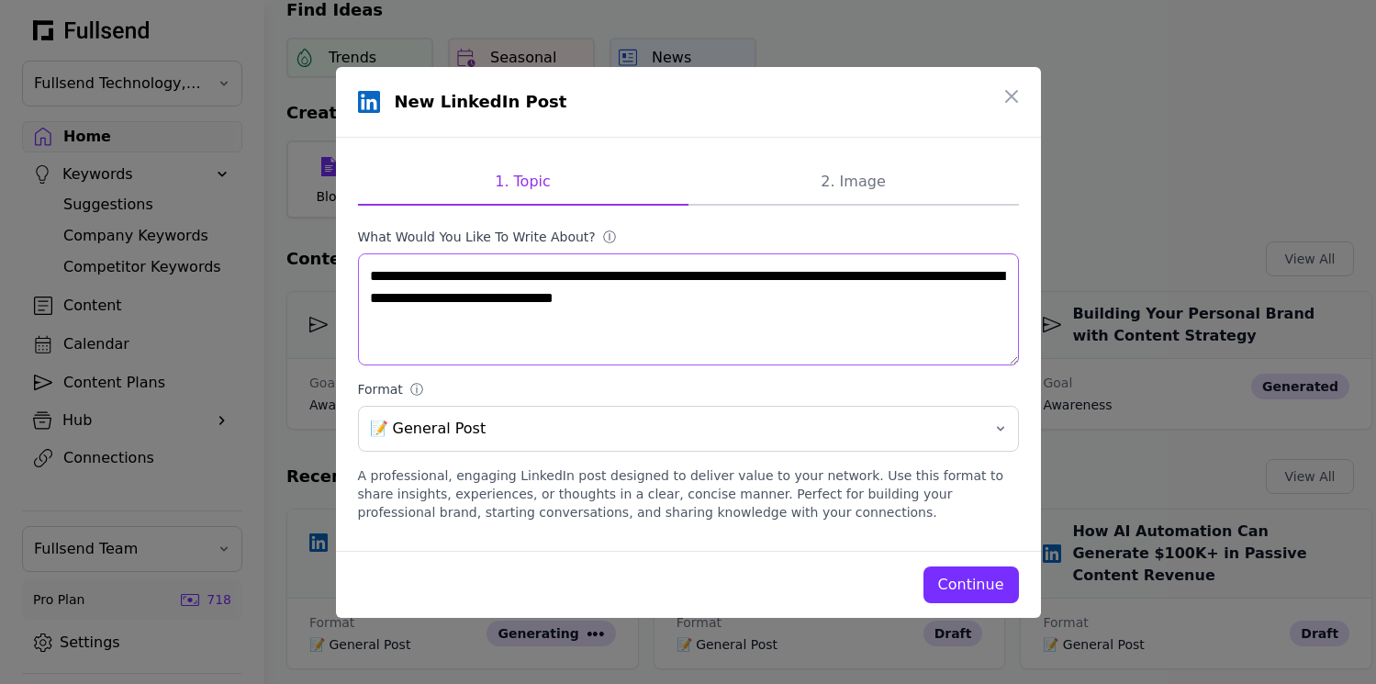
type textarea "**********"
click at [967, 587] on div "Continue" at bounding box center [971, 585] width 66 height 22
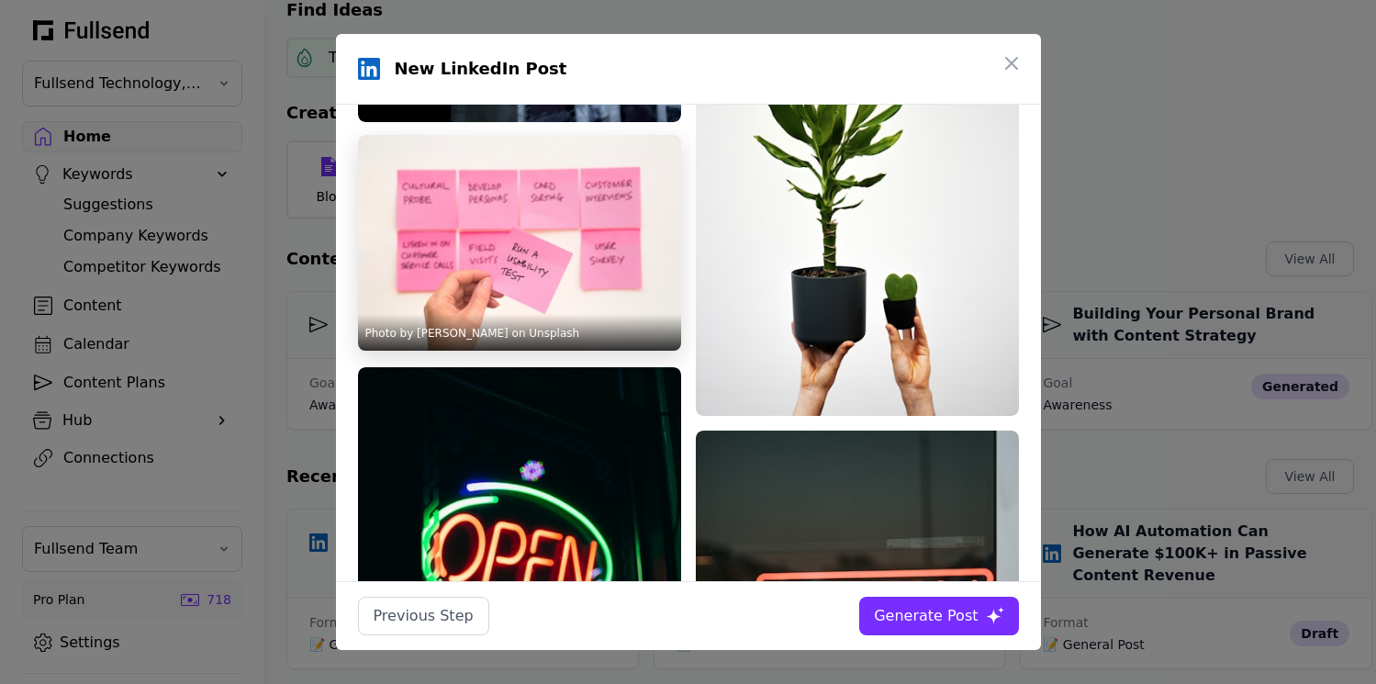
click at [527, 249] on img at bounding box center [519, 243] width 323 height 216
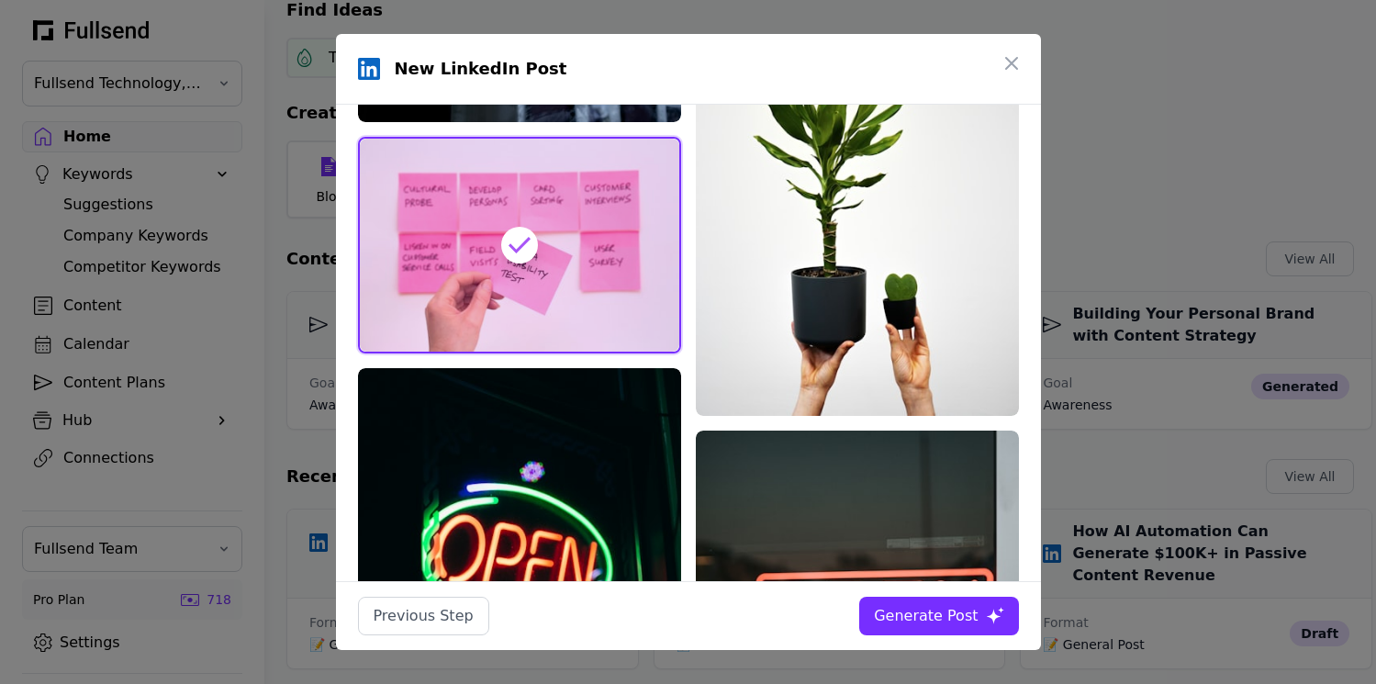
click at [914, 614] on div "Generate Post" at bounding box center [926, 616] width 104 height 22
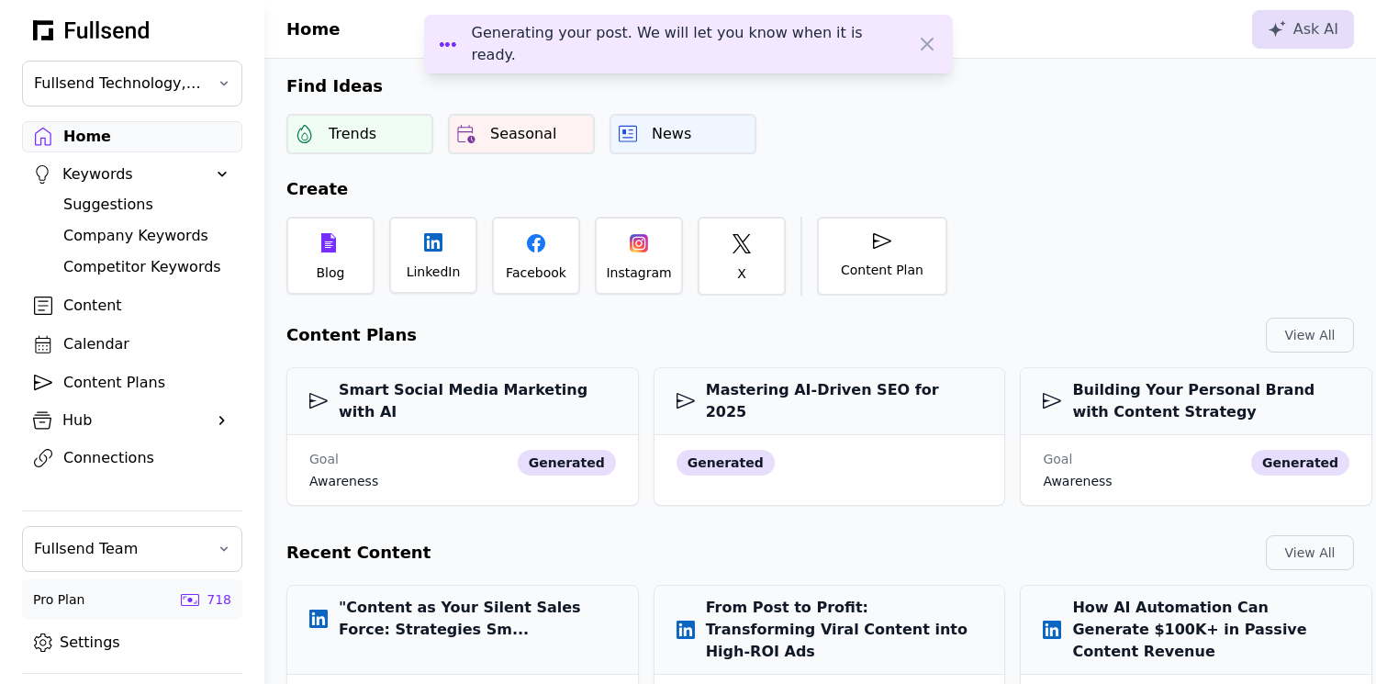
scroll to position [76, 0]
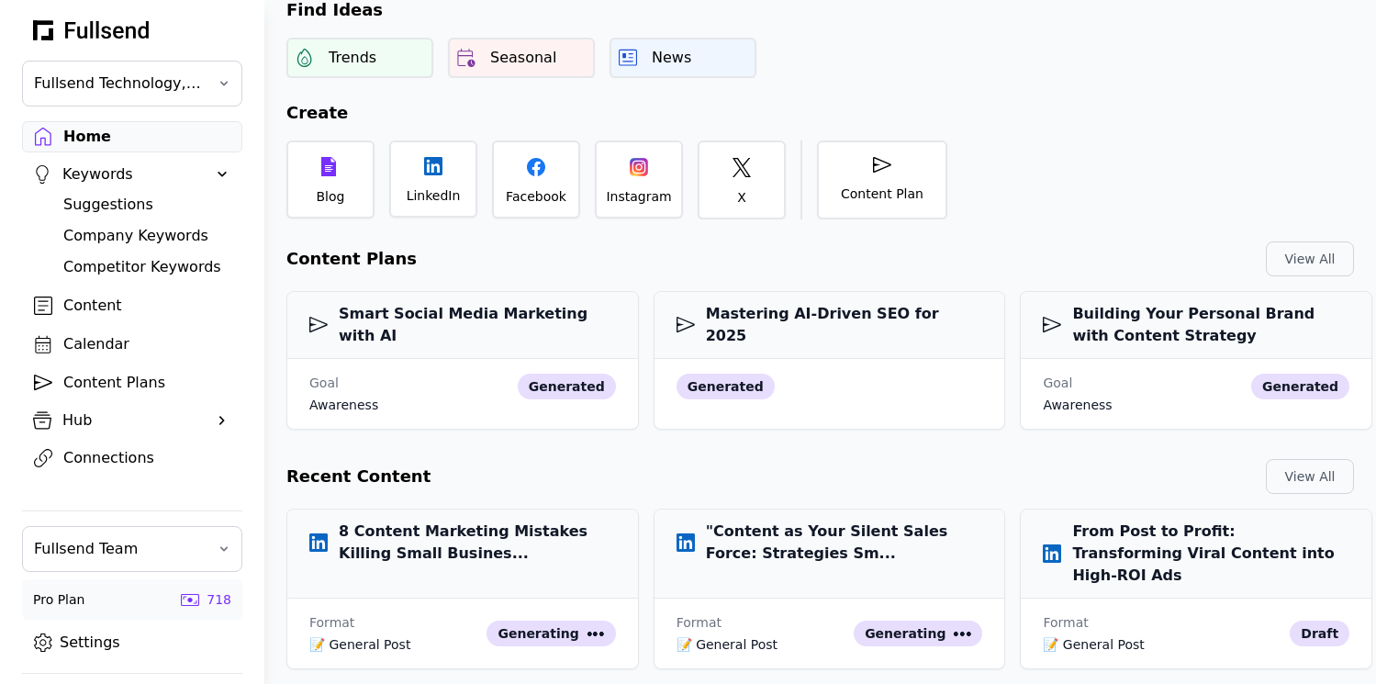
click at [89, 307] on div "Content" at bounding box center [146, 306] width 167 height 22
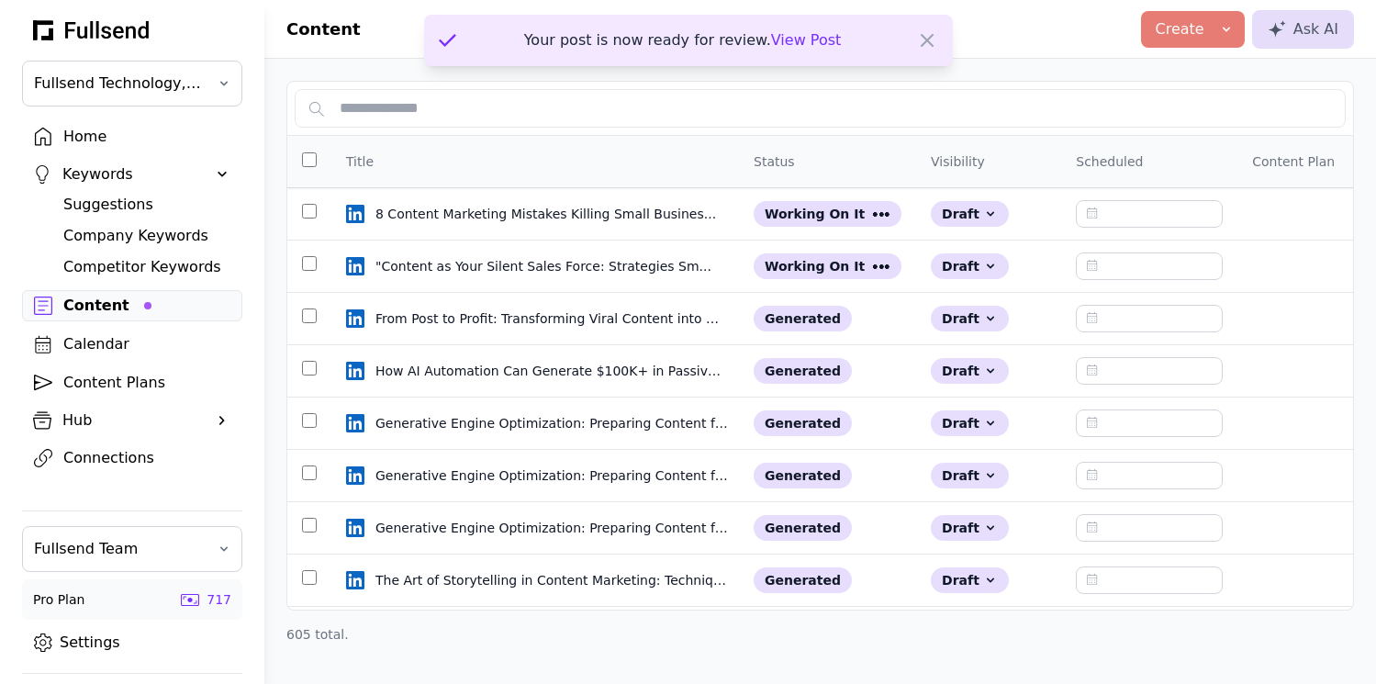
click at [816, 37] on span "View Post" at bounding box center [806, 39] width 71 height 17
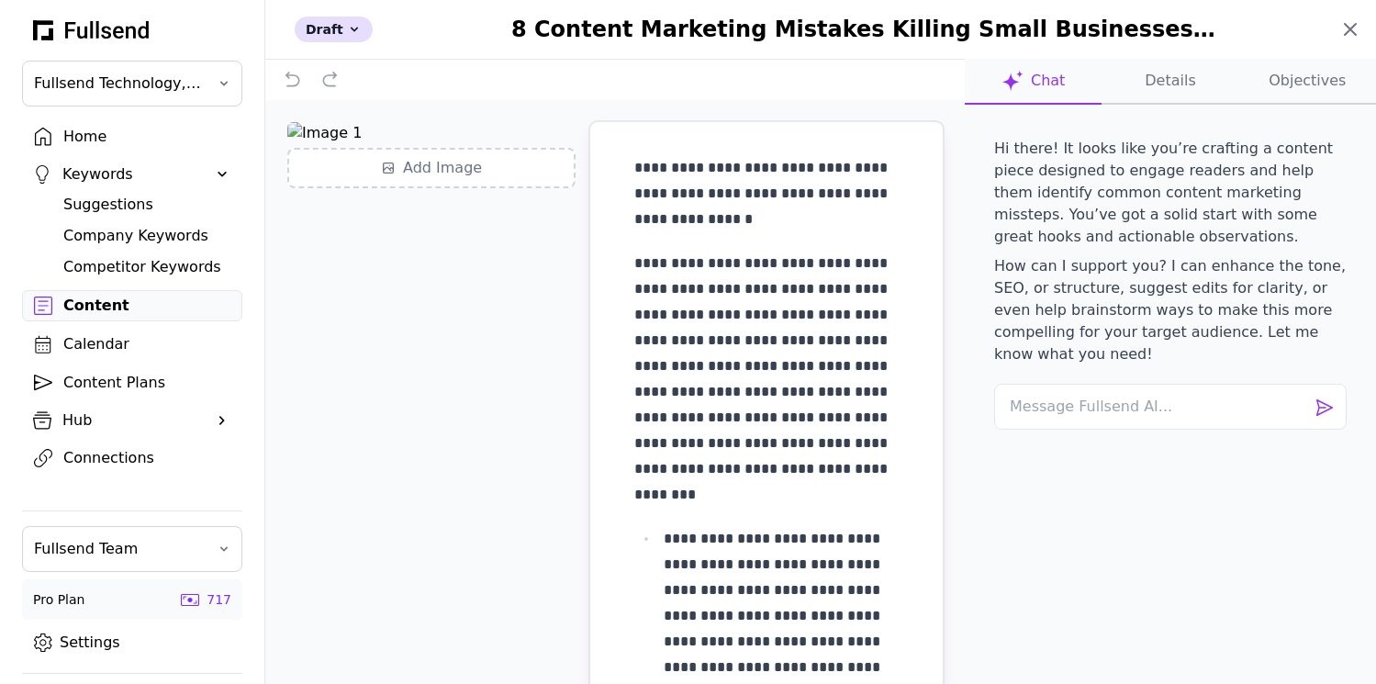
click at [1346, 34] on icon at bounding box center [1350, 29] width 11 height 11
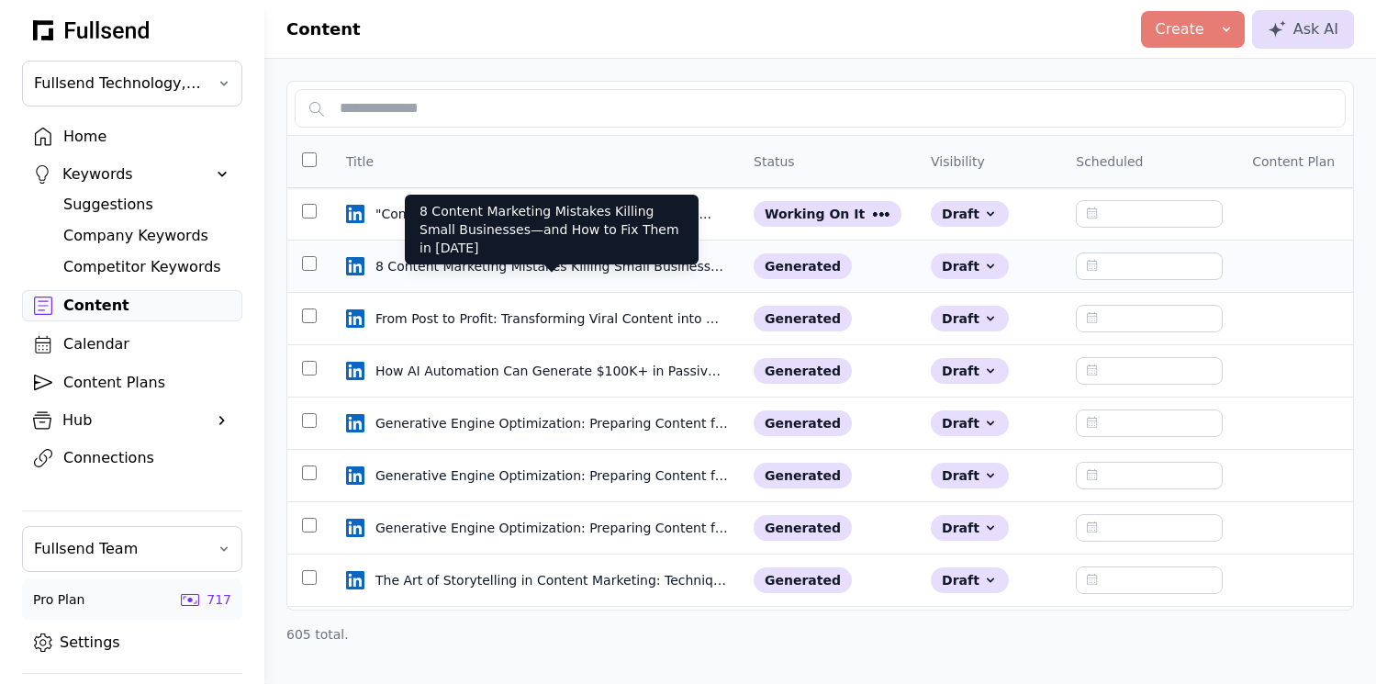
click at [503, 274] on div "8 Content Marketing Mistakes Killing Small Businesses—and How to Fix Them in [D…" at bounding box center [551, 266] width 352 height 18
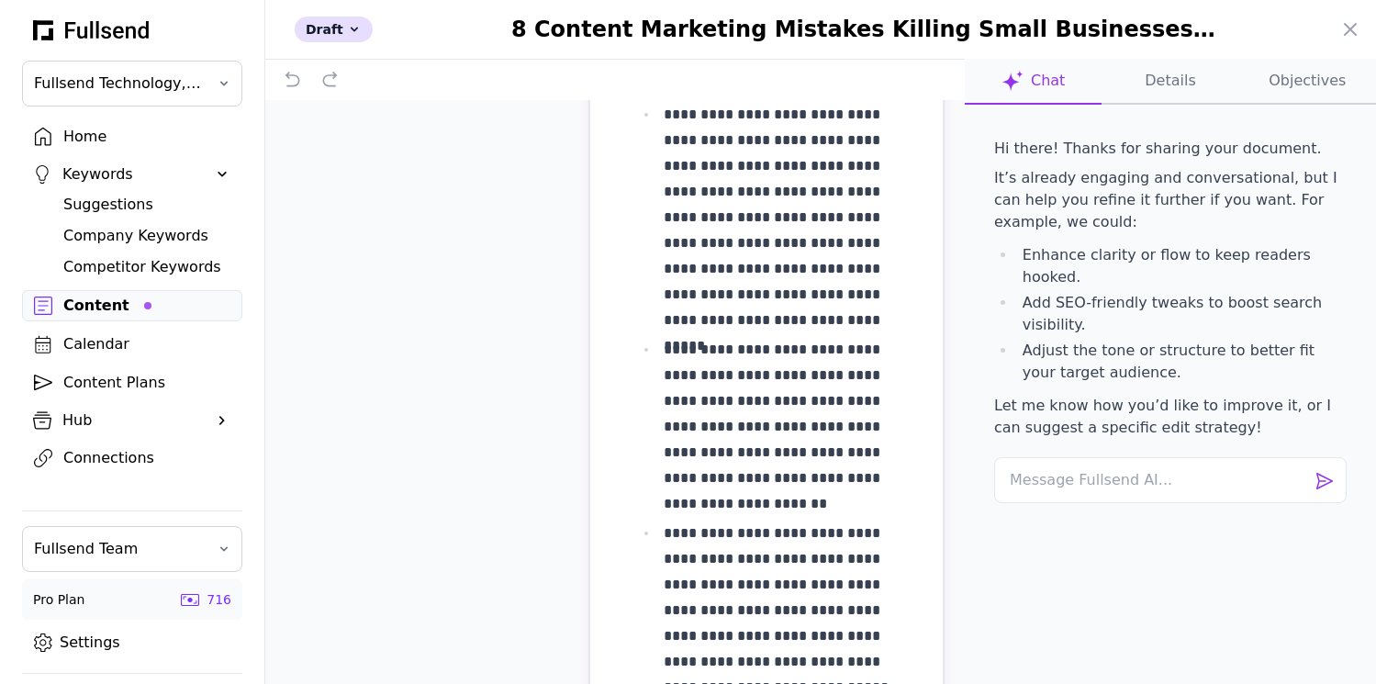
scroll to position [425, 0]
click at [1352, 28] on icon at bounding box center [1350, 29] width 22 height 22
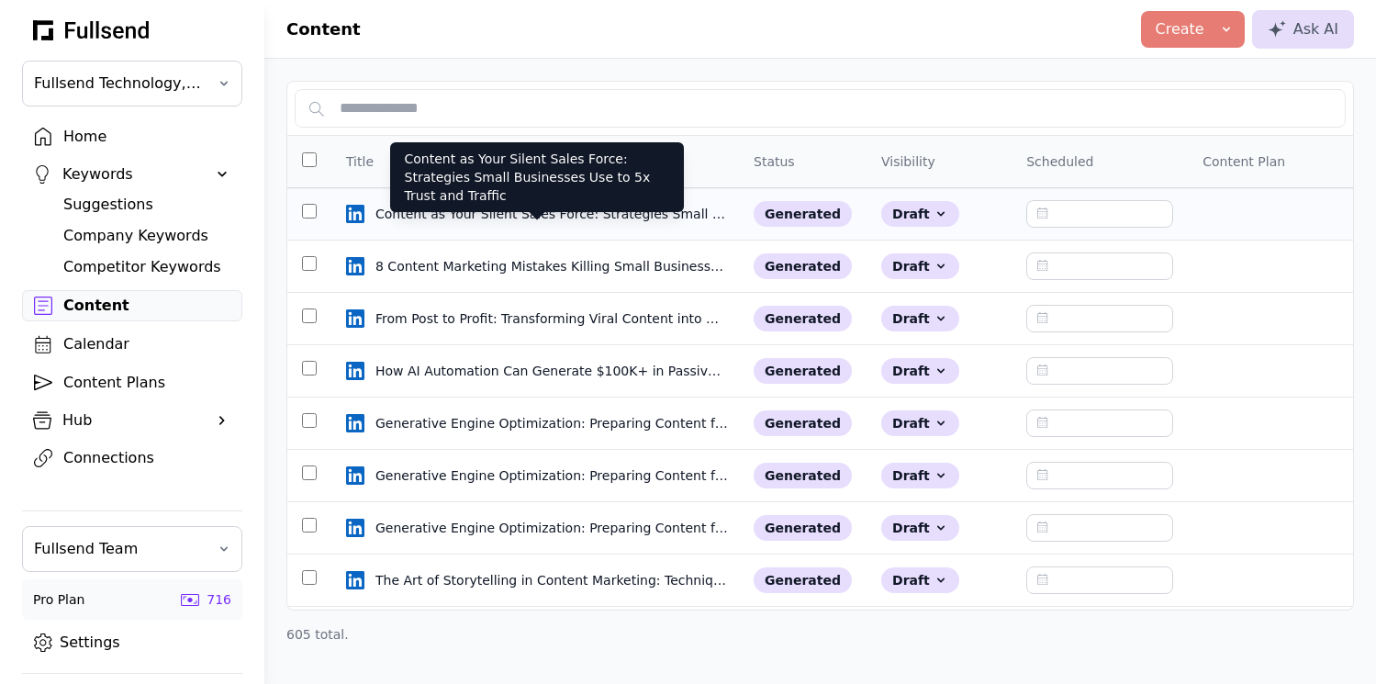
click at [503, 213] on div "Content as Your Silent Sales Force: Strategies Small Businesses Use to 5x Trust…" at bounding box center [551, 214] width 352 height 18
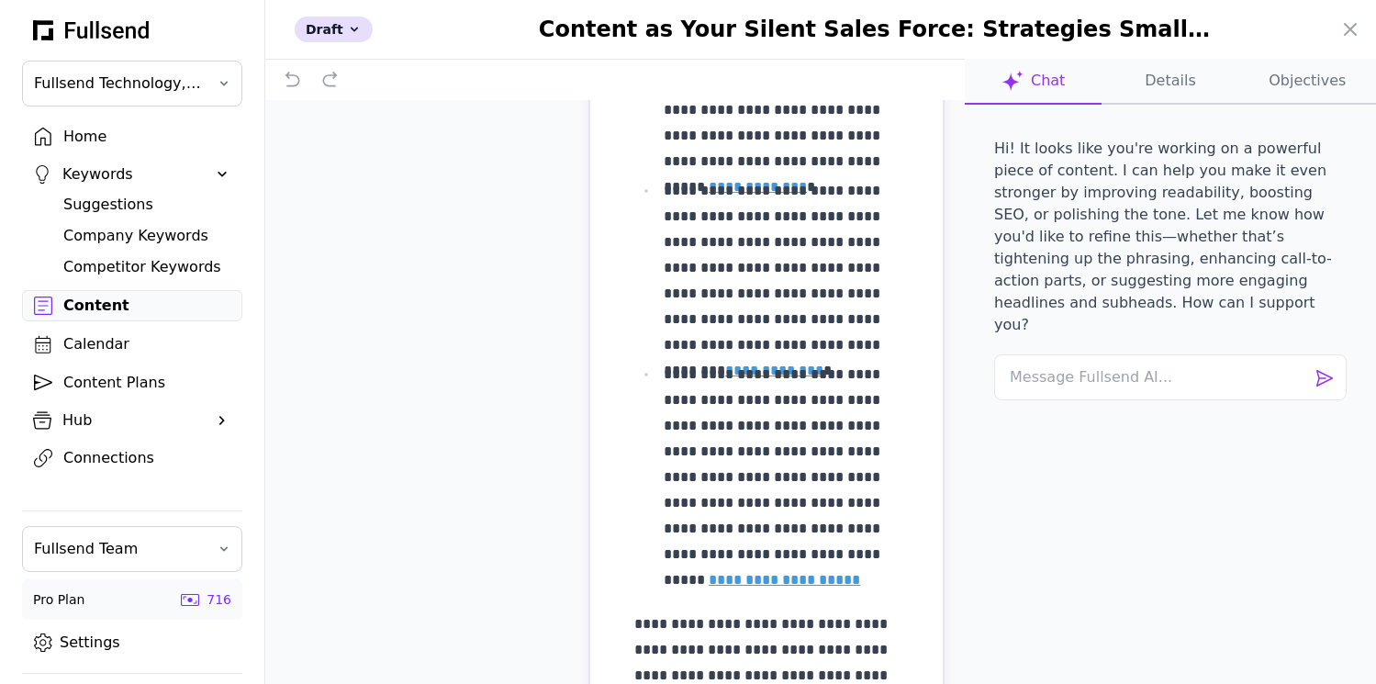
scroll to position [654, 0]
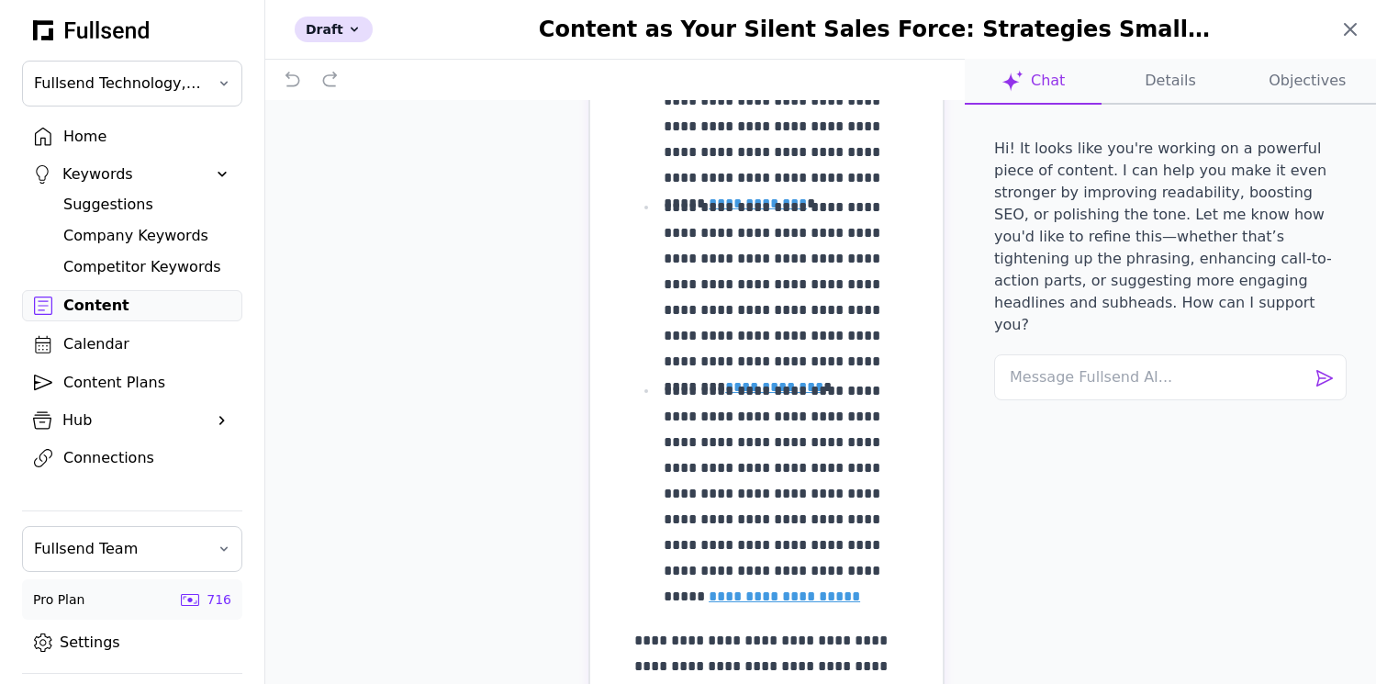
click at [1353, 32] on icon at bounding box center [1350, 29] width 11 height 11
